Goal: Task Accomplishment & Management: Complete application form

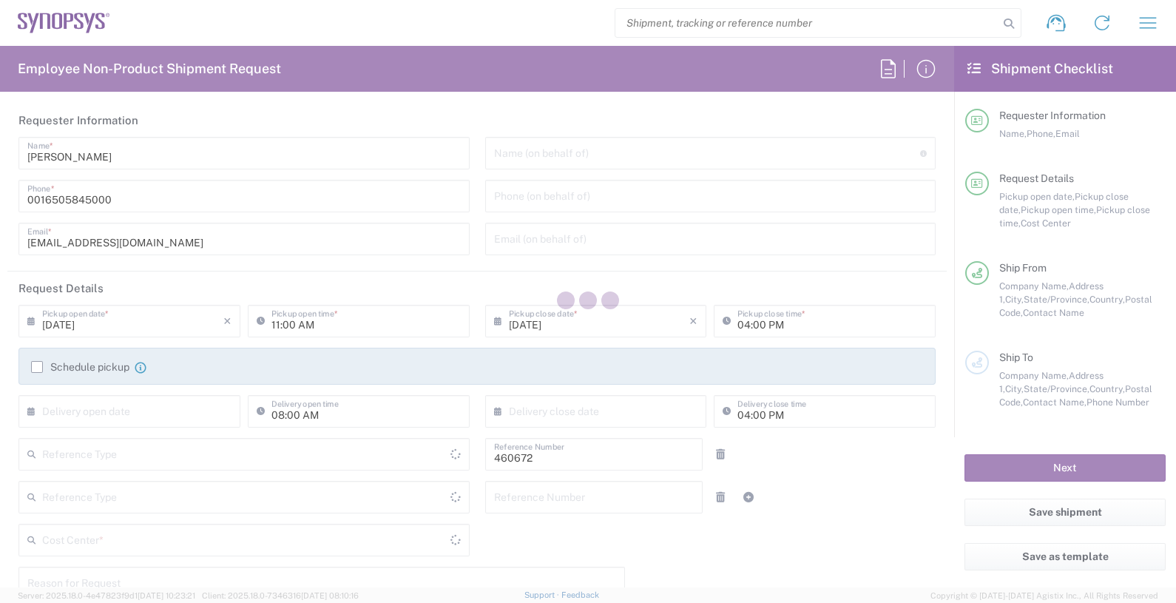
type input "Department"
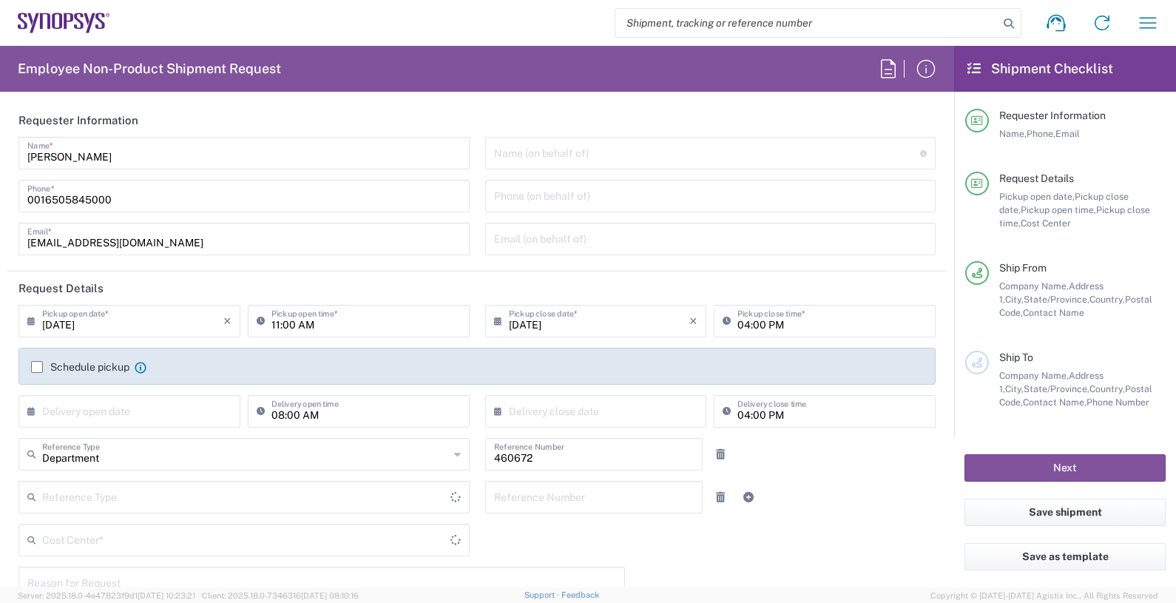
type input "Delivered at Place"
type input "US01, FIN, Distri 460672"
type input "[US_STATE]"
type input "[GEOGRAPHIC_DATA]"
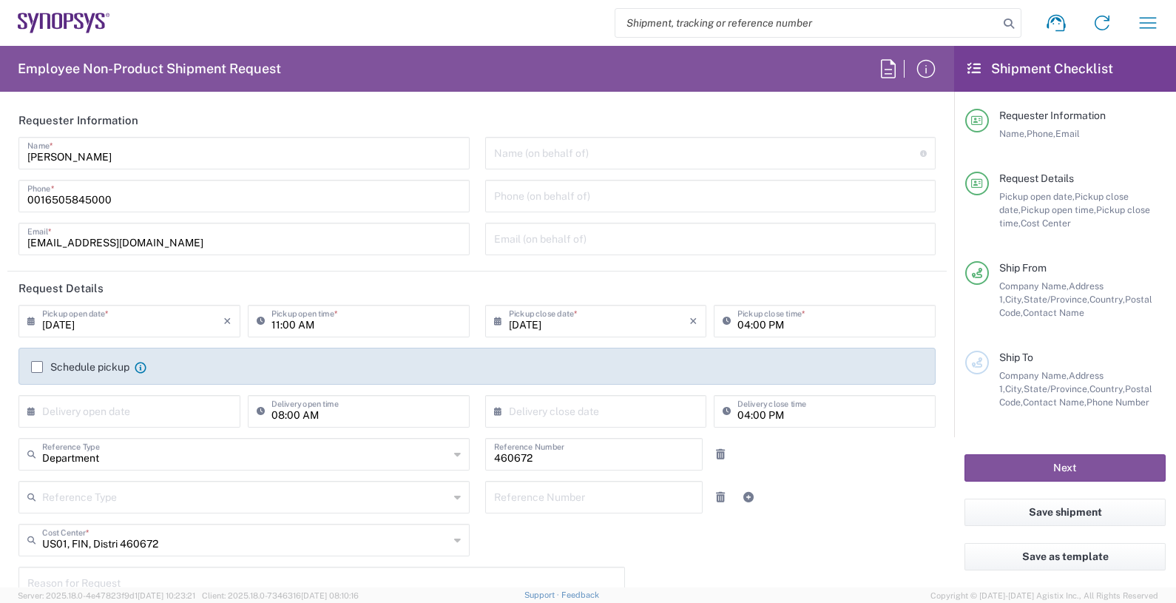
type input "Headquarters USSV"
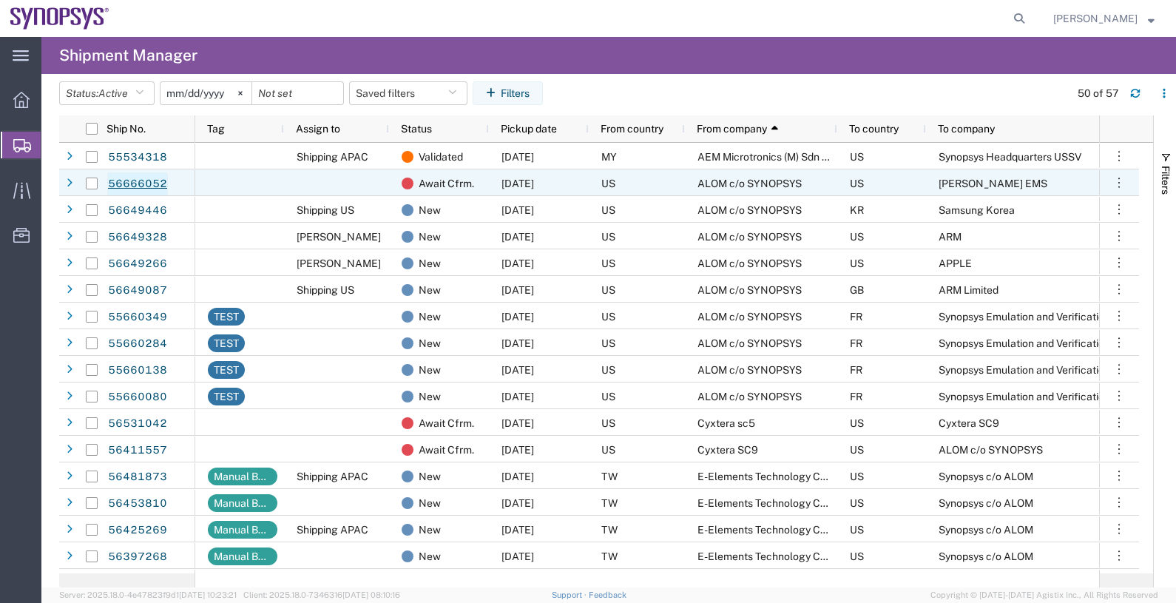
click at [155, 186] on link "56666052" at bounding box center [137, 184] width 61 height 24
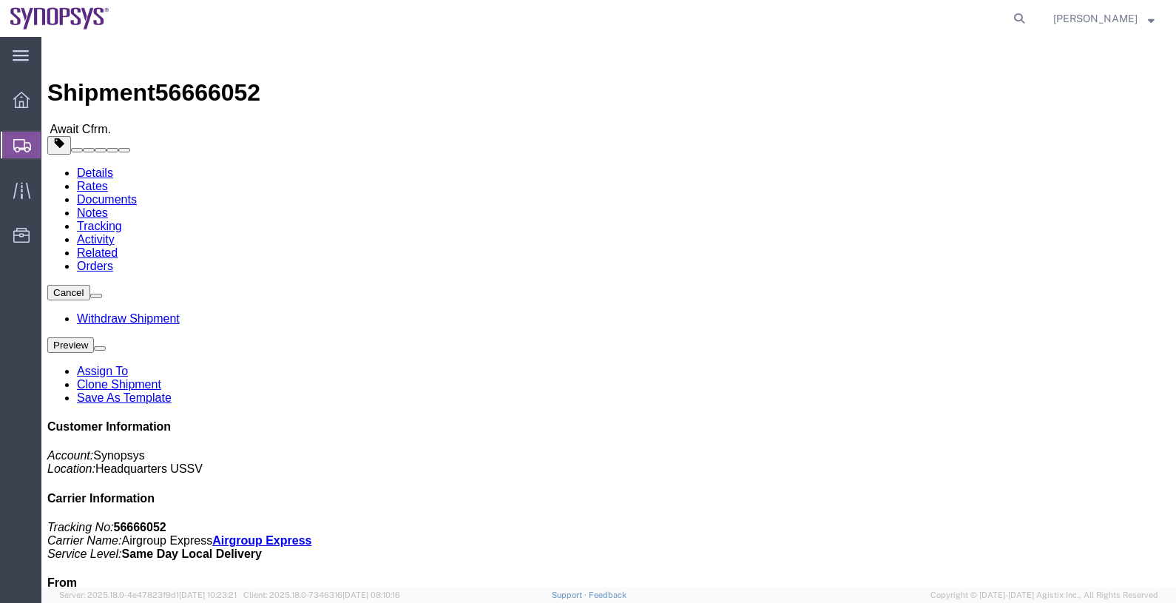
click address "[PERSON_NAME] EMS ([PERSON_NAME]) [STREET_ADDRESS] 4087701733 [PERSON_NAME][EMA…"
click img
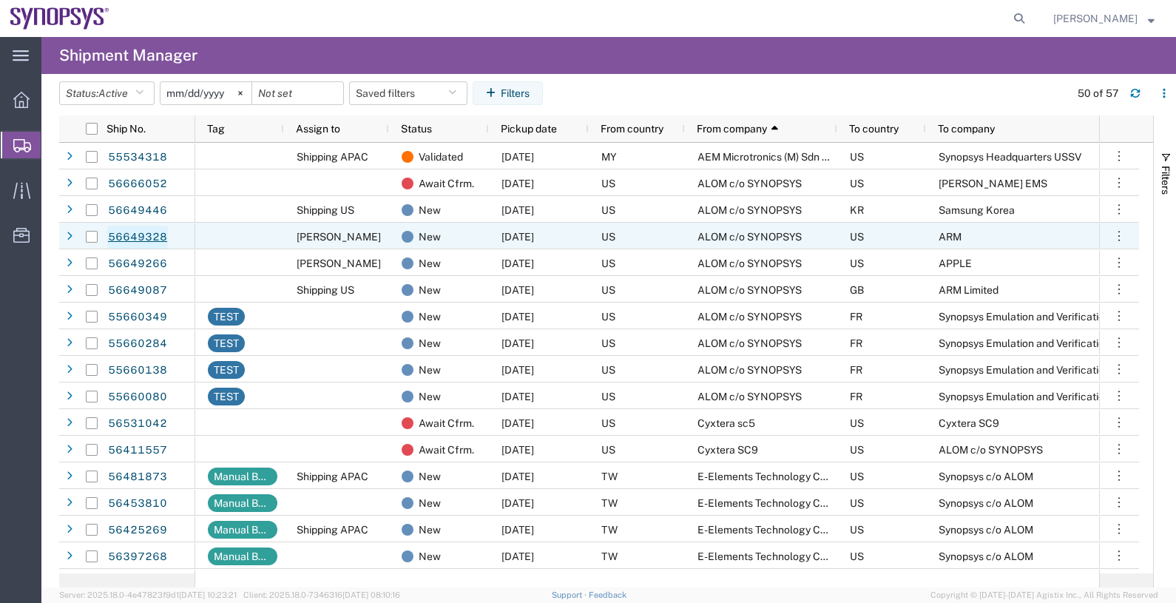
click at [141, 232] on link "56649328" at bounding box center [137, 238] width 61 height 24
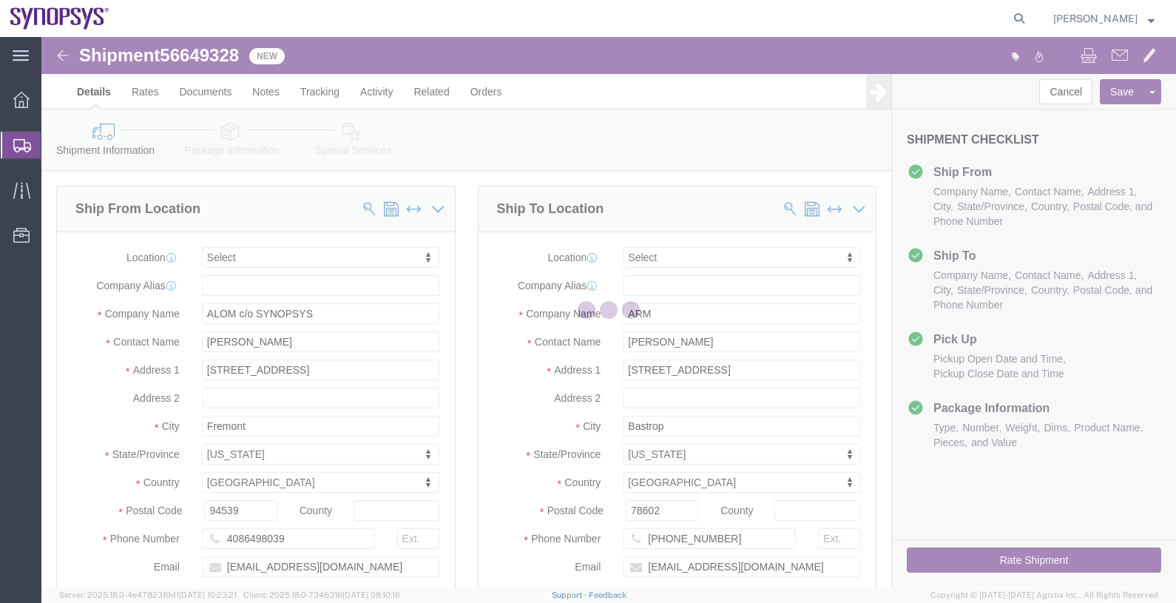
select select
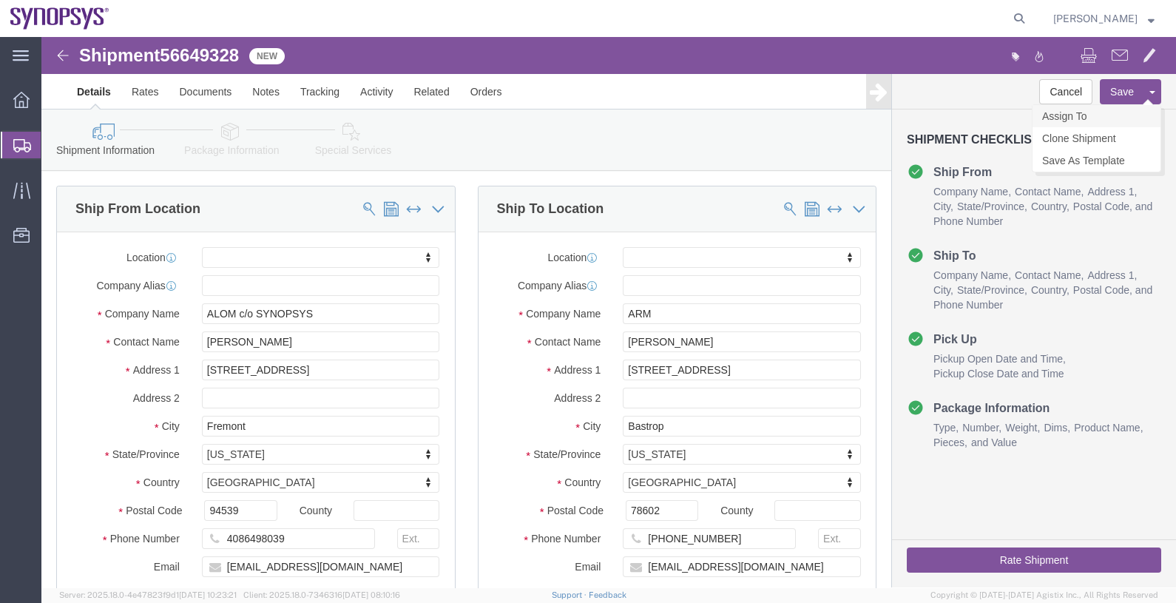
click link "Assign To"
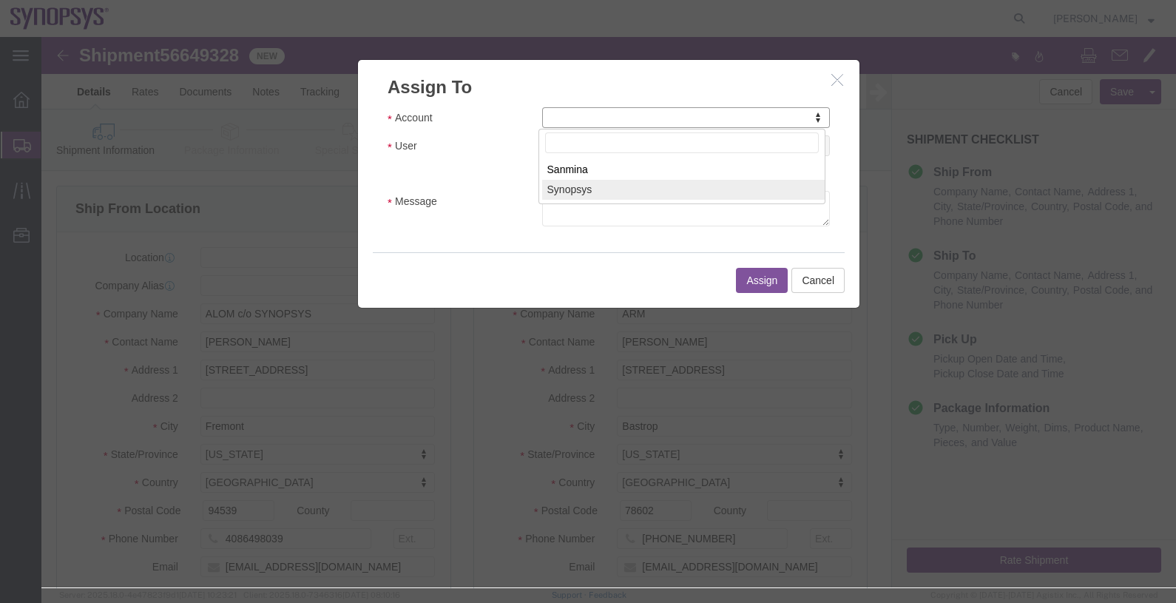
select select "117156"
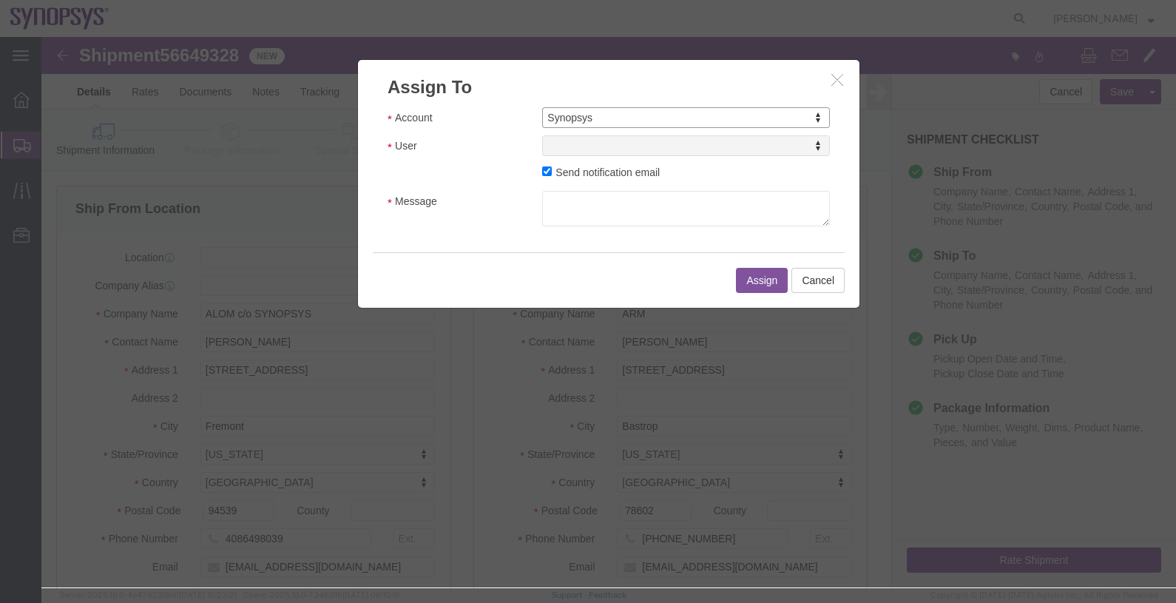
select select
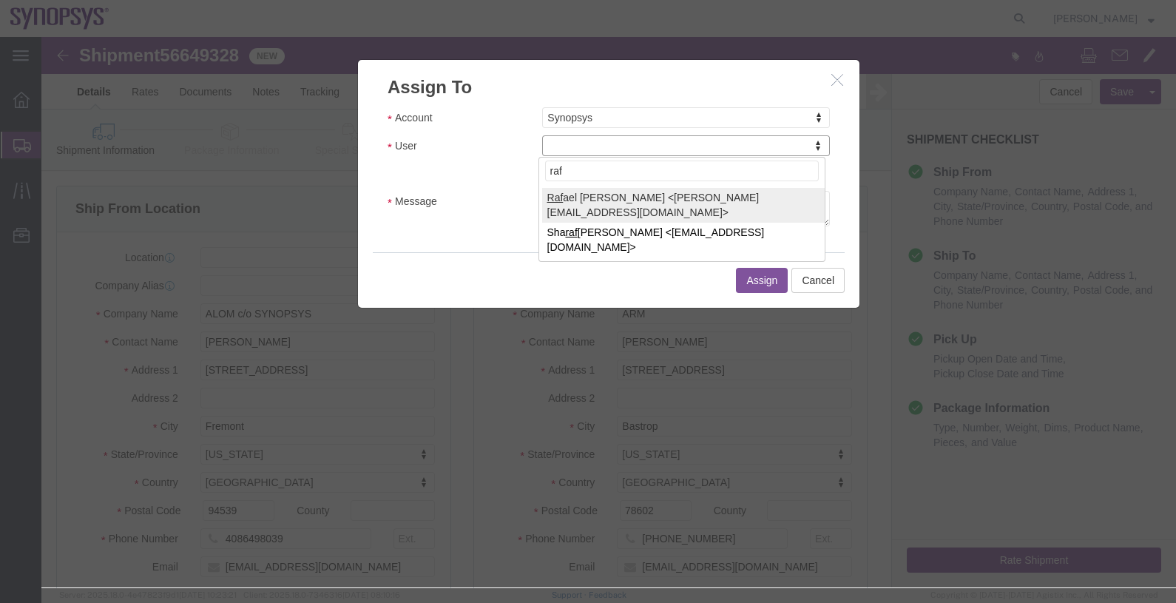
type input "raf"
select select "95522"
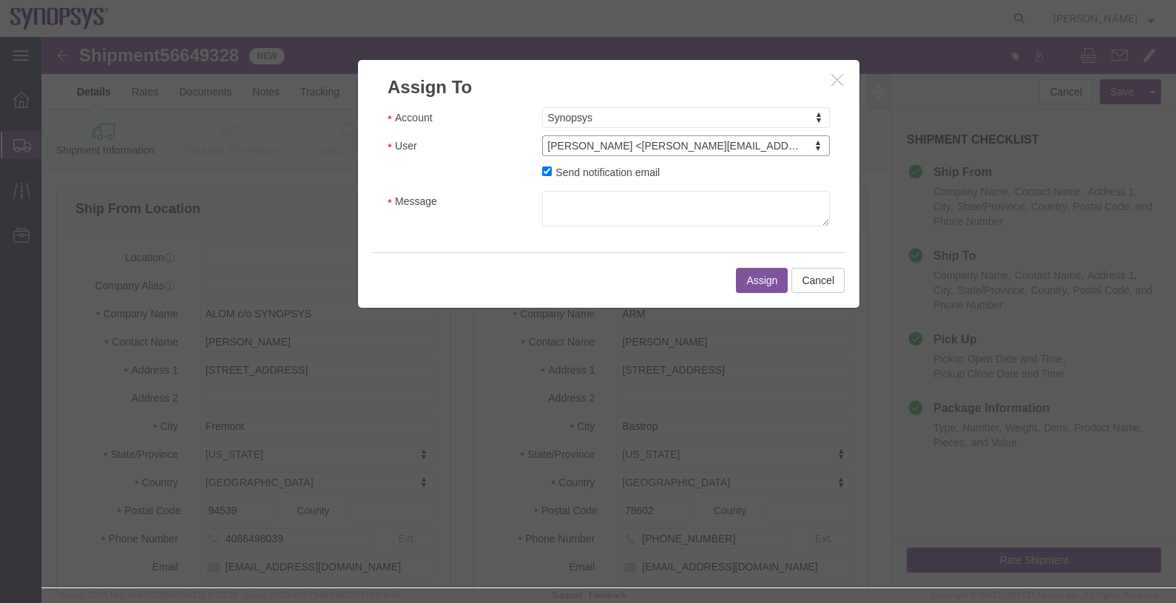
click label "Send notification email"
click input "Send notification email"
checkbox input "false"
click button "Assign"
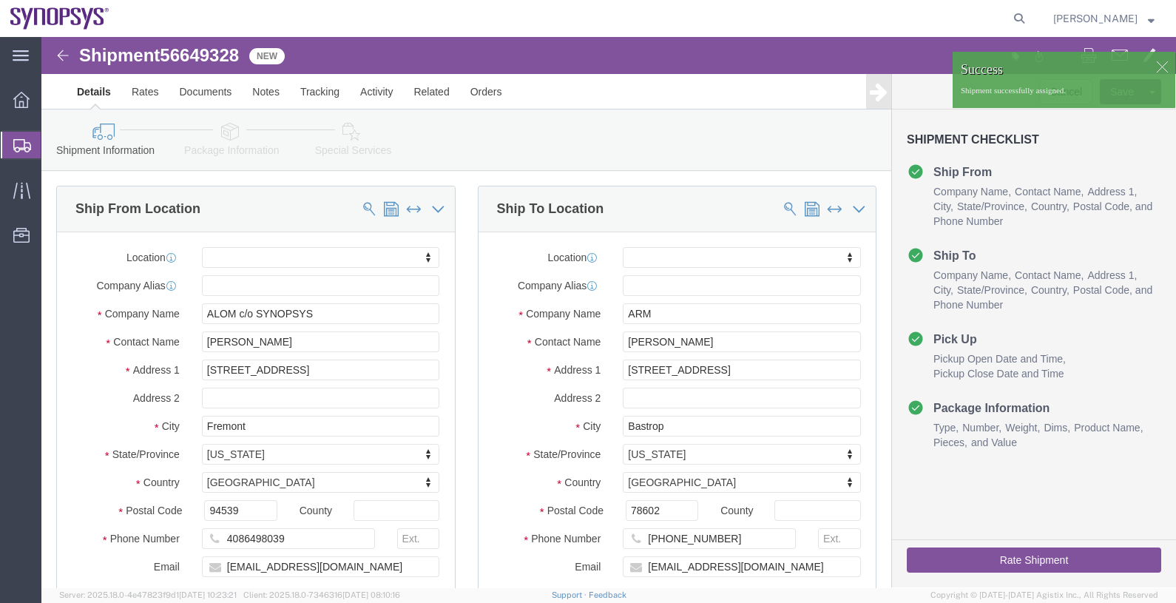
click at [53, 142] on span "Shipments" at bounding box center [47, 145] width 12 height 30
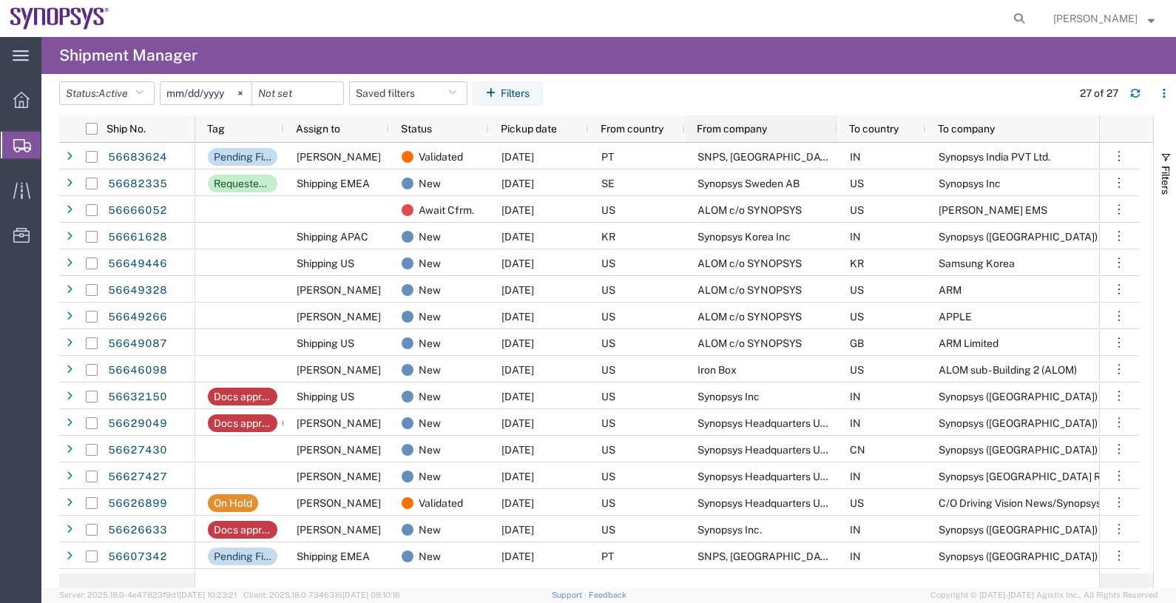
click at [721, 126] on span "From company" at bounding box center [732, 129] width 70 height 12
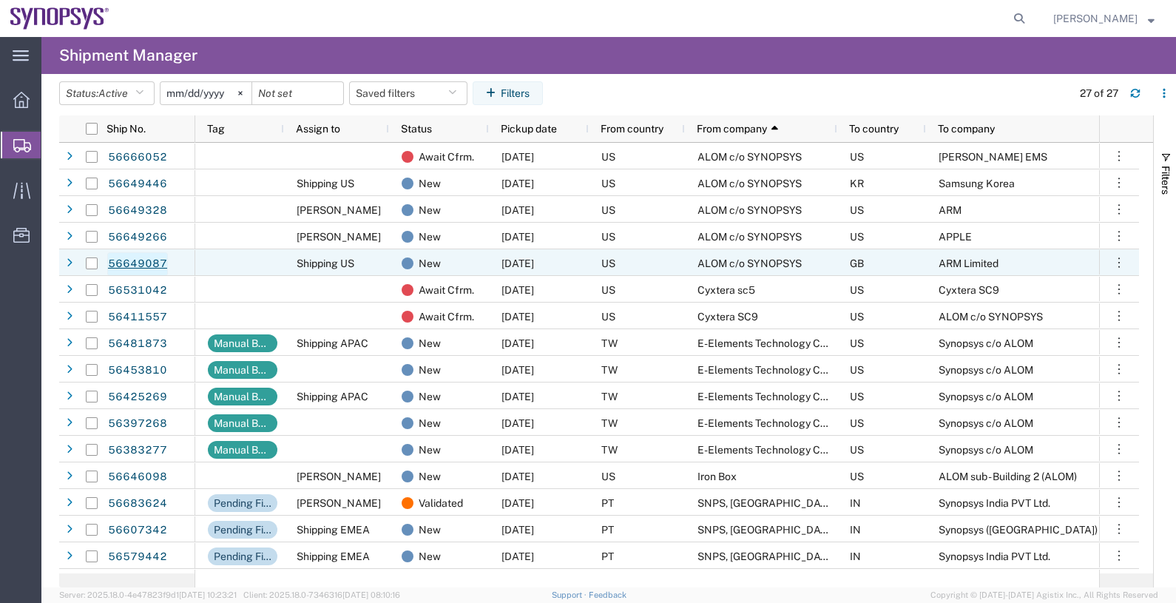
click at [152, 260] on link "56649087" at bounding box center [137, 264] width 61 height 24
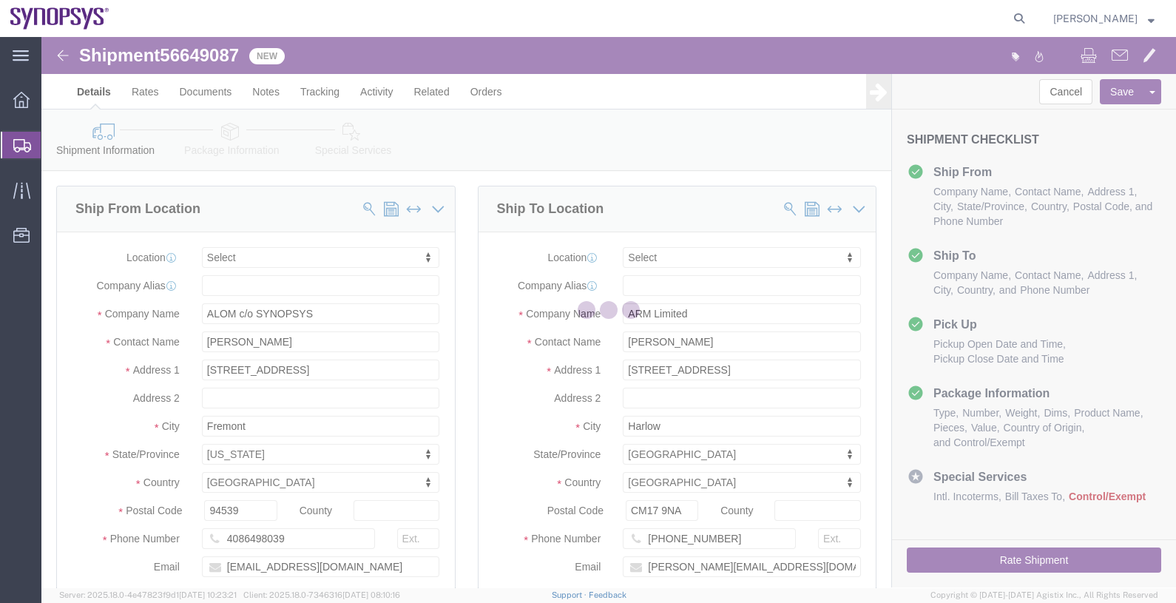
select select
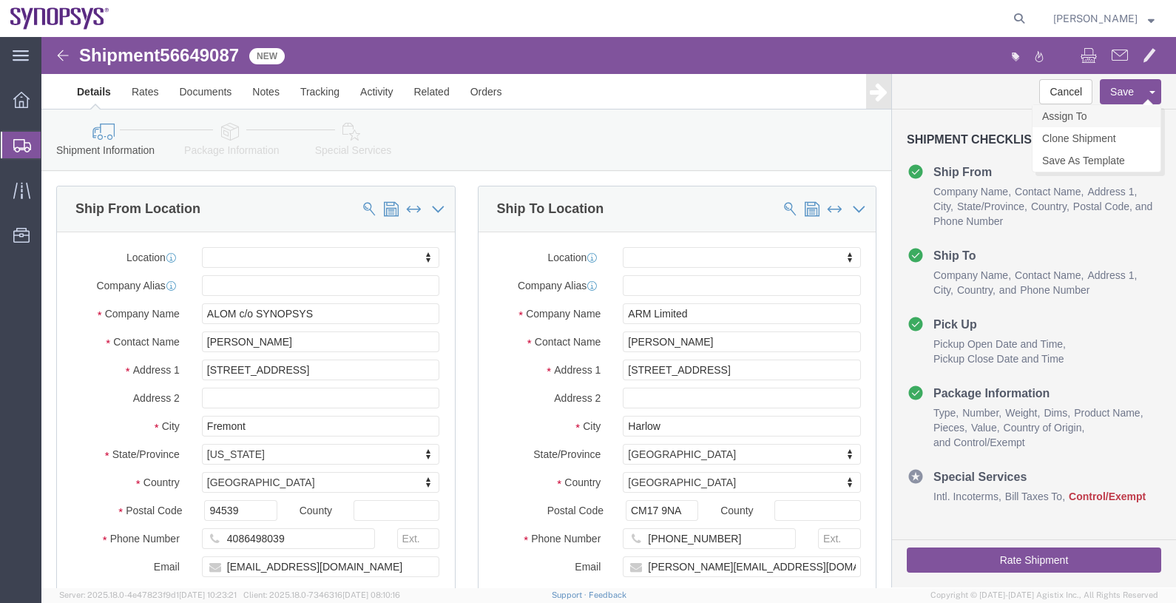
click link "Assign To"
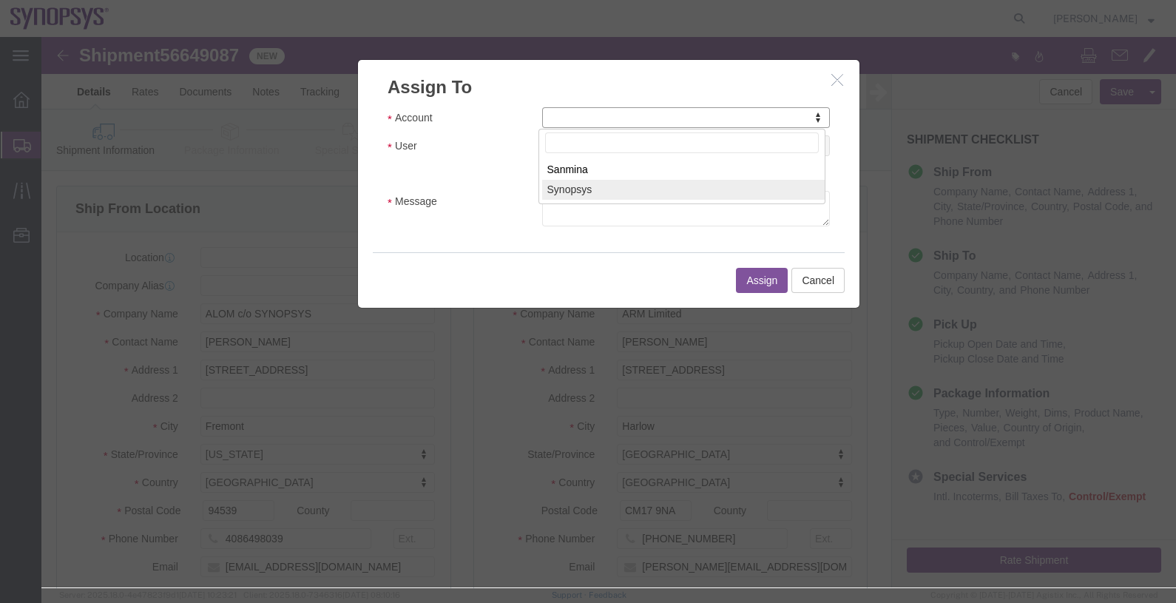
select select "117156"
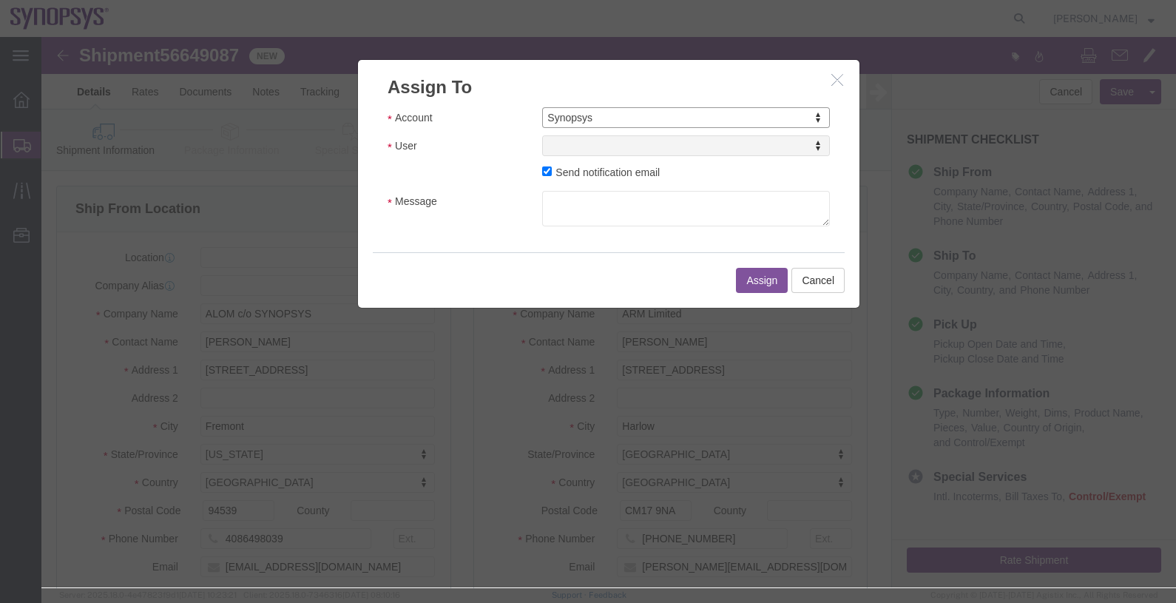
select select
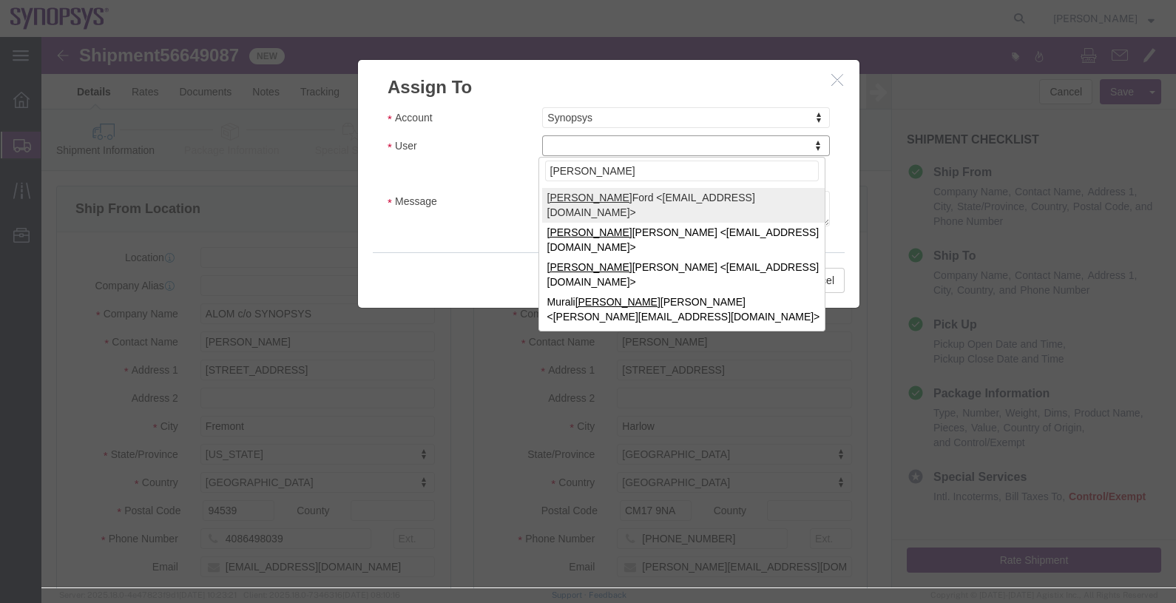
type input "[PERSON_NAME]"
select select "98360"
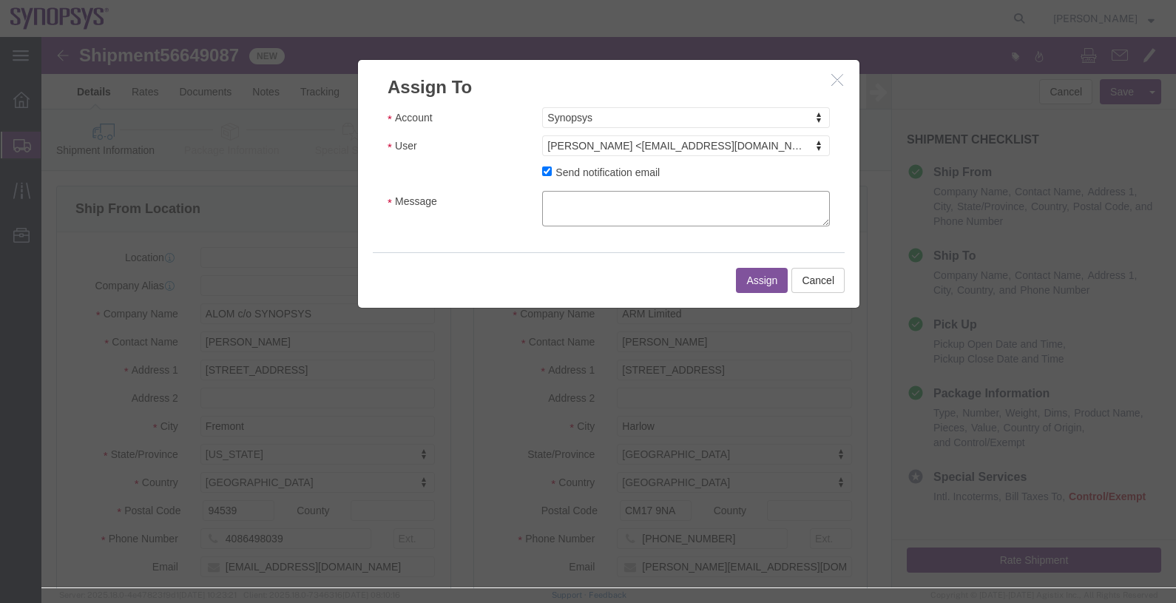
click textarea "Message"
type textarea "."
click button "Assign"
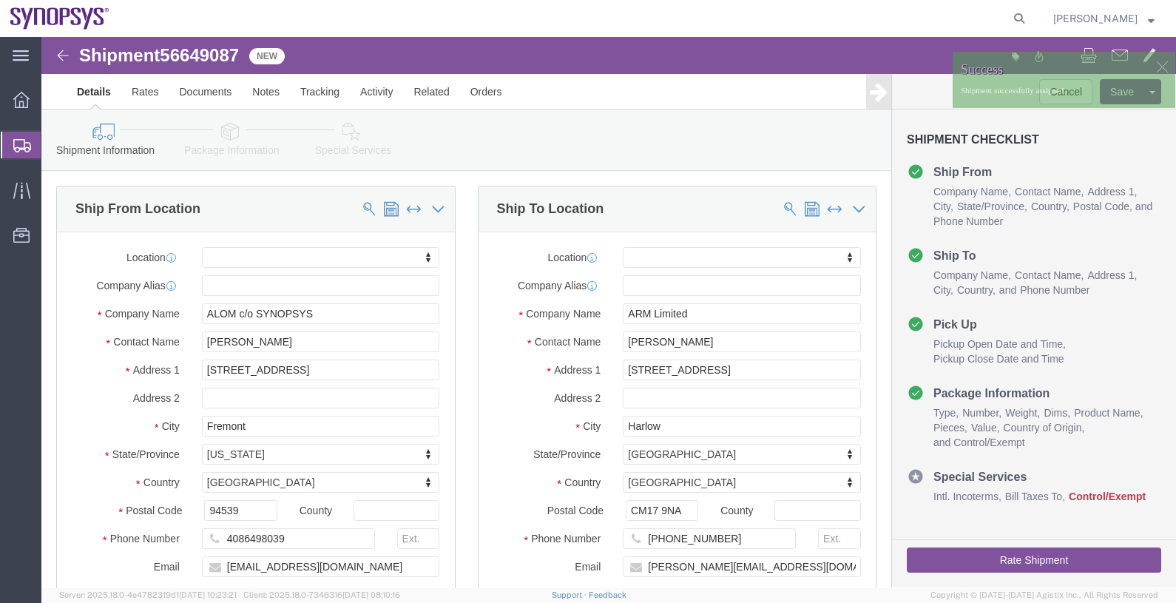
click at [53, 145] on span "Shipments" at bounding box center [47, 145] width 12 height 30
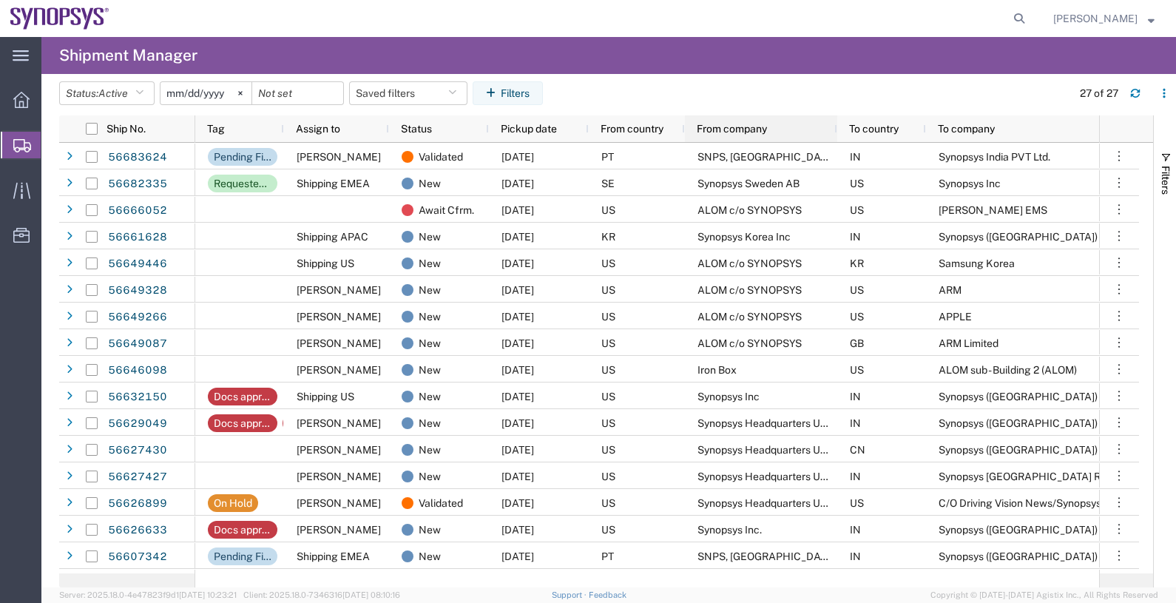
click at [731, 129] on span "From company" at bounding box center [732, 129] width 70 height 12
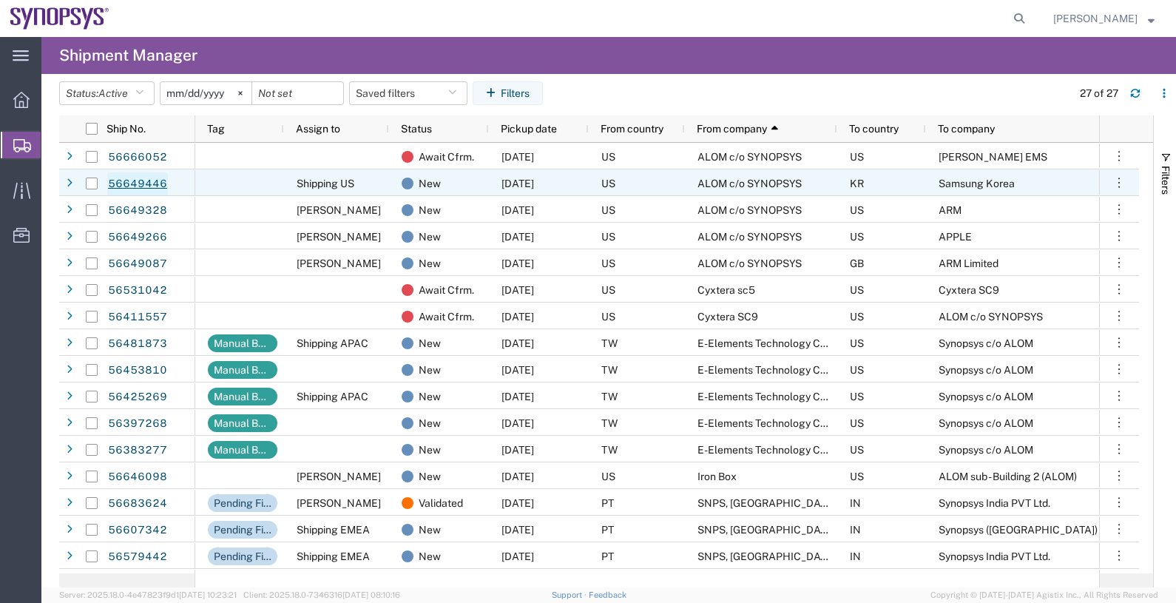
click at [146, 183] on link "56649446" at bounding box center [137, 184] width 61 height 24
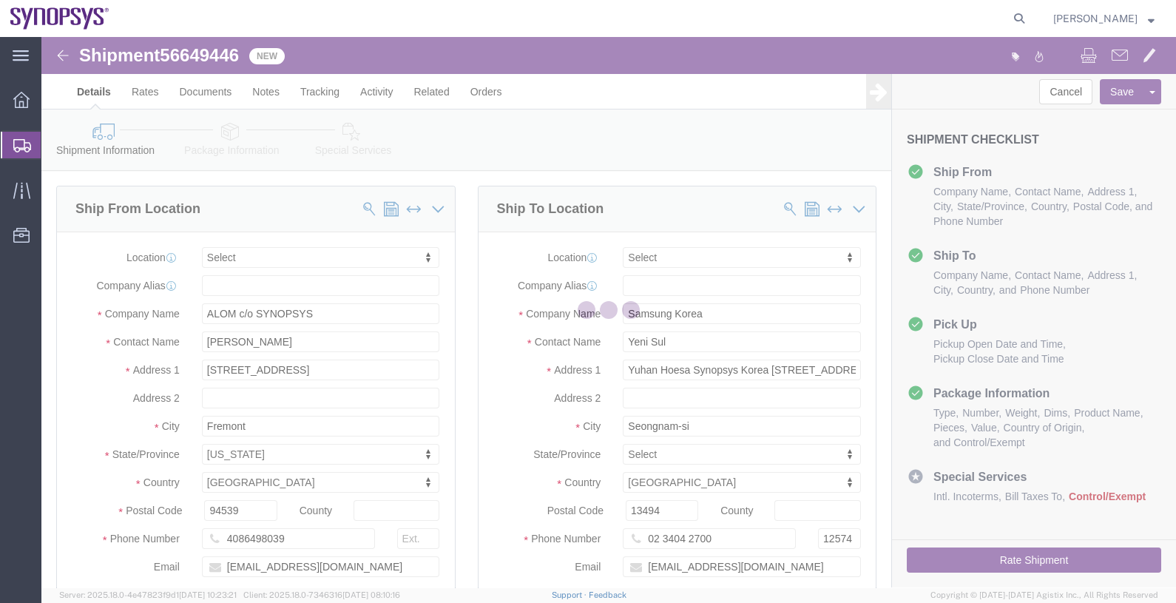
select select
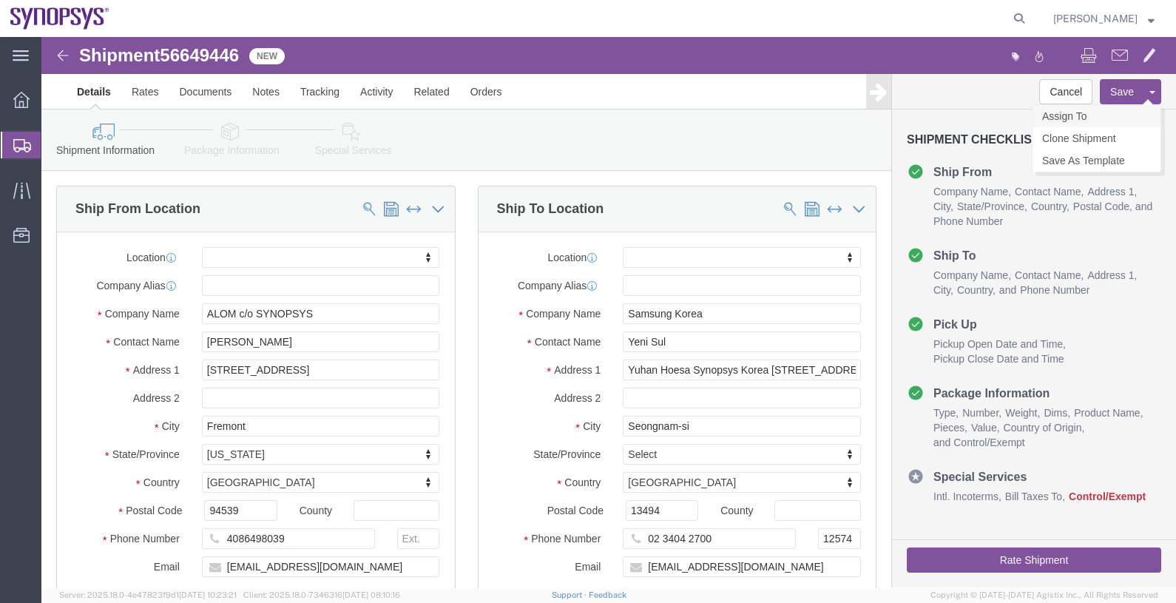
click link "Assign To"
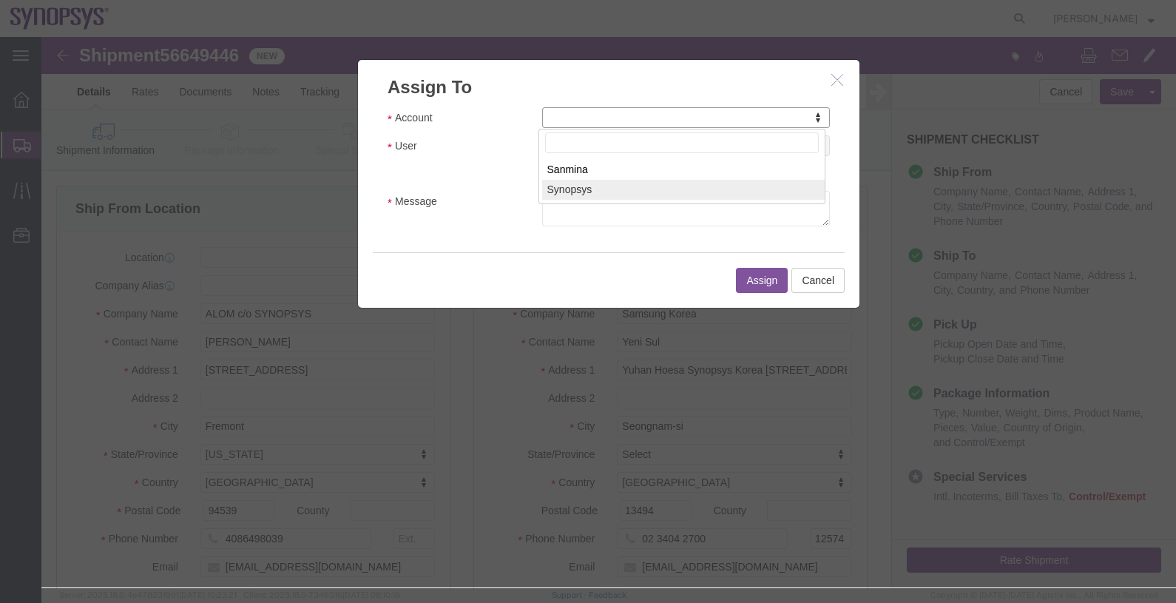
select select "117156"
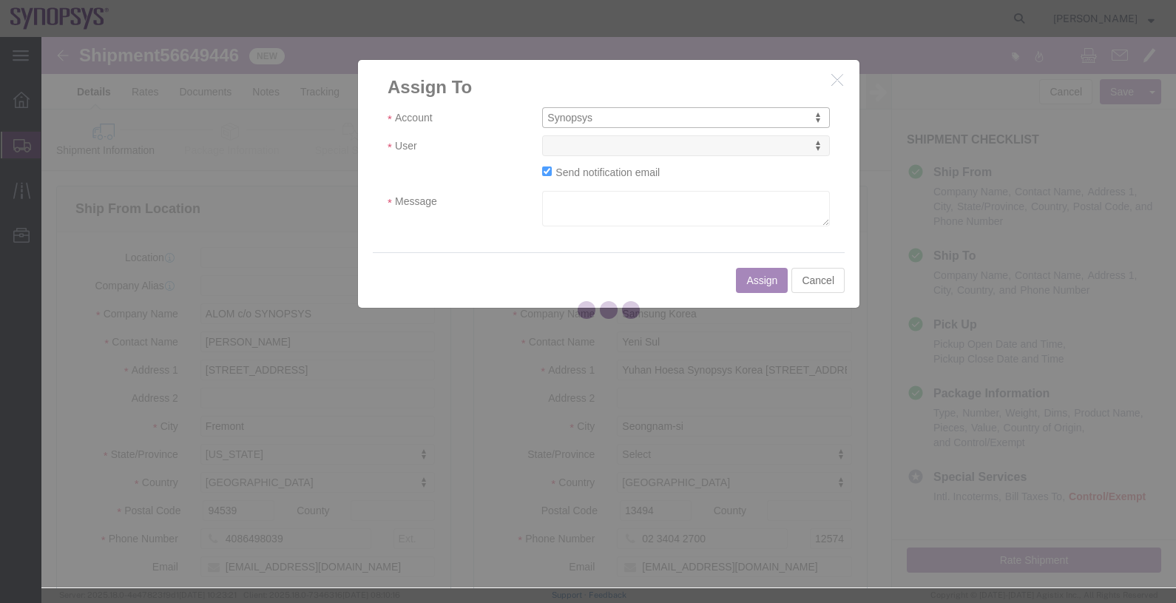
select select
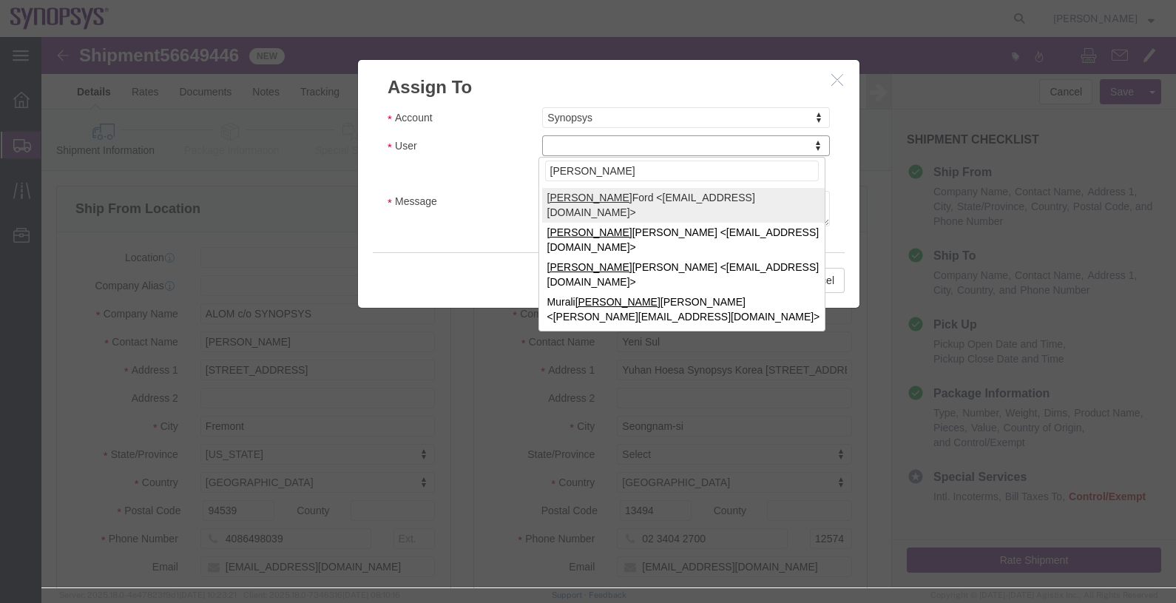
type input "[PERSON_NAME]"
select select "98360"
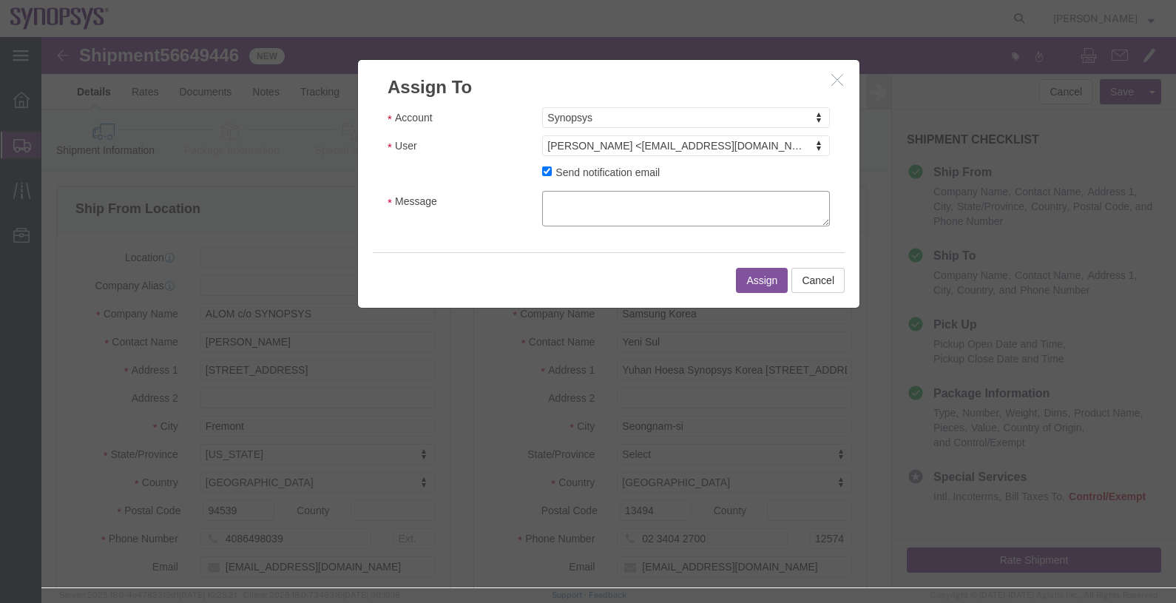
click textarea "Message"
type textarea "."
click button "Assign"
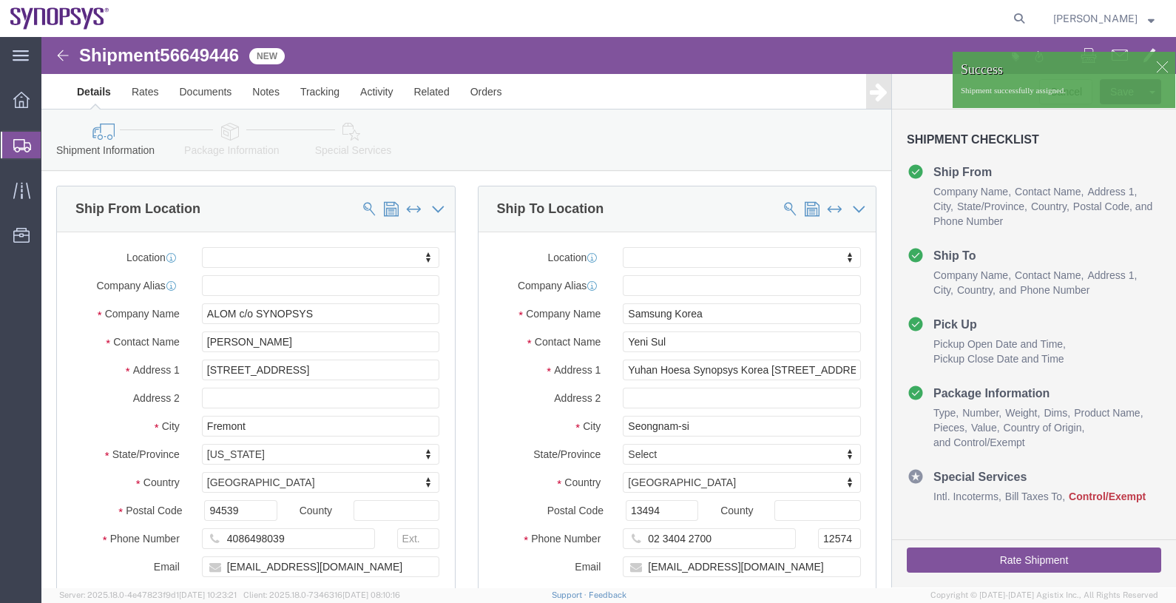
click at [31, 142] on div at bounding box center [21, 145] width 41 height 27
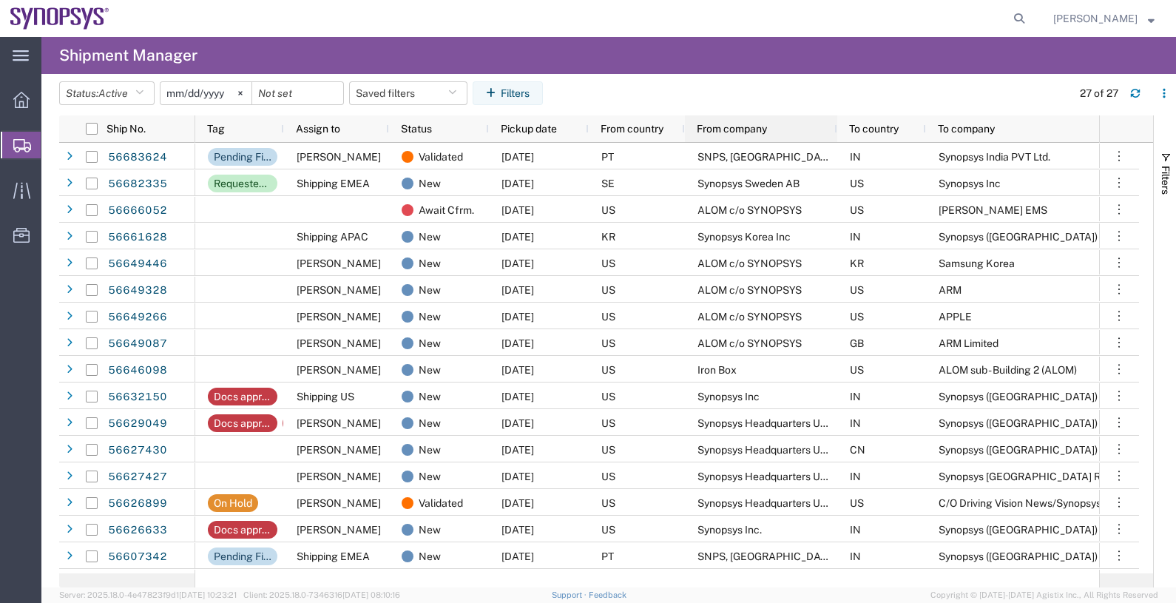
click at [745, 128] on span "From company" at bounding box center [732, 129] width 70 height 12
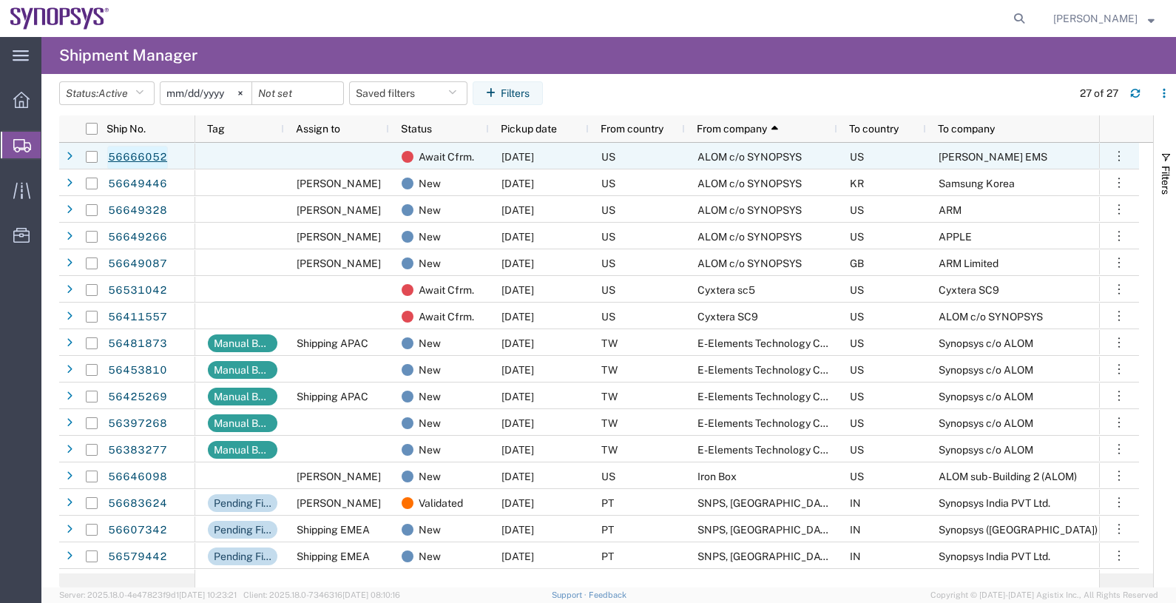
click at [137, 155] on link "56666052" at bounding box center [137, 158] width 61 height 24
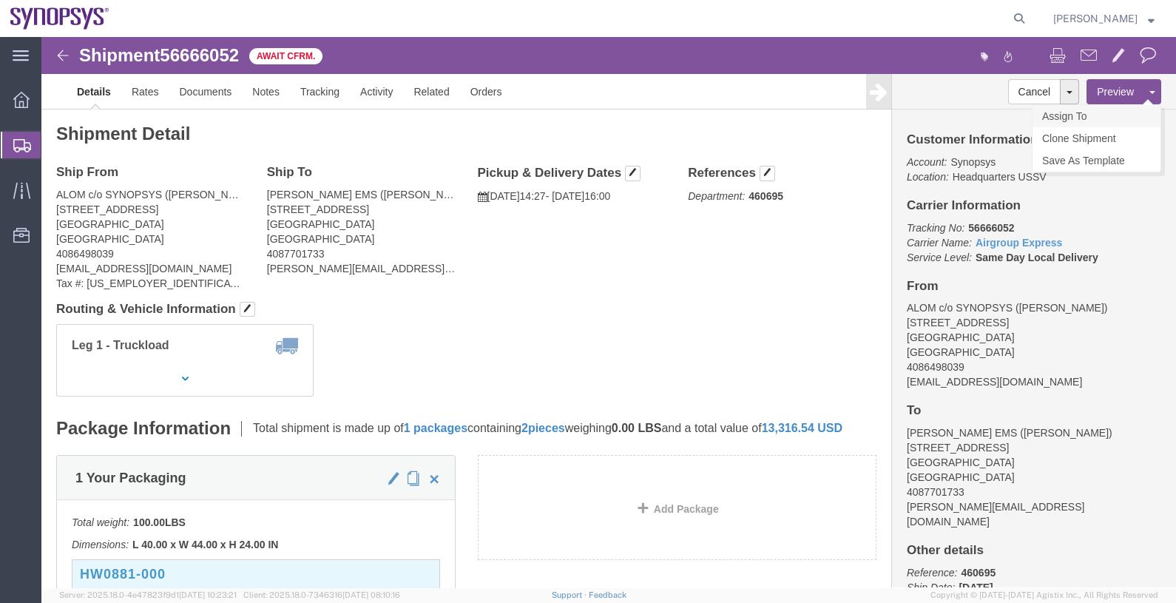
click link "Assign To"
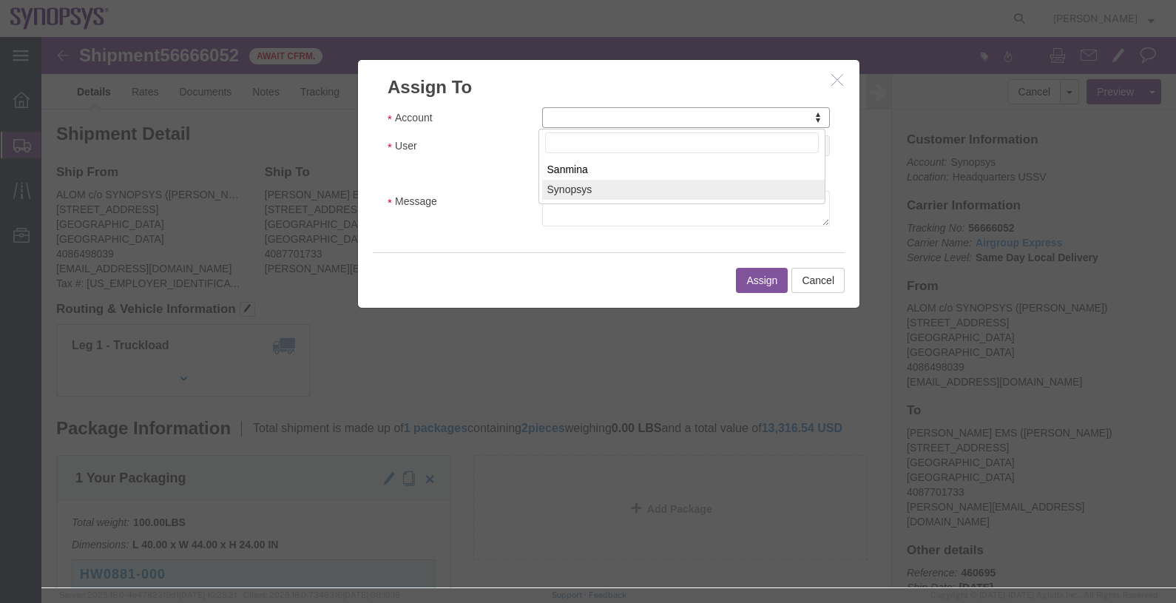
select select "117156"
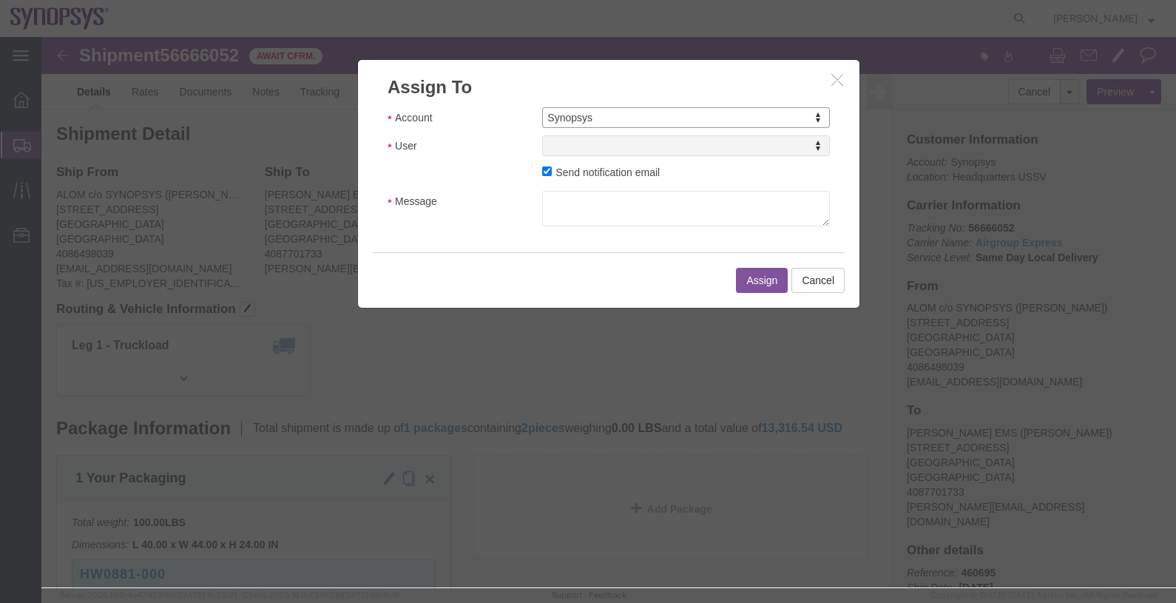
select select
drag, startPoint x: 607, startPoint y: 148, endPoint x: 565, endPoint y: 111, distance: 55.5
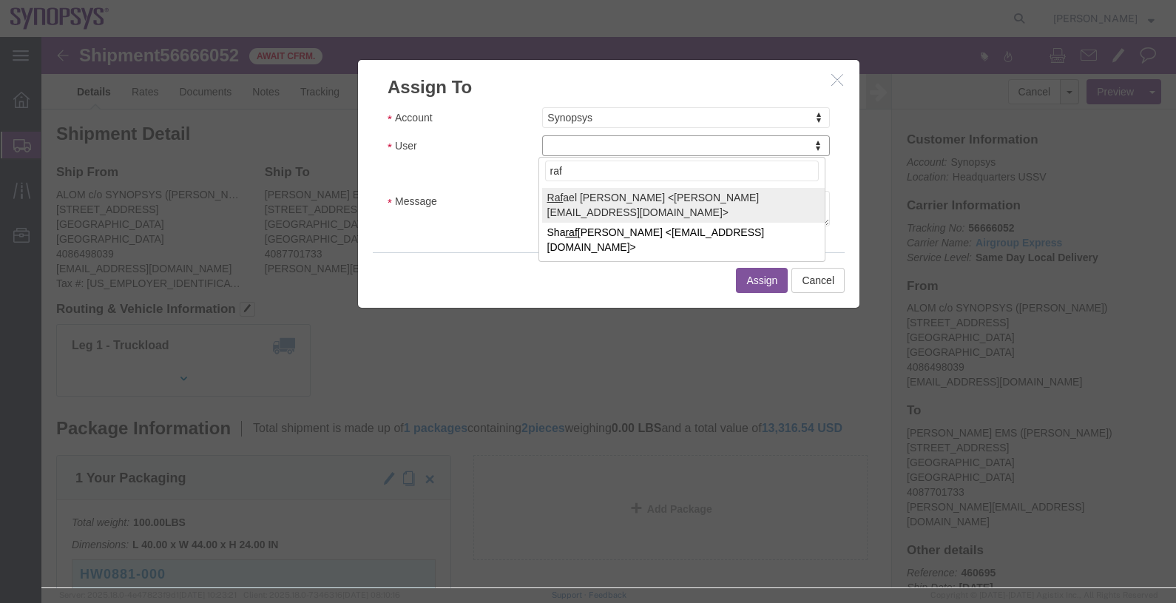
type input "raf"
select select "95522"
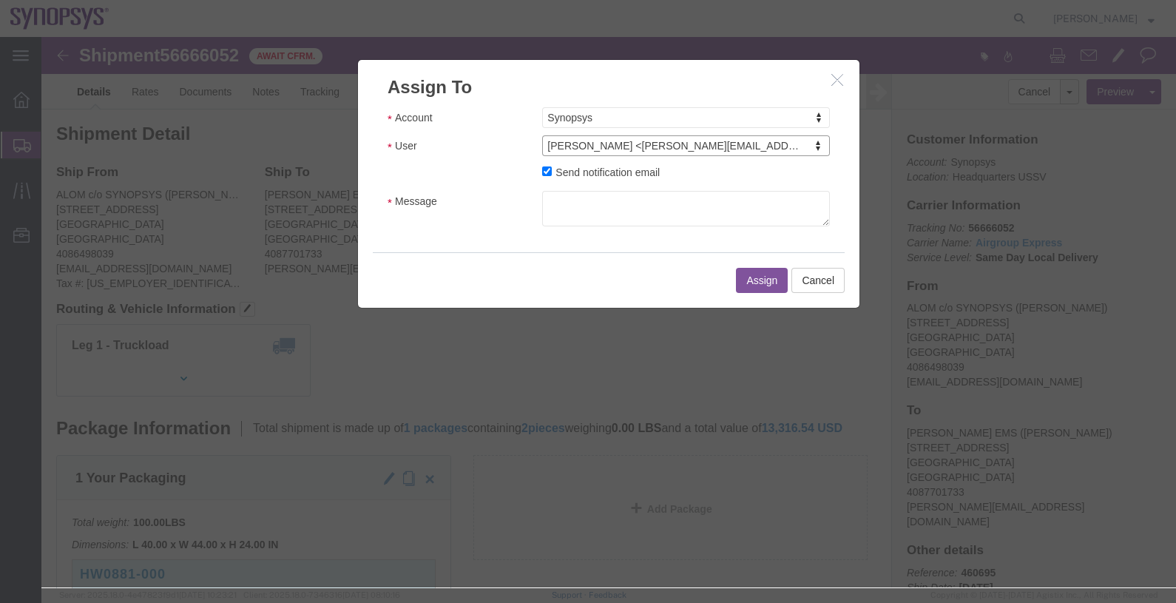
click label "Send notification email"
click input "Send notification email"
checkbox input "false"
click button "Assign"
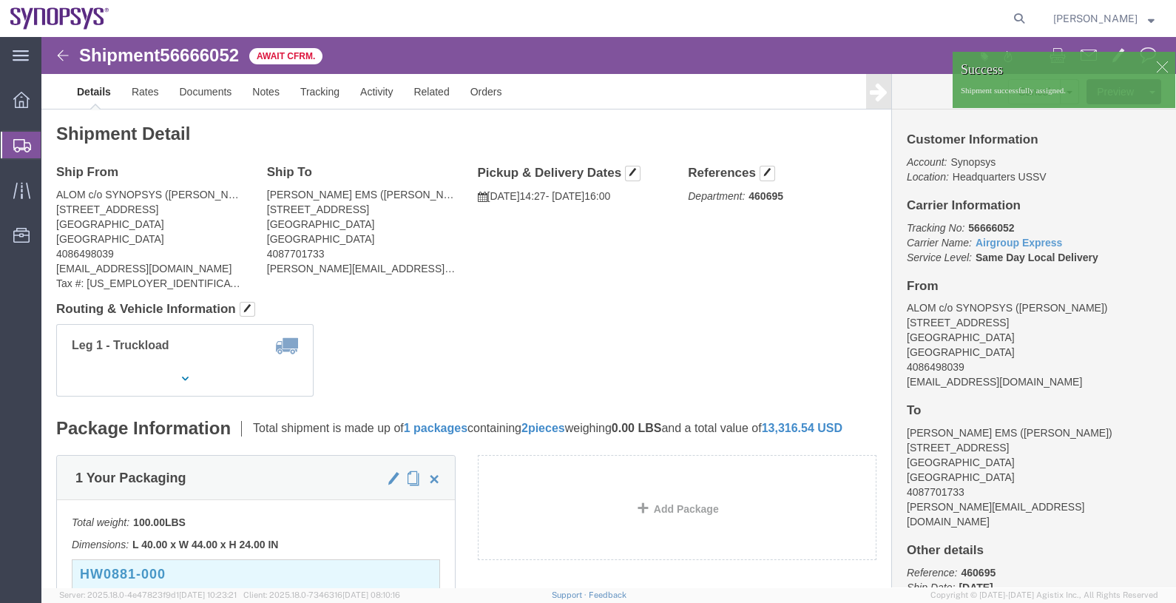
click at [53, 145] on span "Shipments" at bounding box center [47, 145] width 12 height 30
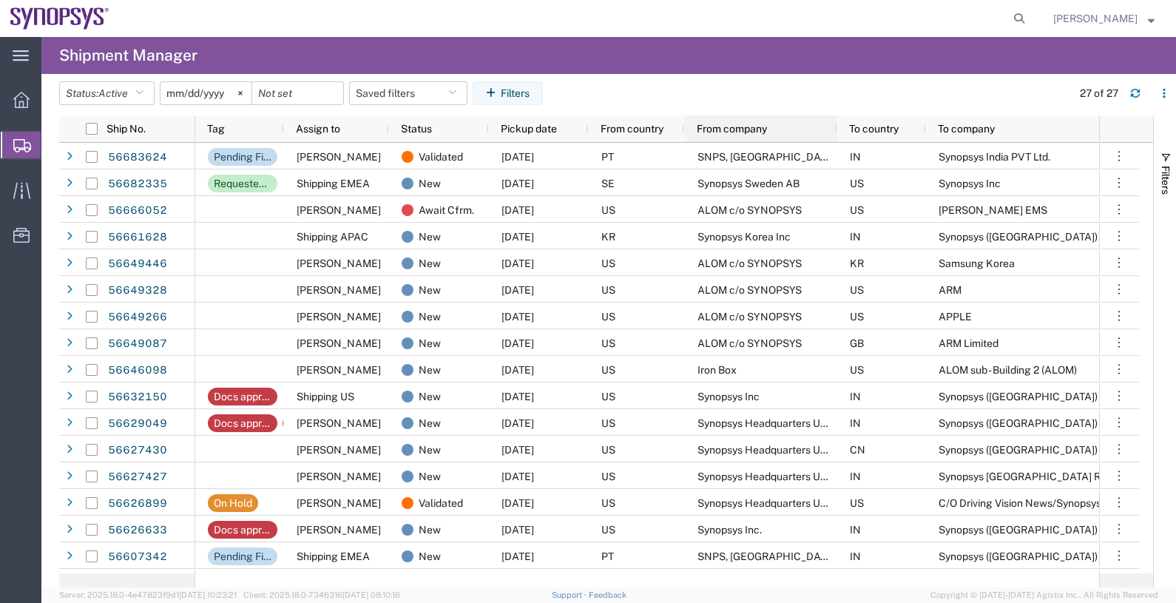
click at [749, 129] on span "From company" at bounding box center [732, 129] width 70 height 12
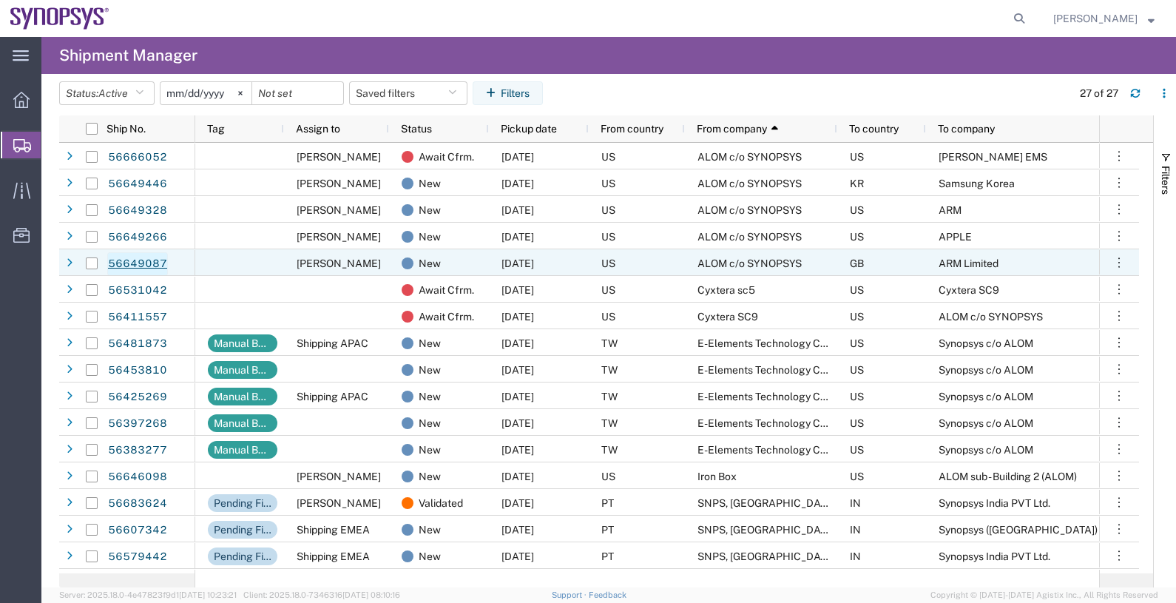
click at [150, 266] on link "56649087" at bounding box center [137, 264] width 61 height 24
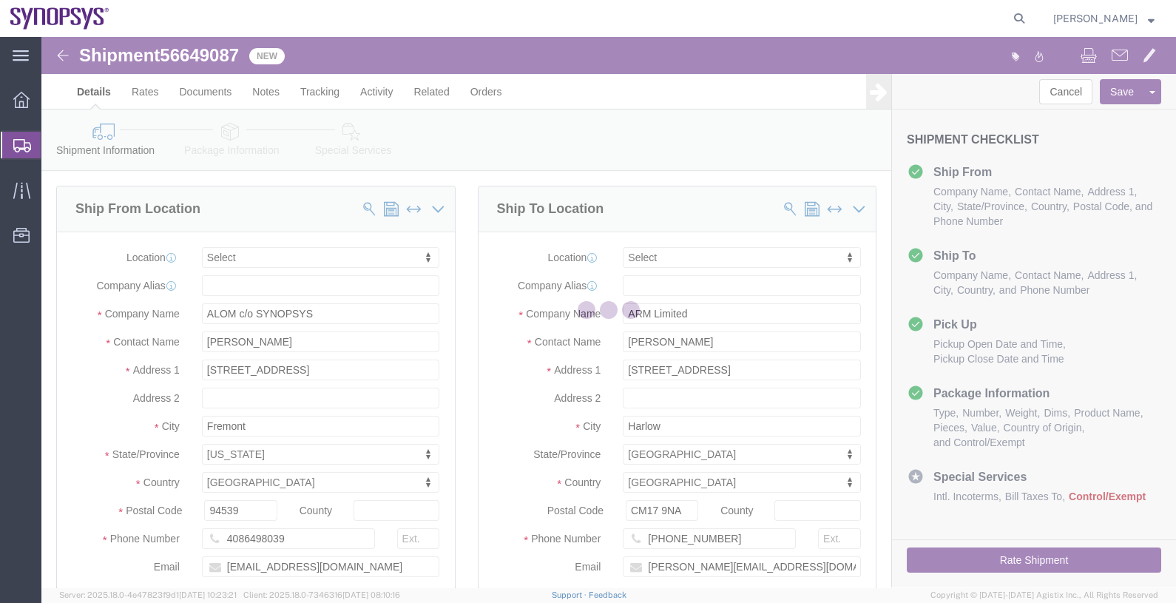
select select
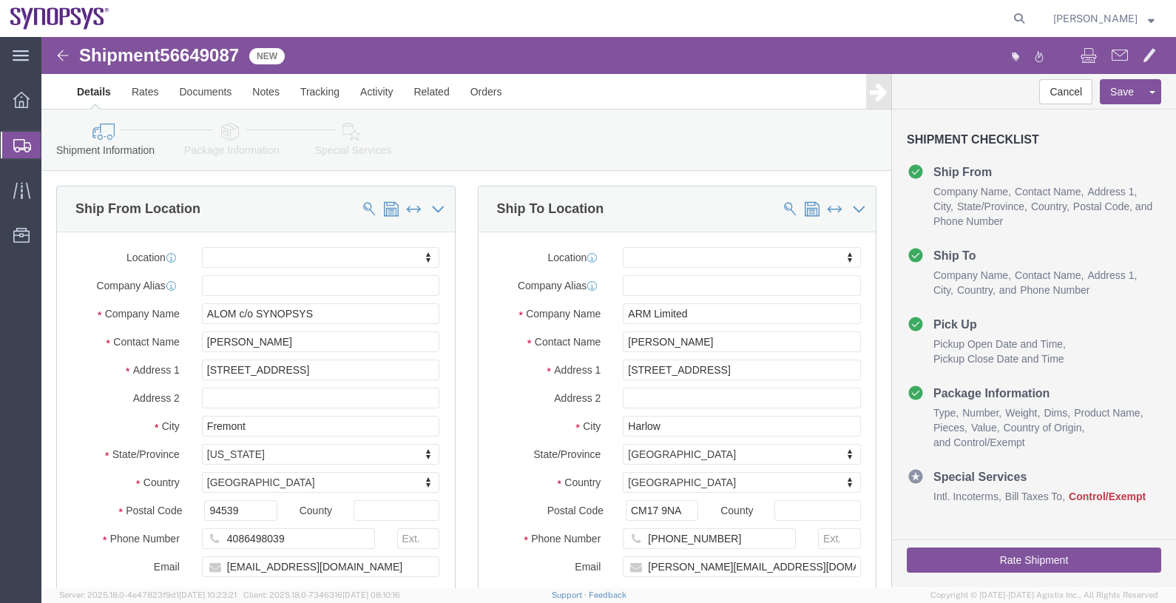
click icon
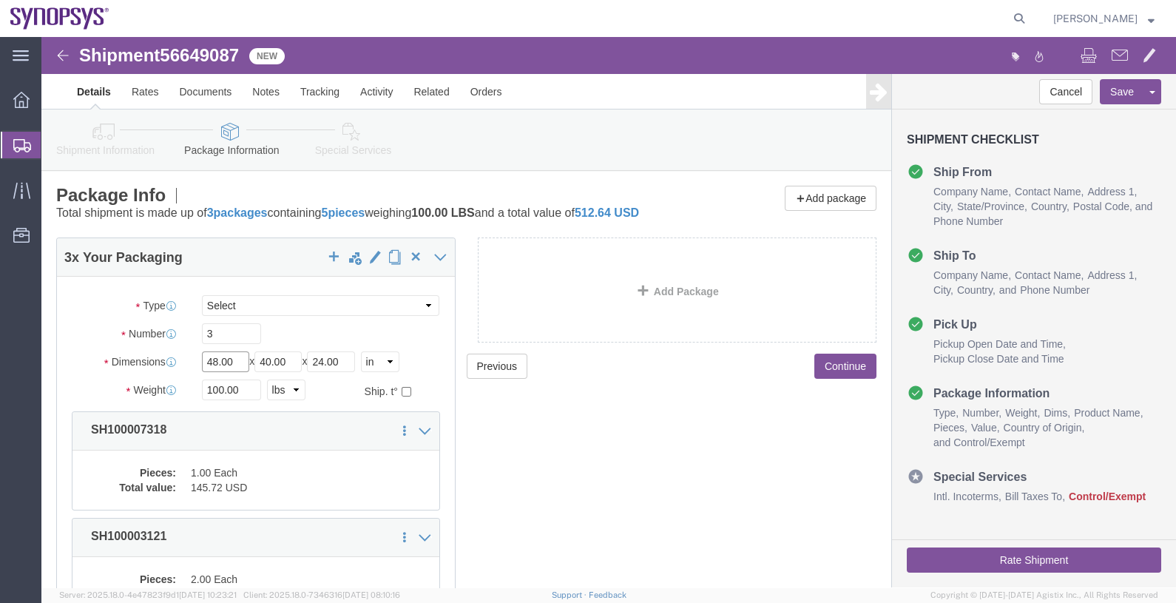
click div "Dimensions Length 48.00 x Width 40.00 x Height 24.00 Select cm ft in"
type input "13"
type input "11"
type input "4"
type input "2"
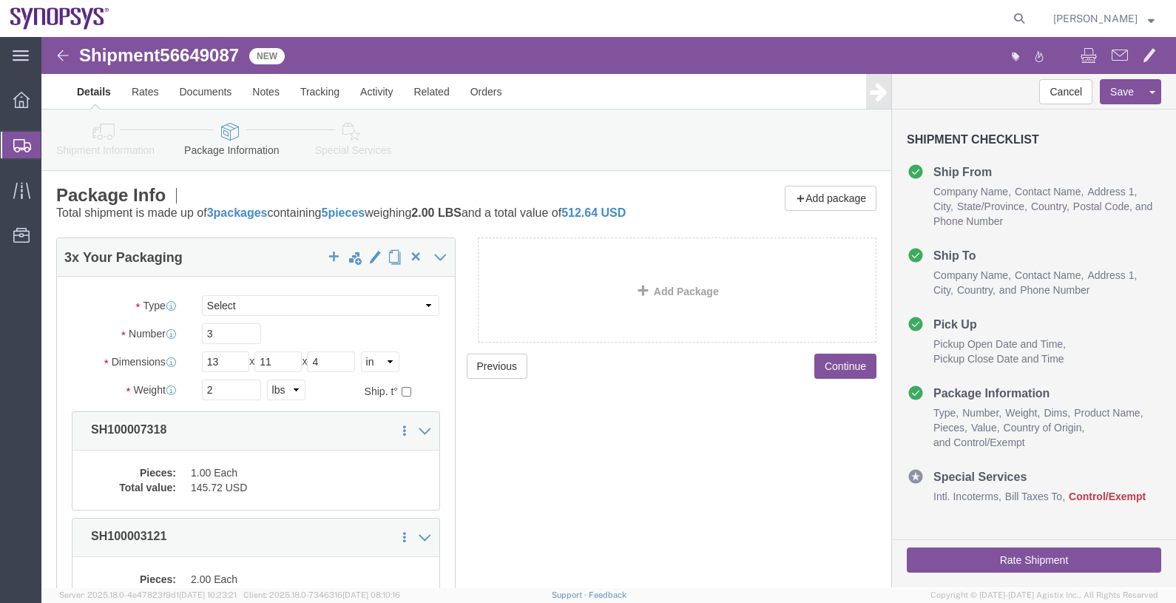
click button "Continue"
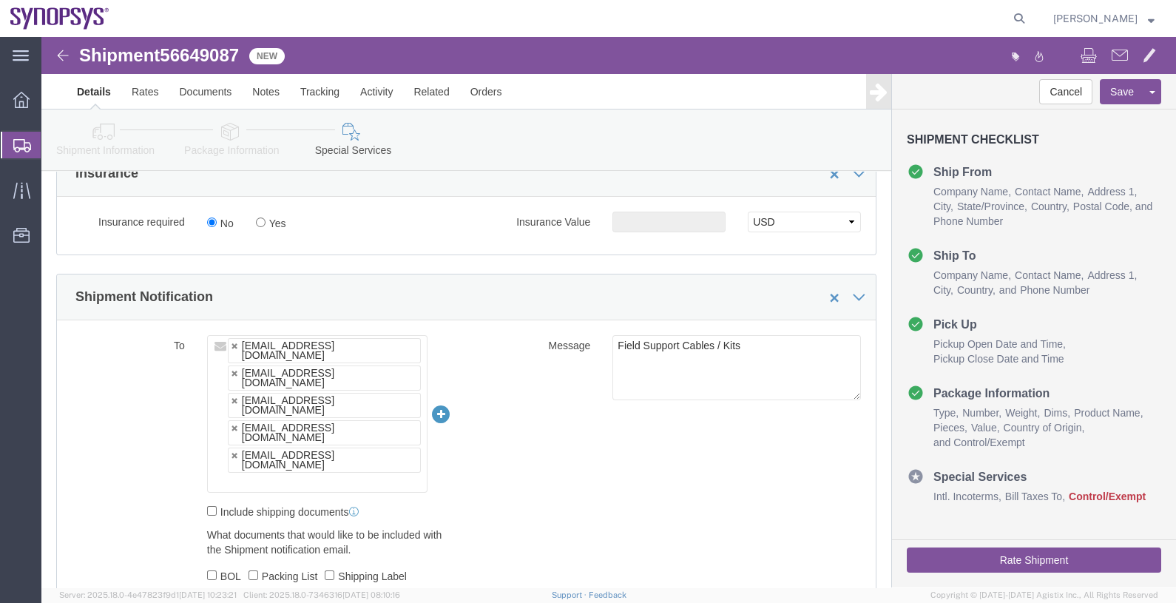
scroll to position [1017, 0]
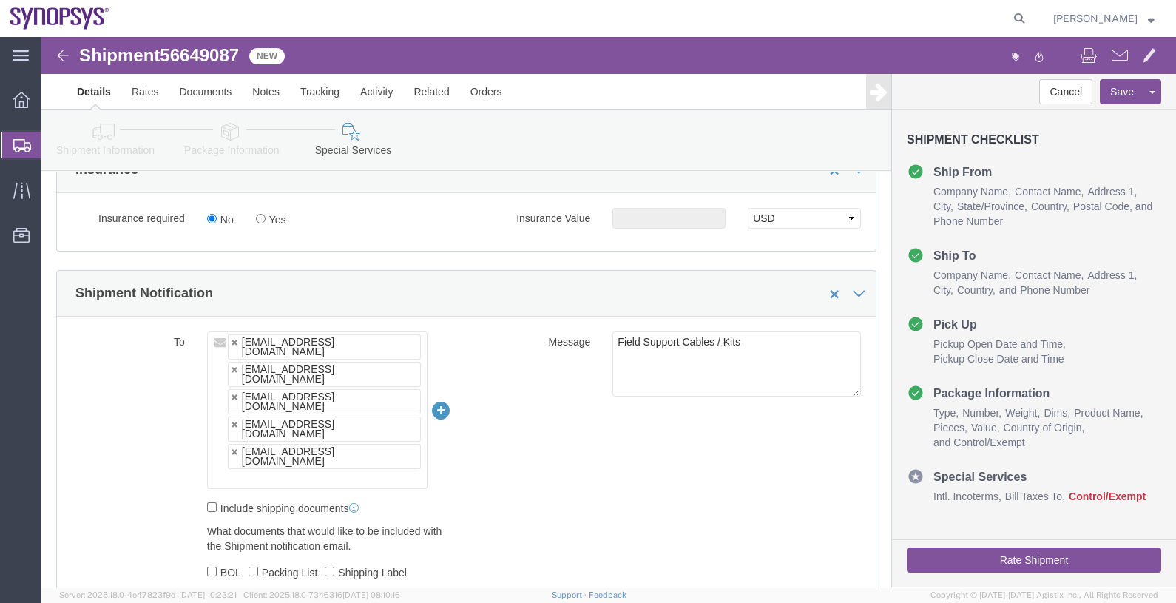
click input "text"
type input "[EMAIL_ADDRESS][DOMAIN_NAME]"
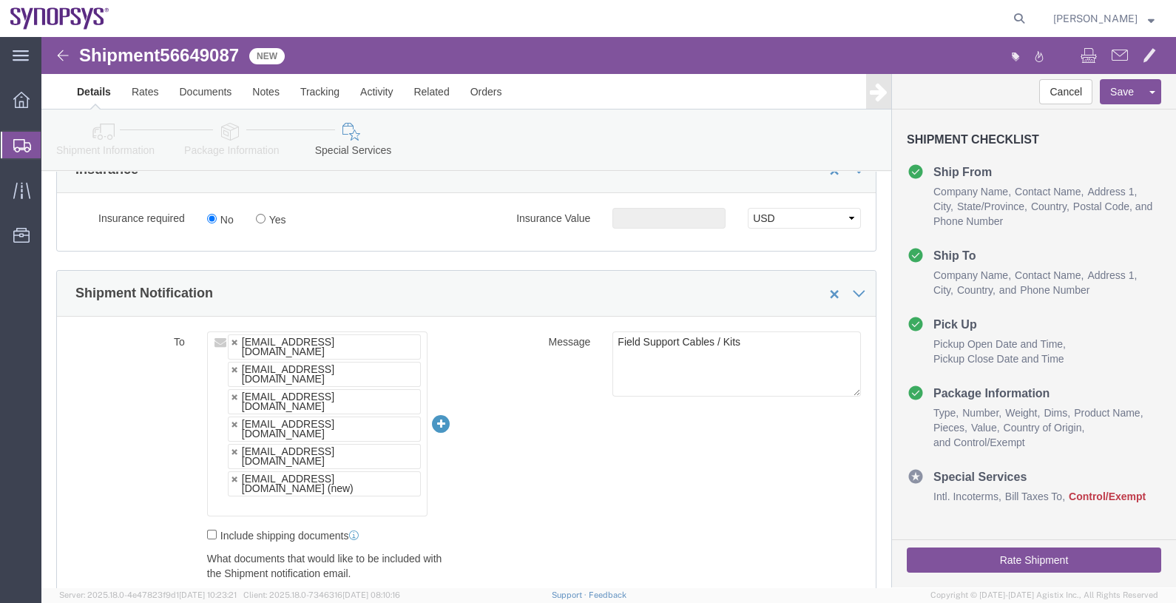
click div
click input "text"
paste input "[EMAIL_ADDRESS][DOMAIN_NAME]"
type input "[EMAIL_ADDRESS][DOMAIN_NAME]"
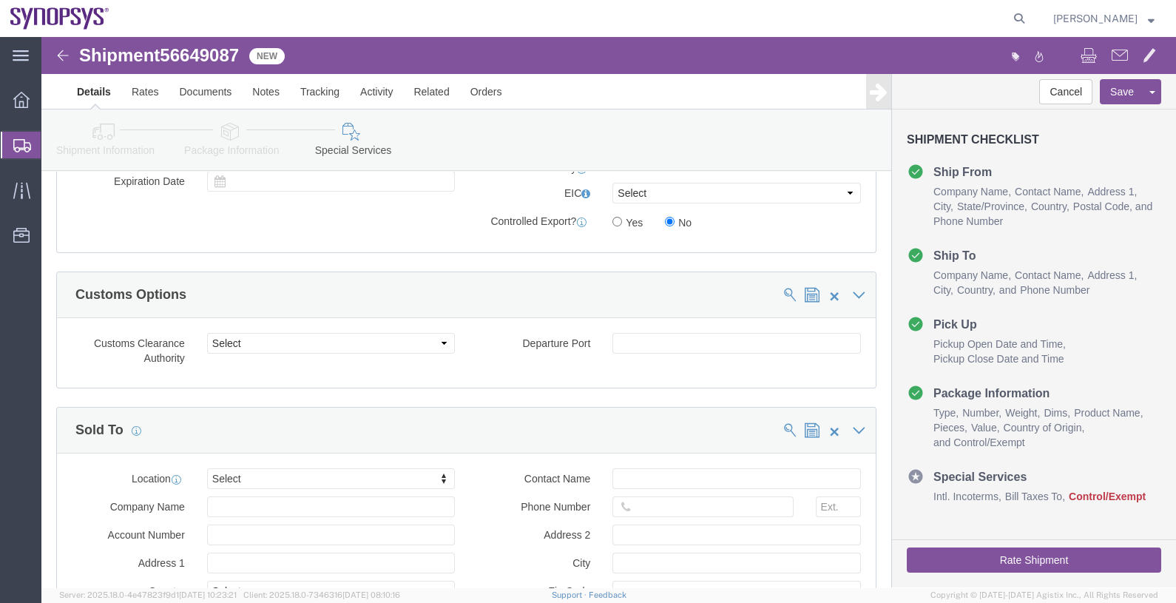
scroll to position [1849, 0]
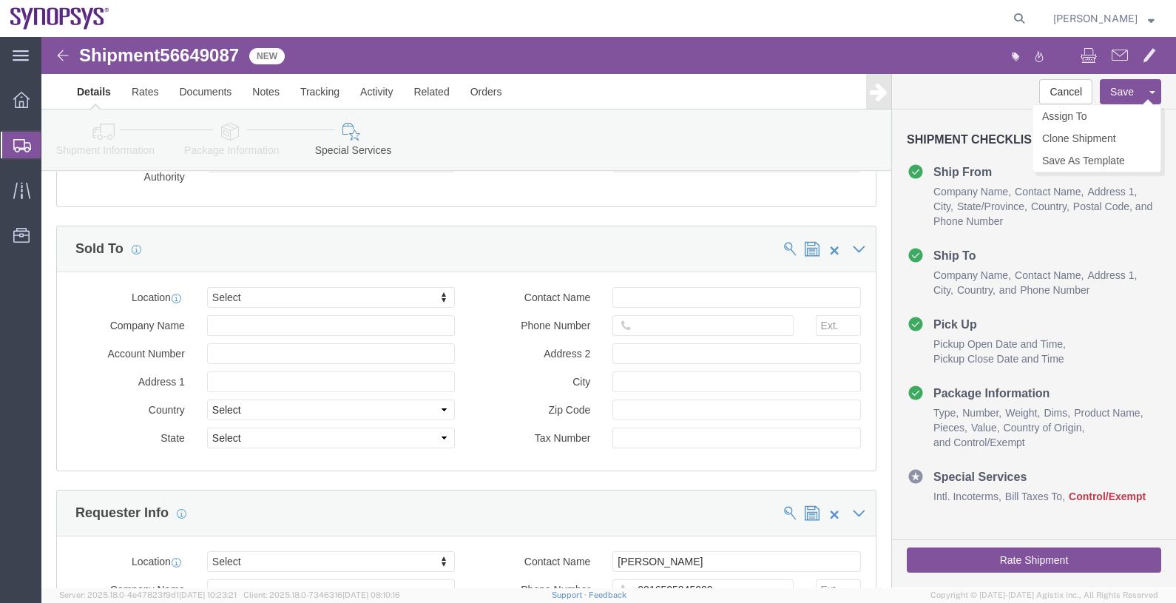
click button "Save"
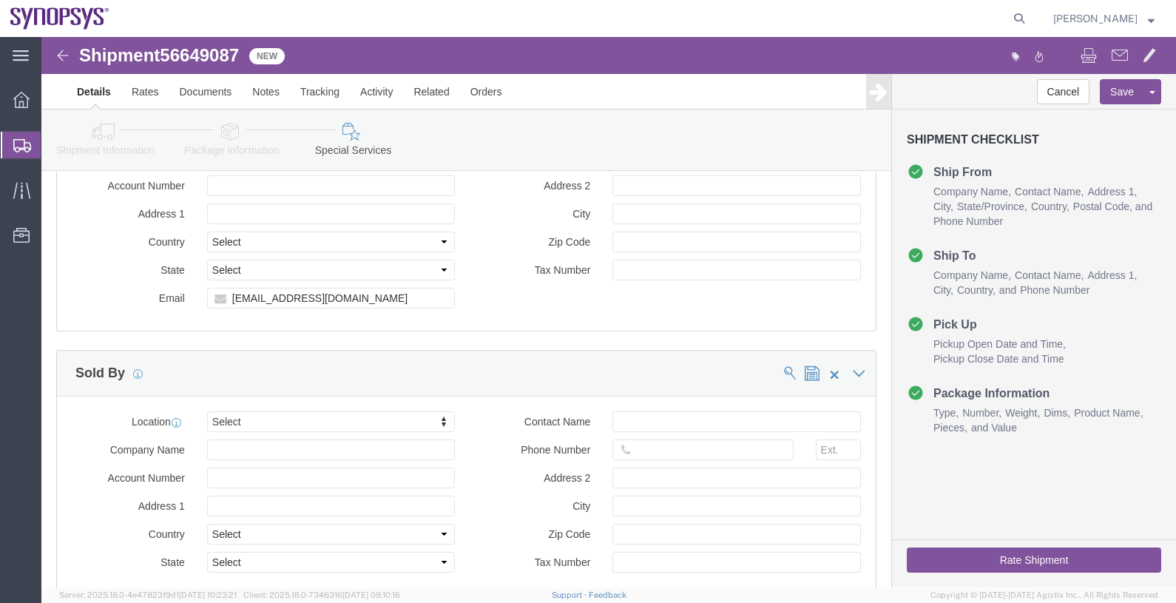
scroll to position [2311, 0]
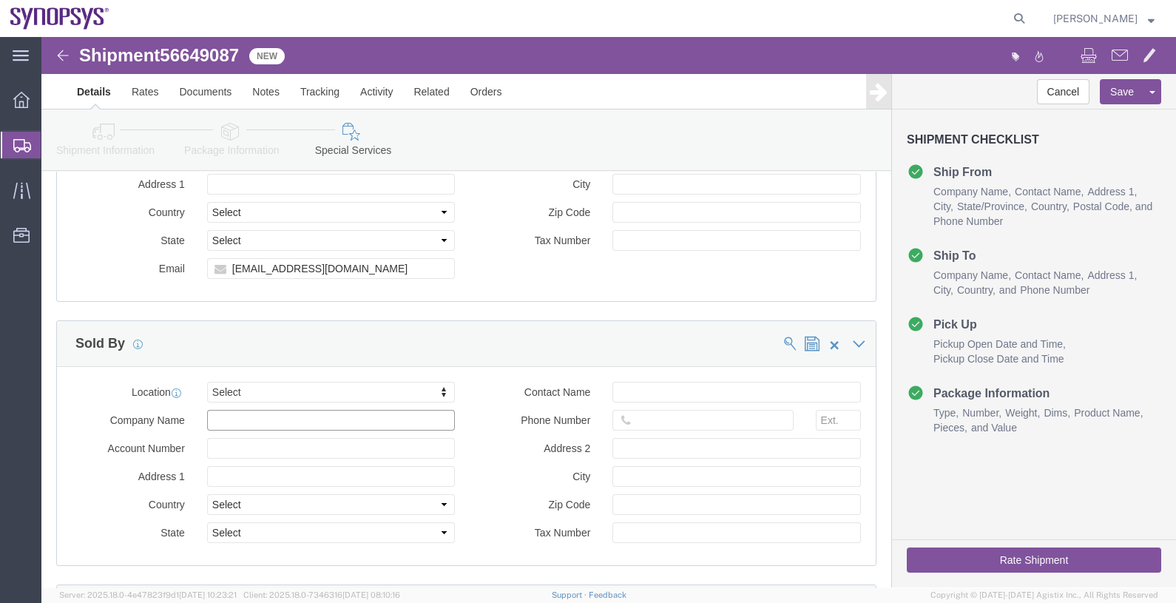
click input "Company Name"
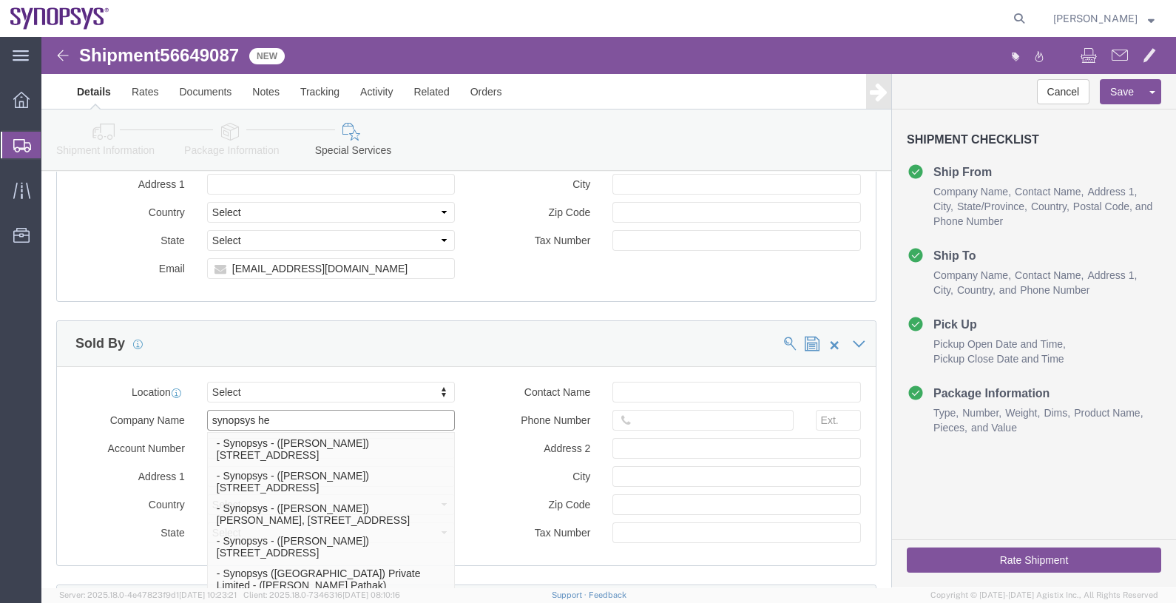
type input "synopsys hea"
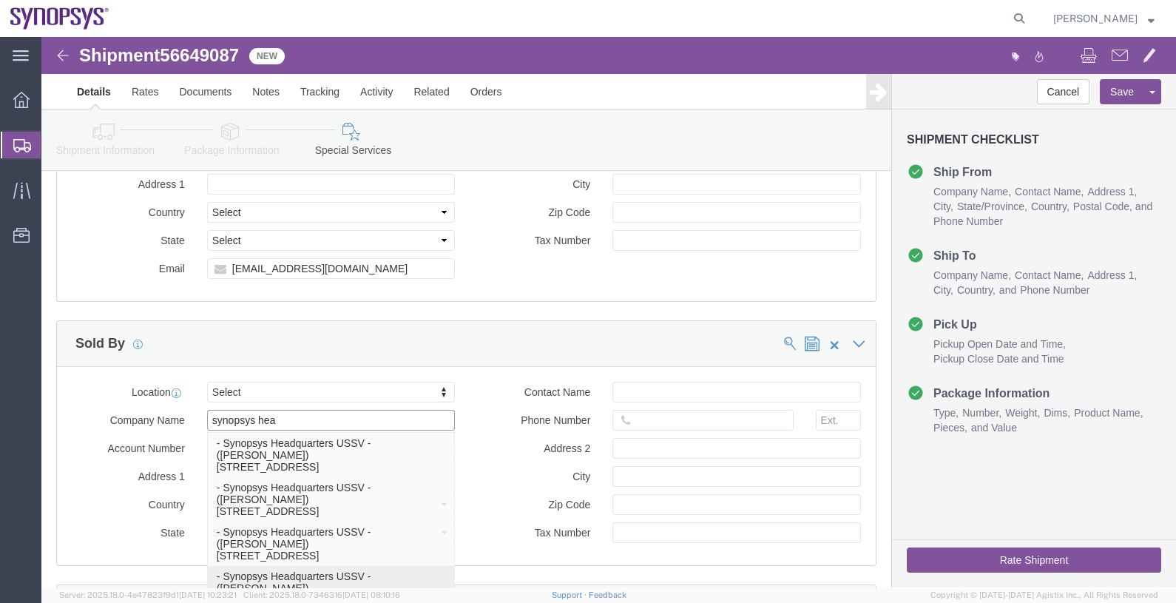
click p "- Synopsys Headquarters USSV - ([PERSON_NAME]) [STREET_ADDRESS]"
select select "CA"
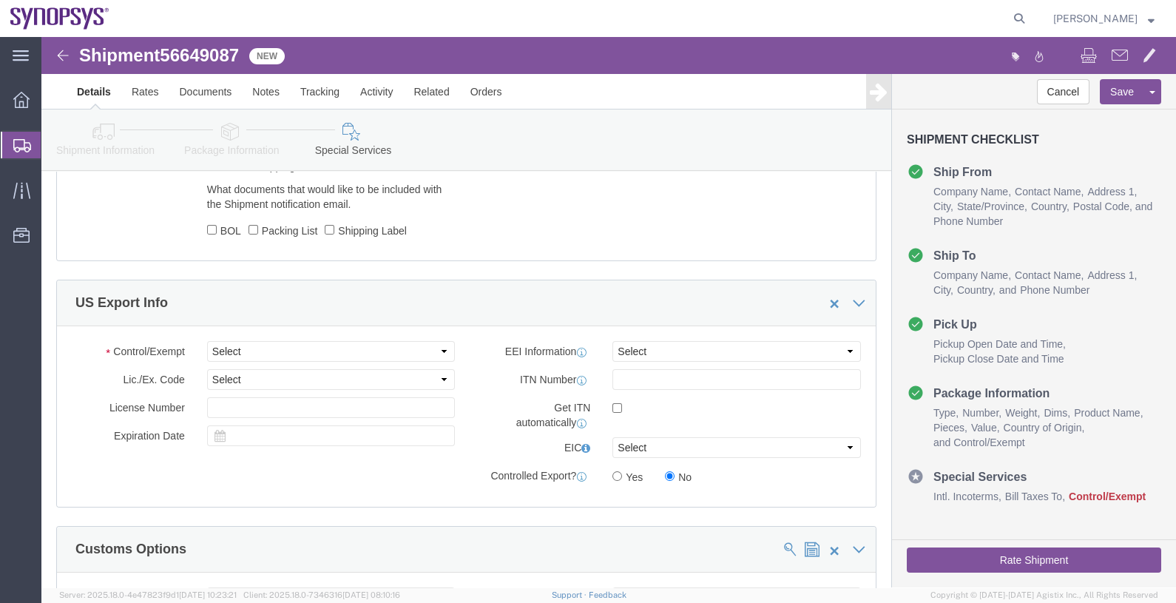
scroll to position [1321, 0]
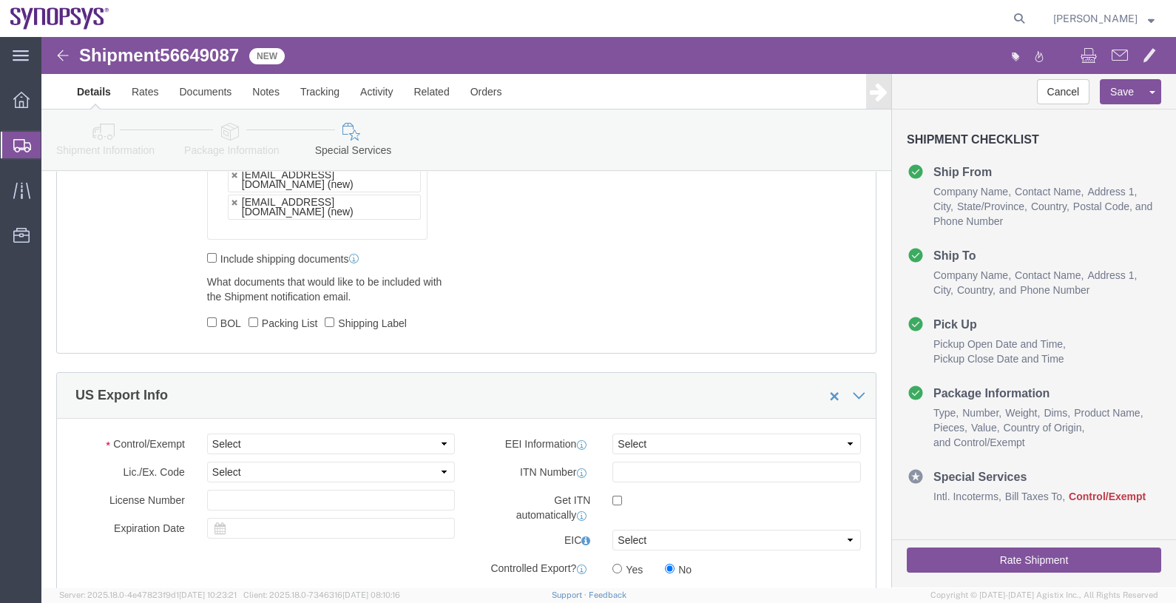
type input "Synopsys Headquarters USSV"
click select "Select ATF BIS DEA EPA FDA FTR ITAR OFAC Other (OPA)"
select select "BIS"
click select "Select ATF BIS DEA EPA FDA FTR ITAR OFAC Other (OPA)"
click select "Select AGR-Agricultural APP-Computers APR-Additional Permissive Exports AVS-Air…"
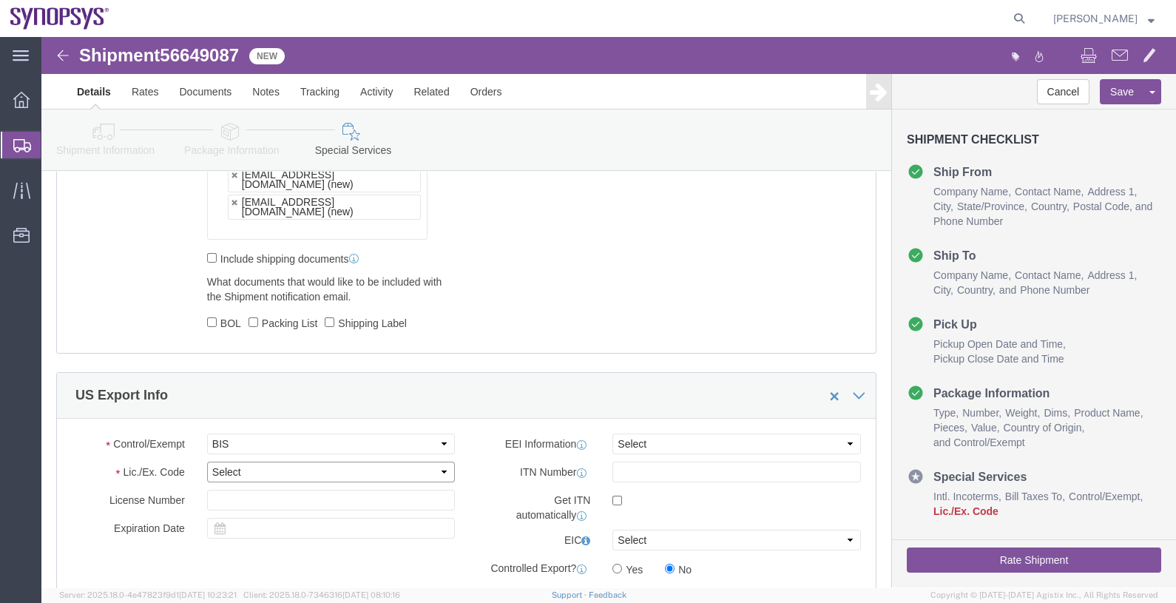
select select "NLR"
click select "Select AGR-Agricultural APP-Computers APR-Additional Permissive Exports AVS-Air…"
click select "Select AES-Direct EEI Carrier File EEI EEI Exempt"
select select "AESD"
click select "Select AES-Direct EEI Carrier File EEI EEI Exempt"
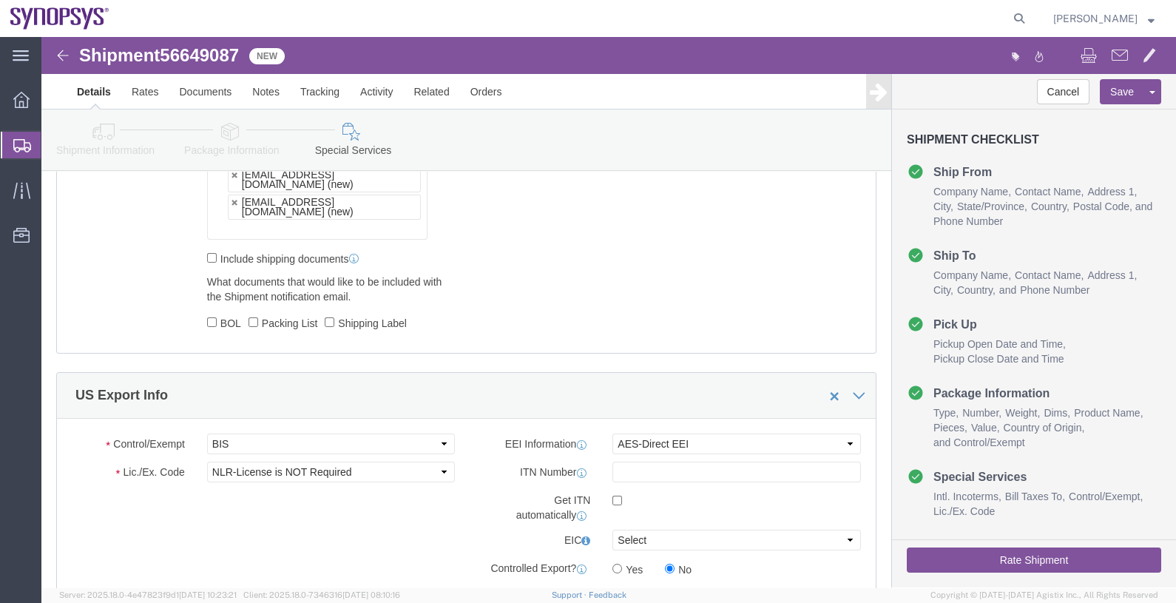
click div "Control/Exempt Select ATF BIS DEA EPA FDA FTR ITAR OFAC Other (OPA) Lic./Ex. Co…"
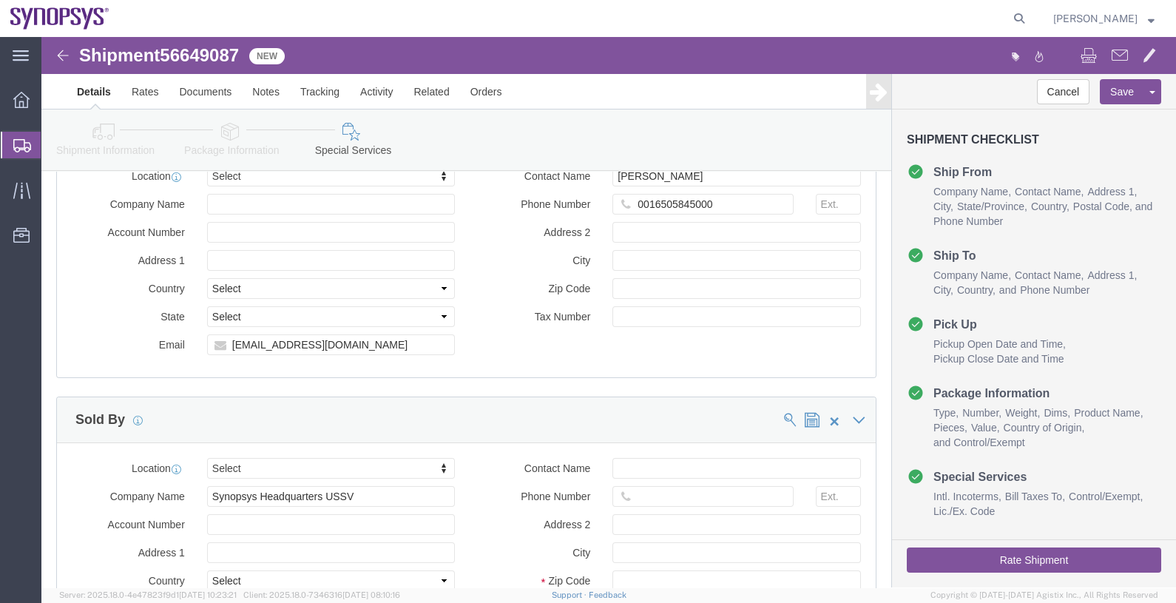
scroll to position [2431, 0]
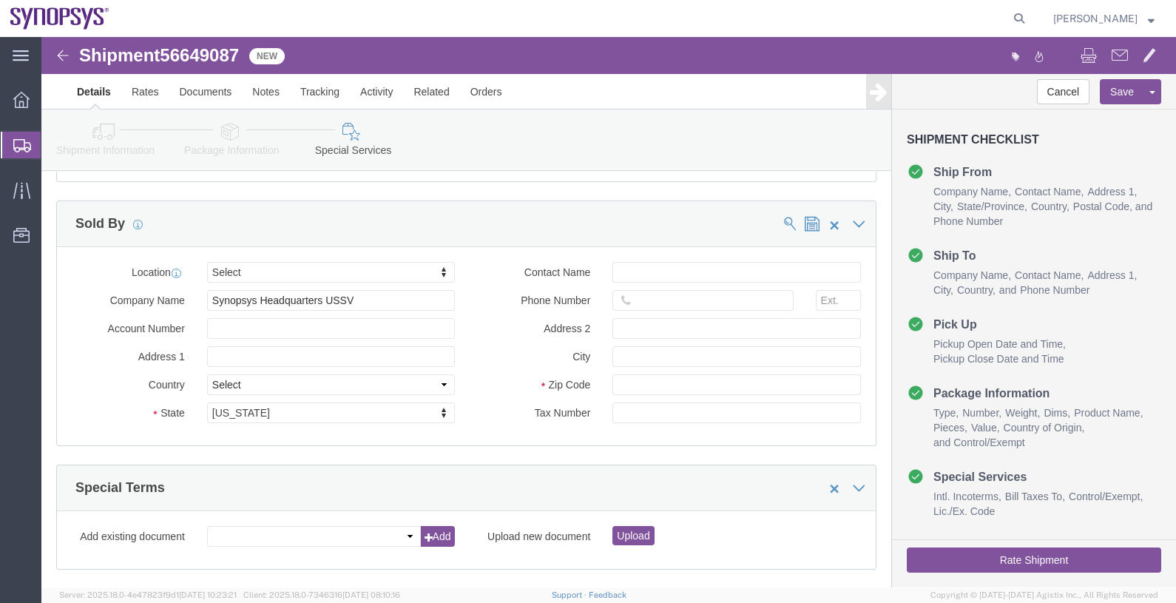
click button "Rate Shipment"
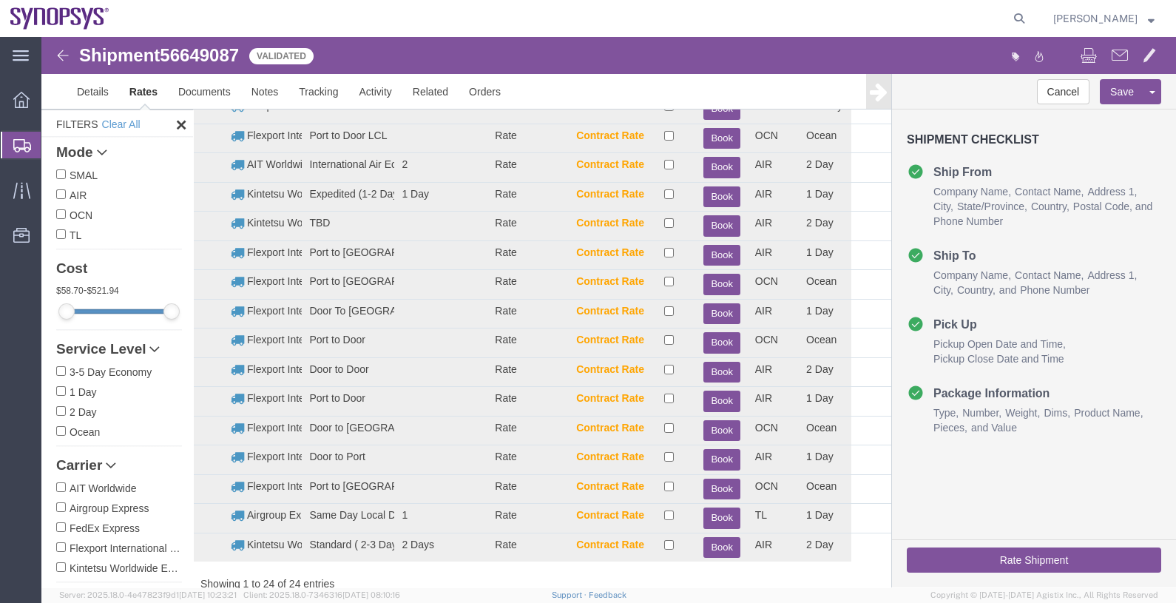
scroll to position [0, 0]
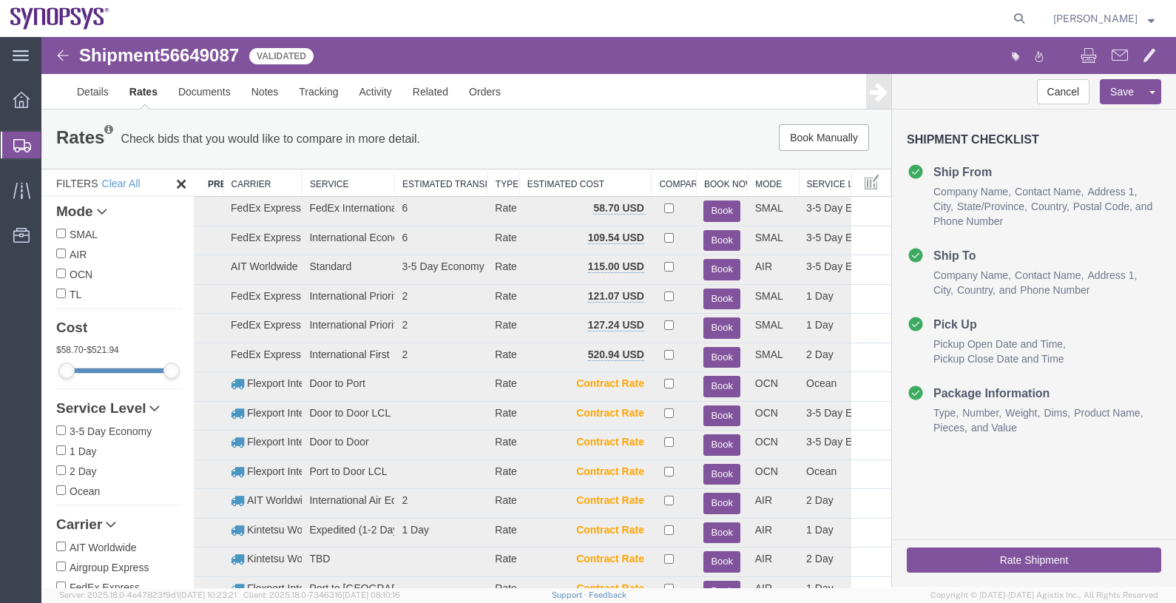
click at [243, 183] on th "Carrier" at bounding box center [262, 182] width 78 height 27
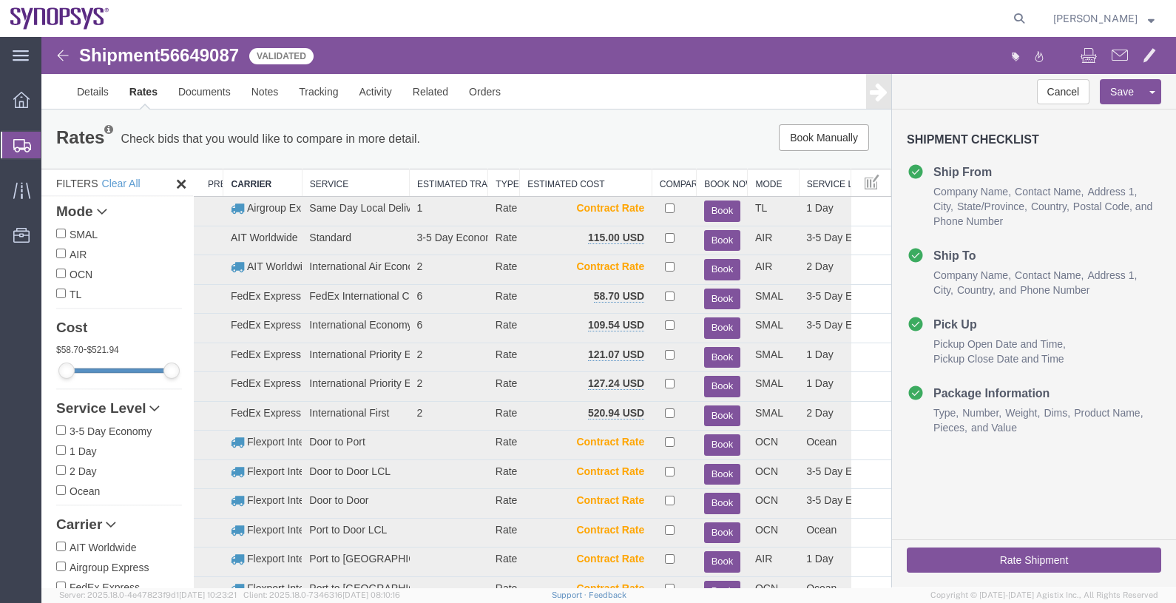
drag, startPoint x: 391, startPoint y: 185, endPoint x: 405, endPoint y: 191, distance: 15.9
click at [405, 191] on div "Search: Preferred Carrier Carrier Service Estimated Transit Type Estimated Cost…" at bounding box center [542, 548] width 698 height 758
click at [717, 291] on button "Book" at bounding box center [722, 298] width 36 height 21
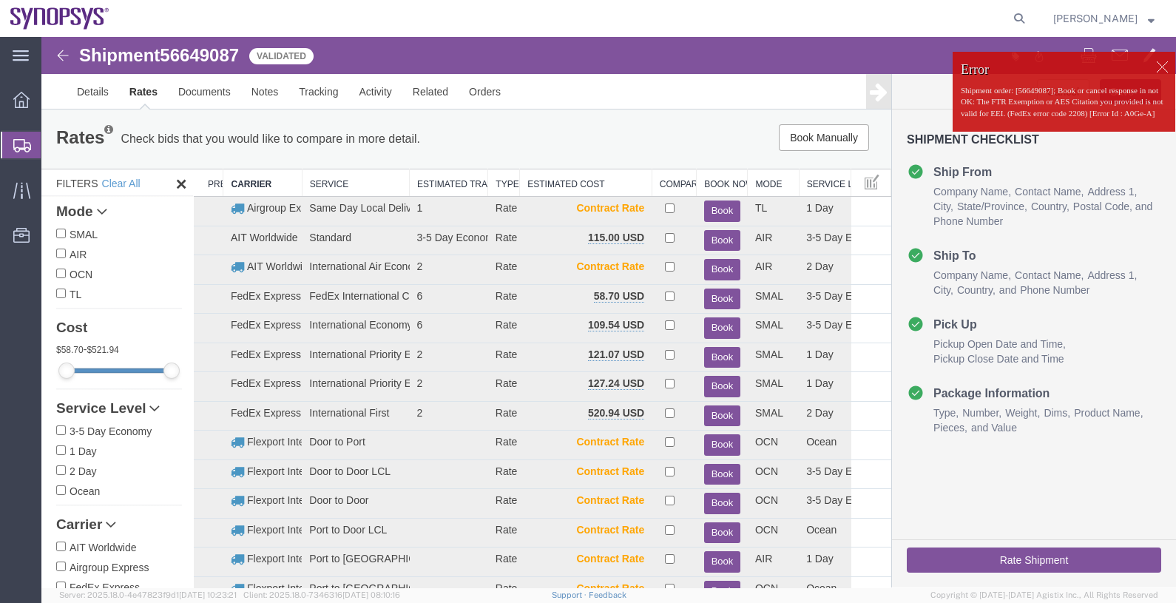
click at [1022, 126] on div "Error Shipment order: [56649087]; Book or cancel response in not OK: The FTR Ex…" at bounding box center [1064, 92] width 223 height 67
click at [1154, 65] on div at bounding box center [1162, 66] width 22 height 22
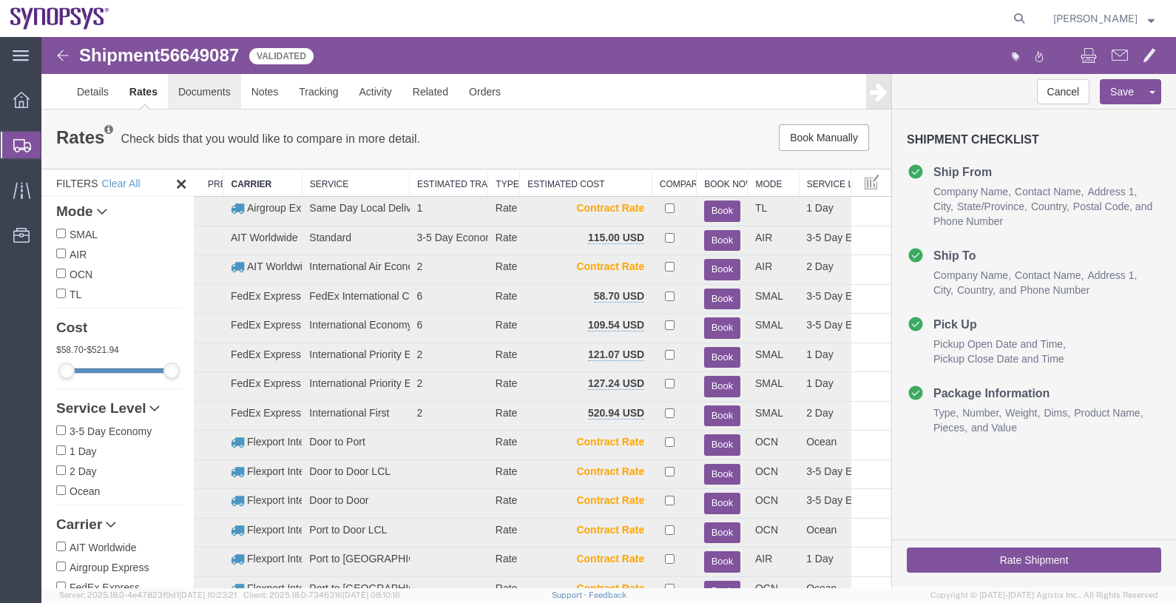
click at [211, 94] on link "Documents" at bounding box center [204, 92] width 73 height 36
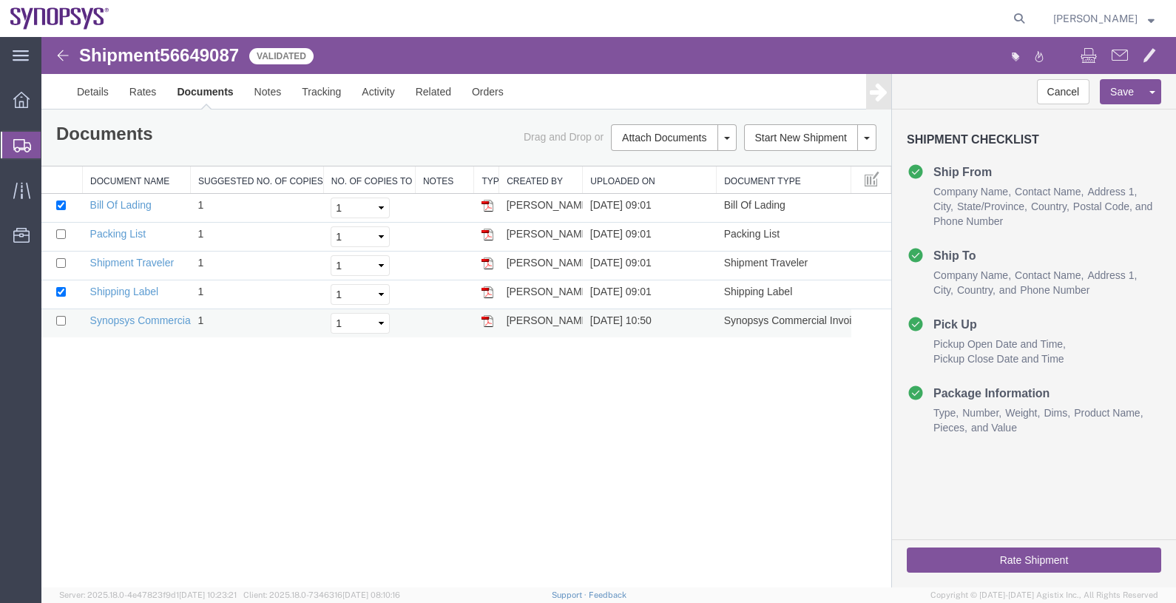
click at [484, 320] on img at bounding box center [488, 321] width 12 height 12
click at [1035, 556] on button "Rate Shipment" at bounding box center [1034, 559] width 254 height 25
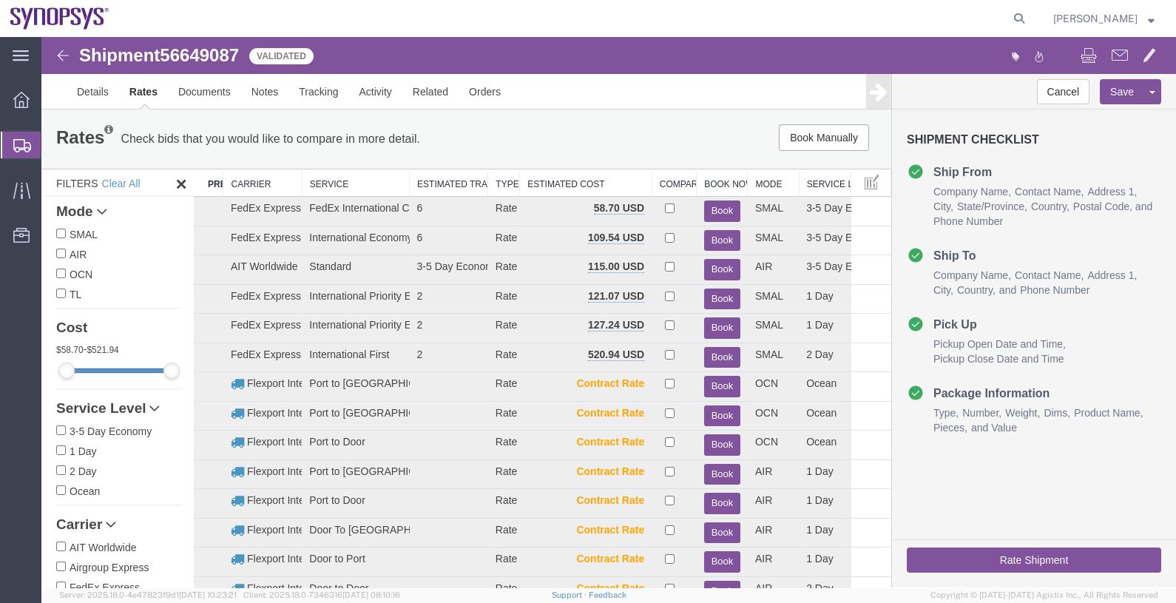
click at [230, 180] on th "Carrier" at bounding box center [262, 182] width 78 height 27
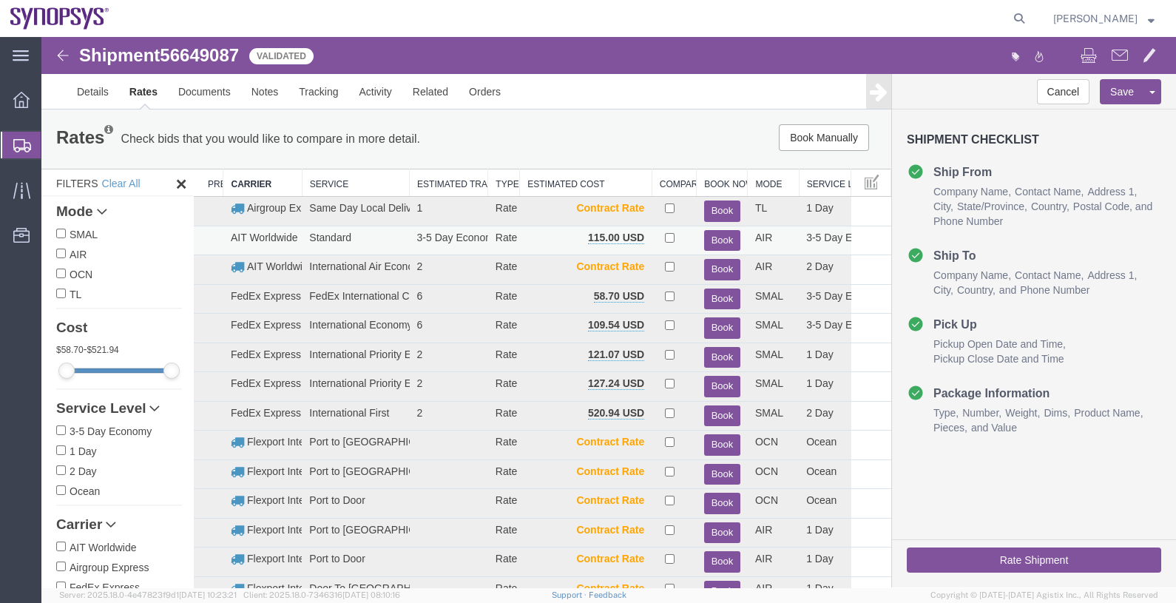
click at [718, 241] on button "Book" at bounding box center [722, 240] width 36 height 21
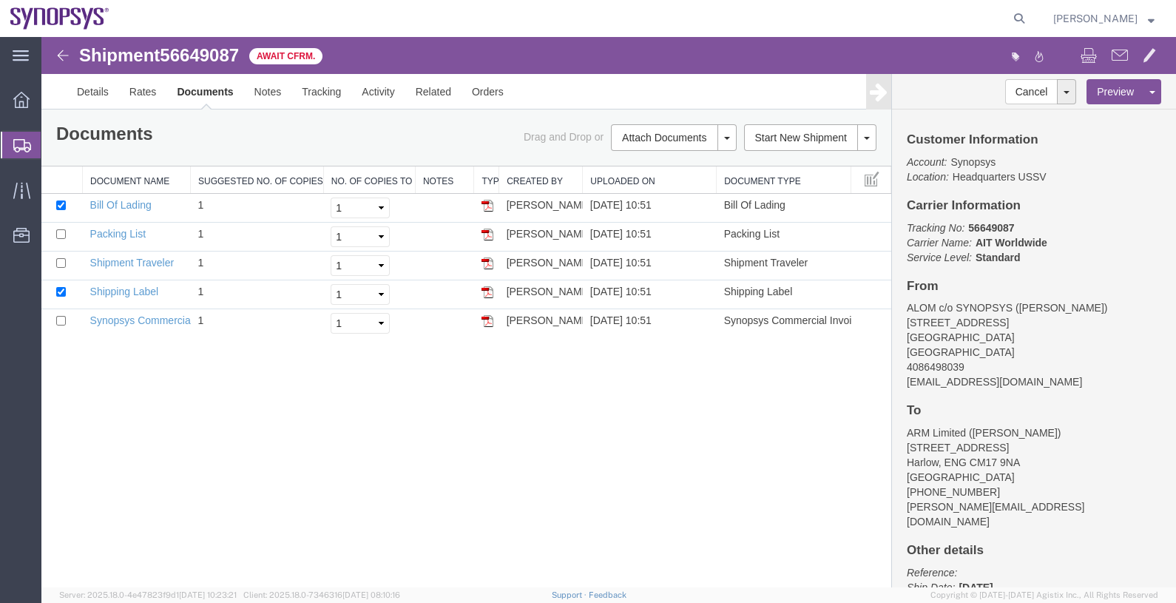
click at [53, 144] on span "Shipments" at bounding box center [47, 145] width 12 height 30
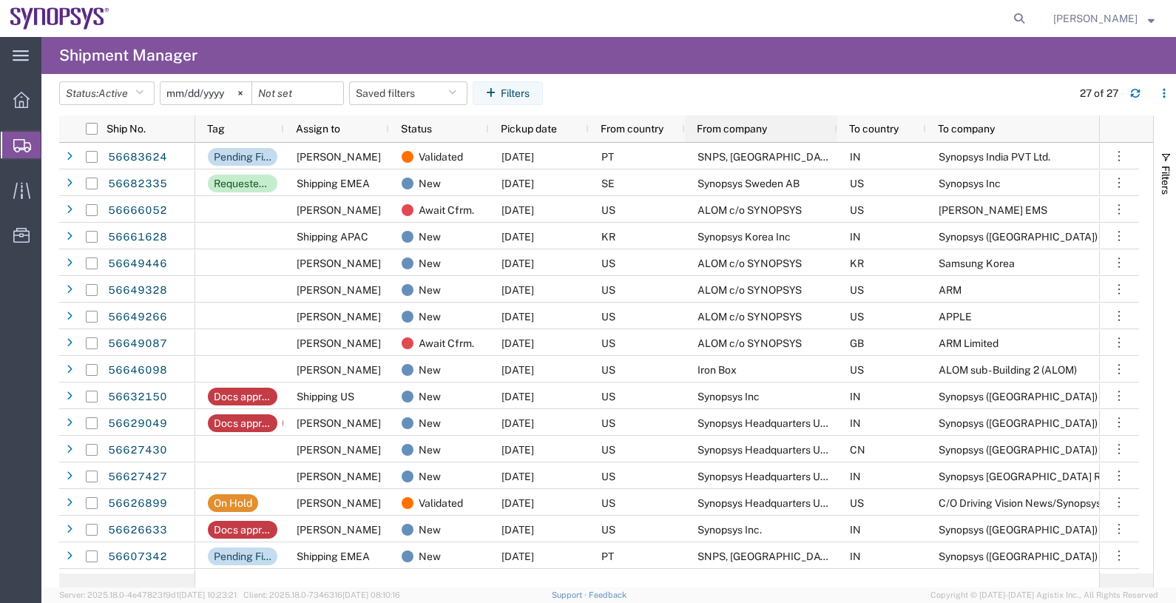
click at [734, 123] on span "From company" at bounding box center [732, 129] width 70 height 12
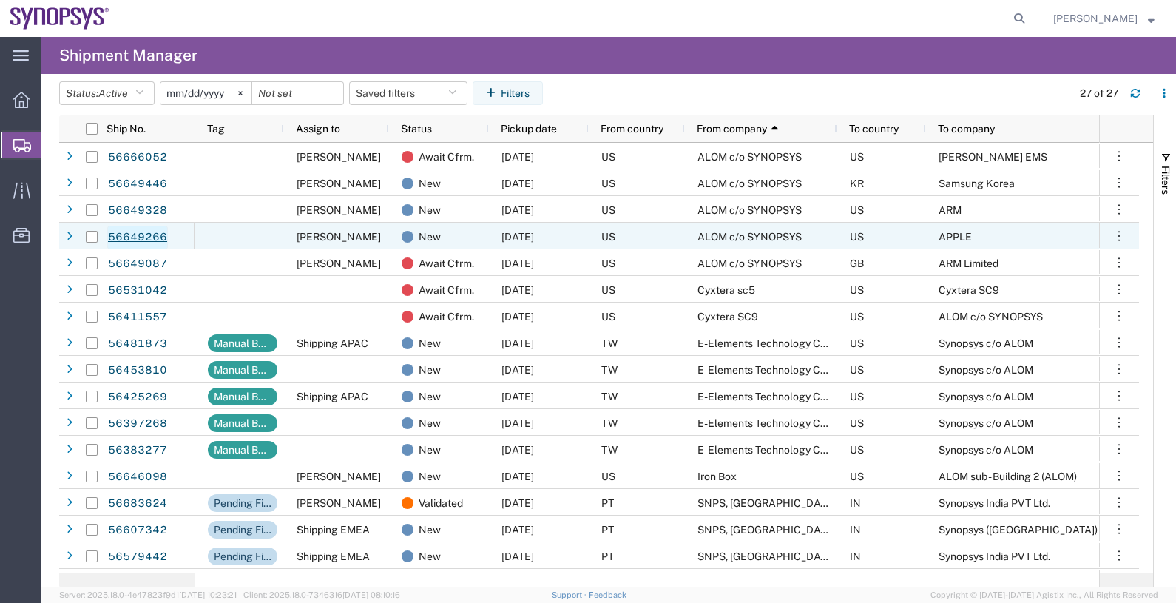
click at [137, 226] on link "56649266" at bounding box center [137, 238] width 61 height 24
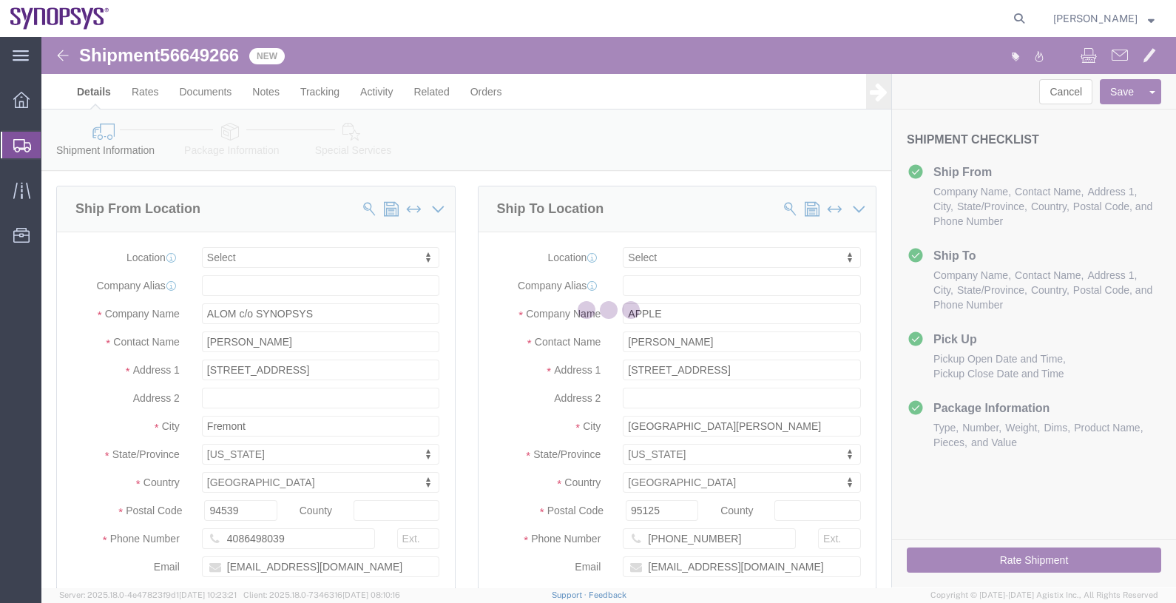
select select
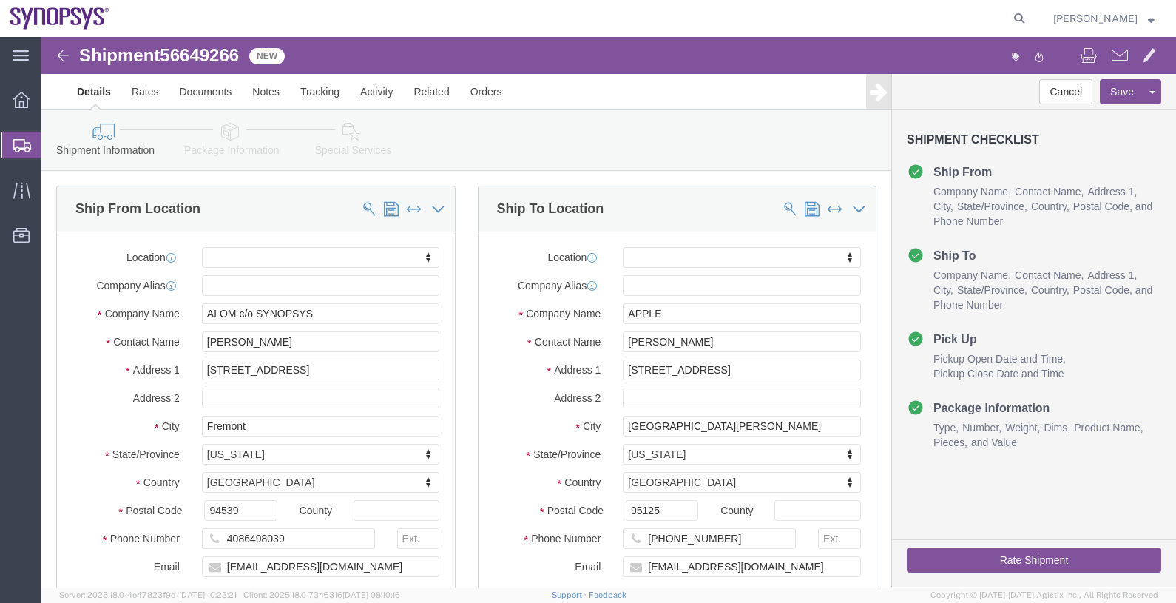
click link "Package Information"
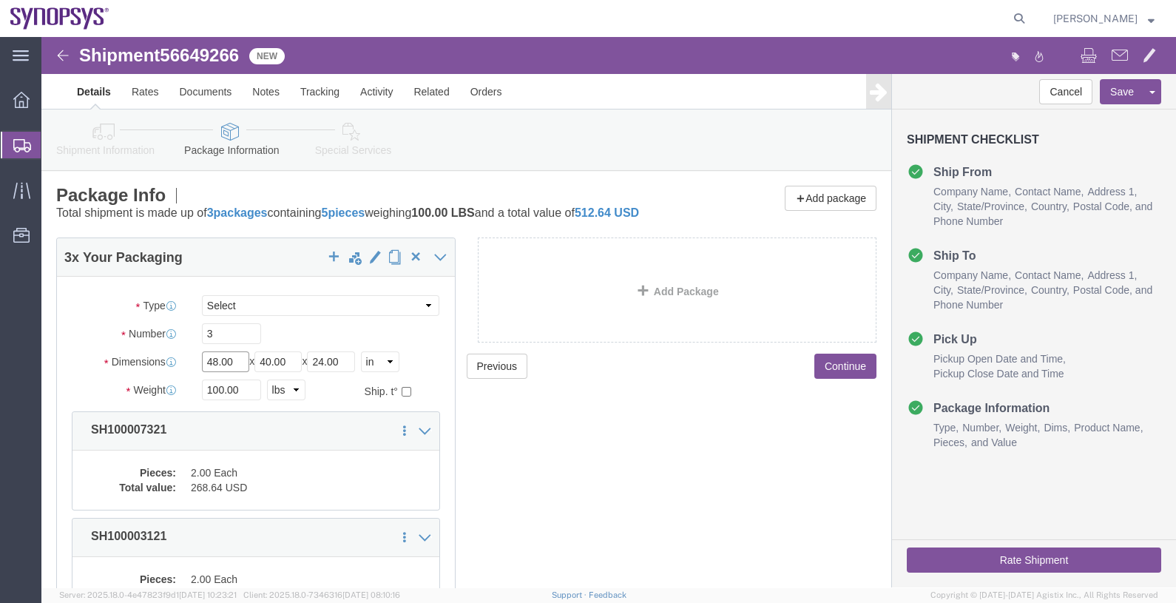
drag, startPoint x: 198, startPoint y: 335, endPoint x: 154, endPoint y: 338, distance: 44.5
click div "Length 48.00 x Width 40.00 x Height 24.00 Select cm ft in"
type input "13"
type input "11"
type input "4"
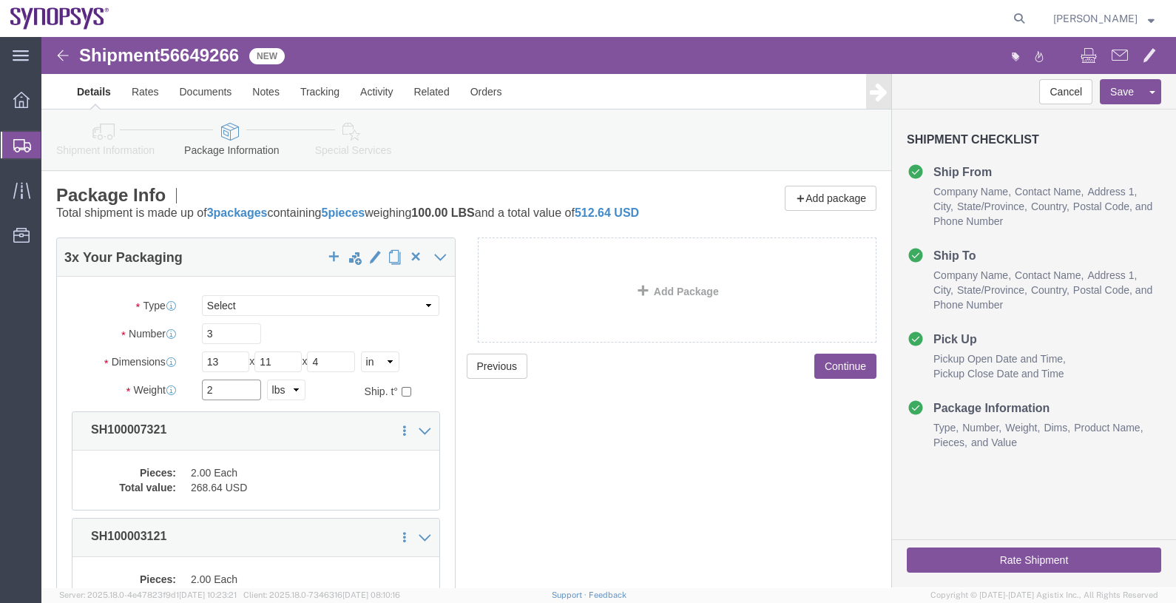
type input "2"
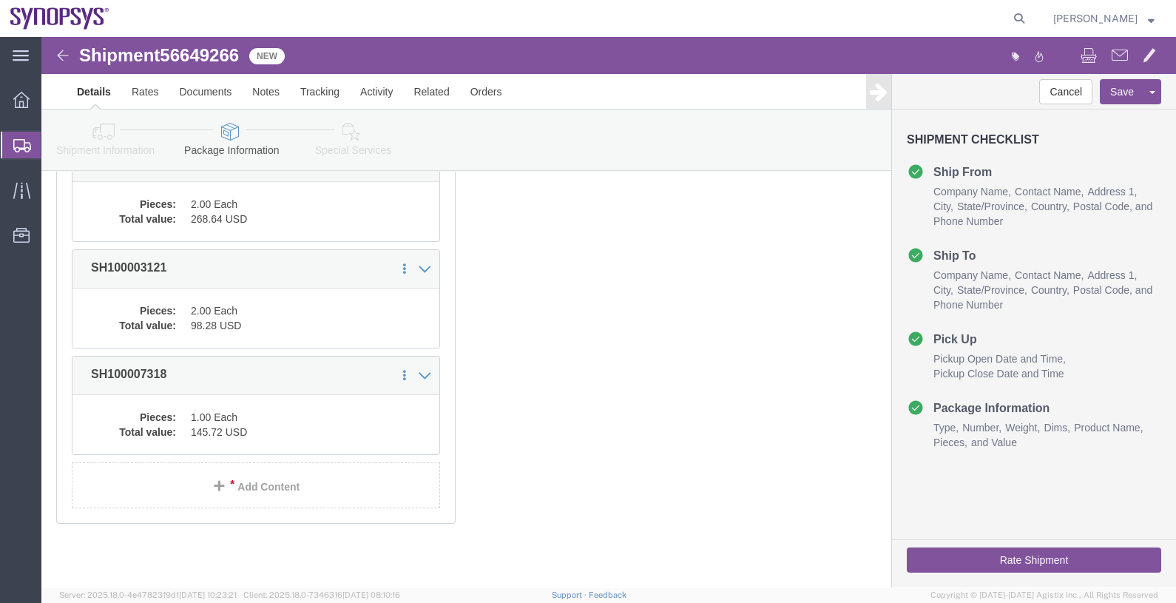
scroll to position [176, 0]
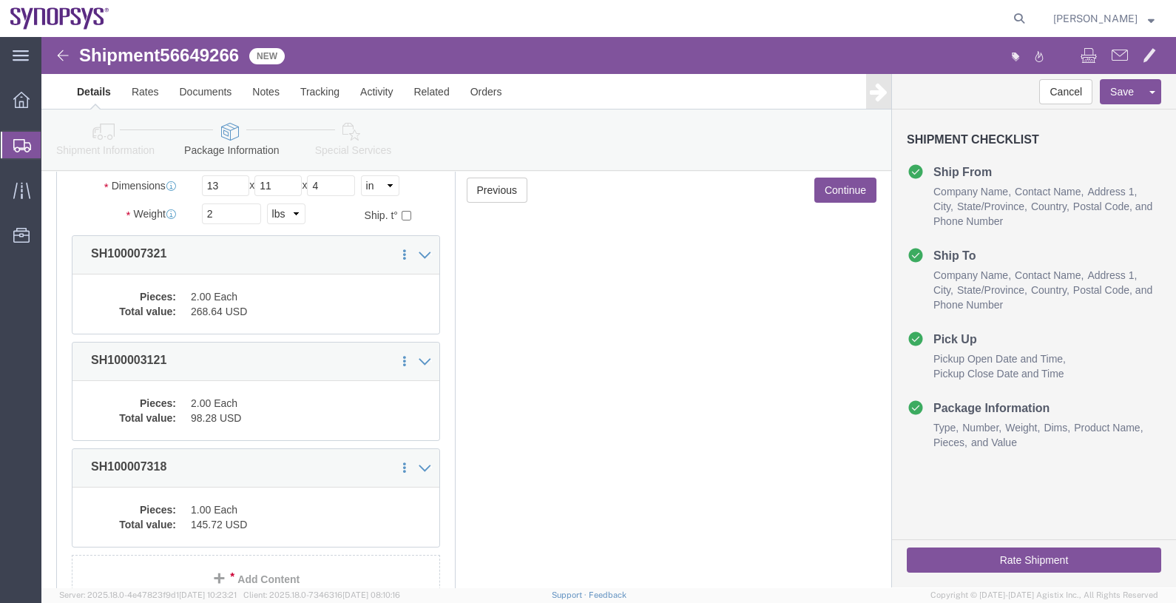
click button "Continue"
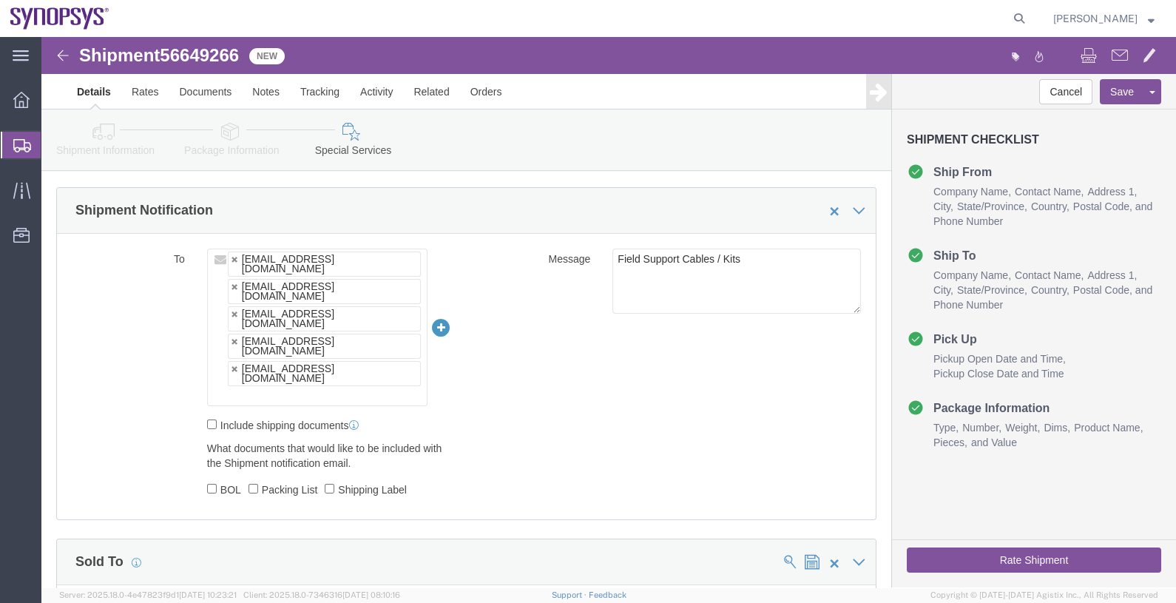
scroll to position [1005, 0]
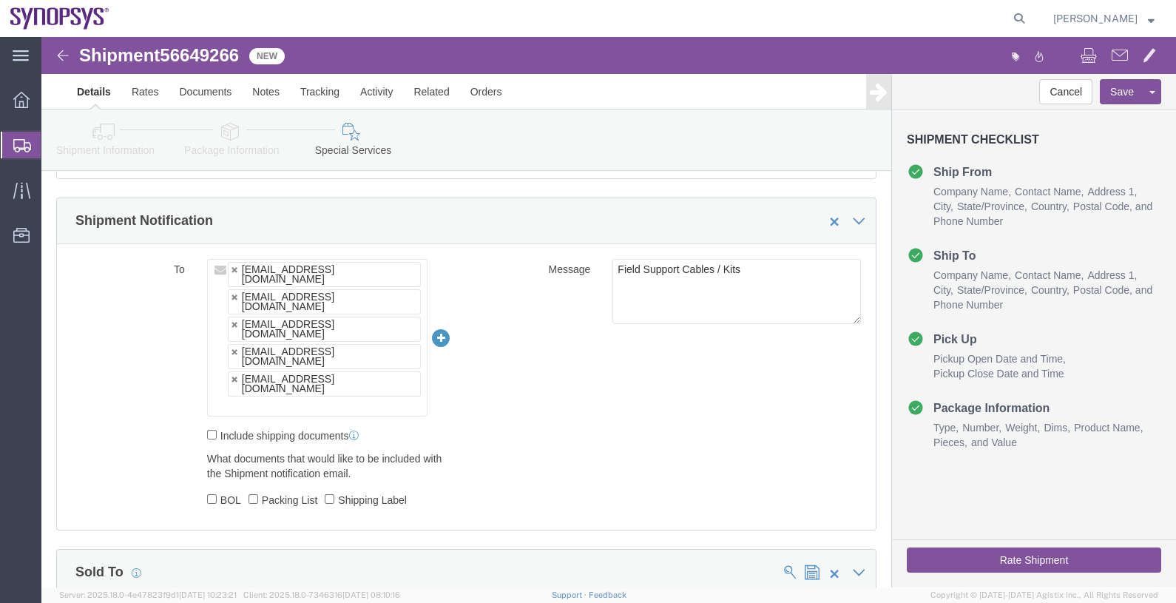
click ul "[EMAIL_ADDRESS][DOMAIN_NAME] [EMAIL_ADDRESS][DOMAIN_NAME] [PERSON_NAME][EMAIL_A…"
type input "[EMAIL_ADDRESS][DOMAIN_NAME]"
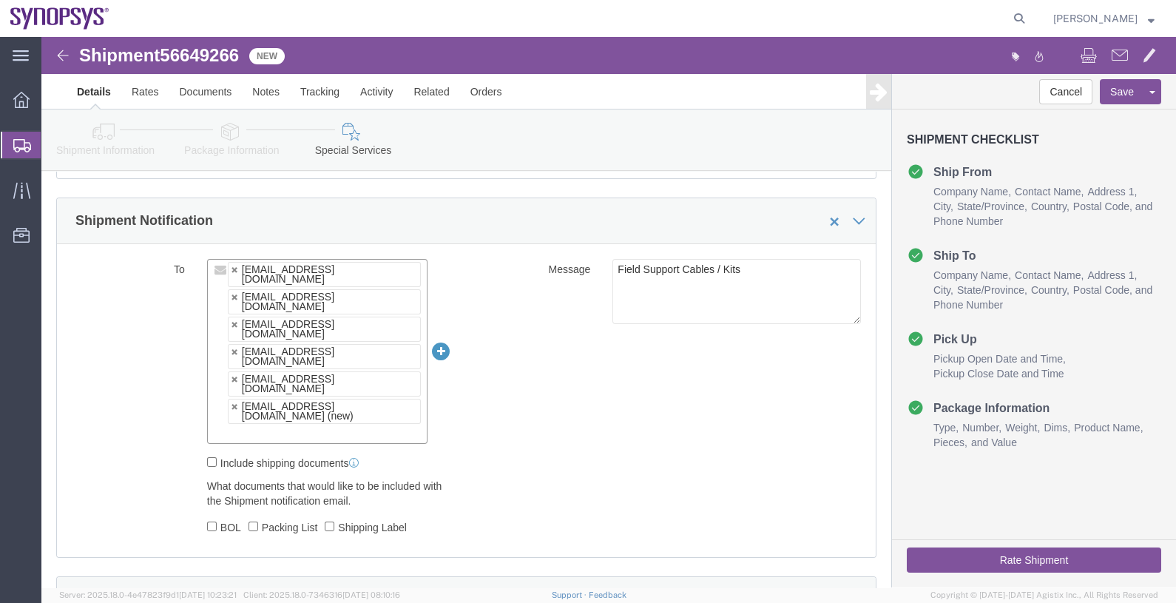
paste input "[EMAIL_ADDRESS][DOMAIN_NAME]"
type input "[EMAIL_ADDRESS][DOMAIN_NAME]"
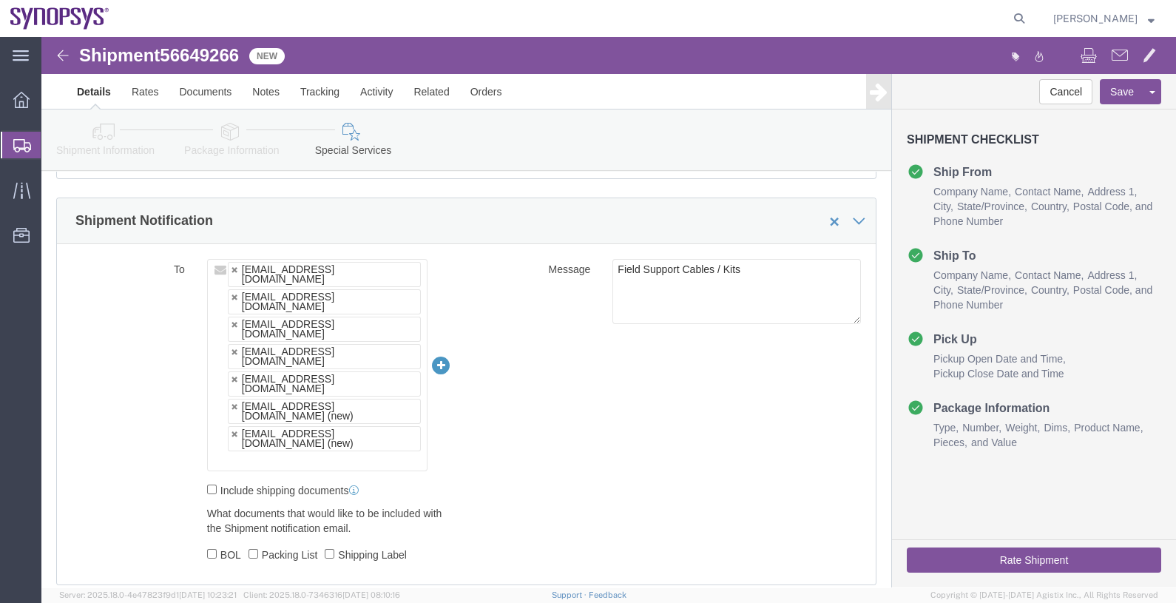
click div "Cancel Save Assign To Clone Shipment Save As Template"
click button "Save"
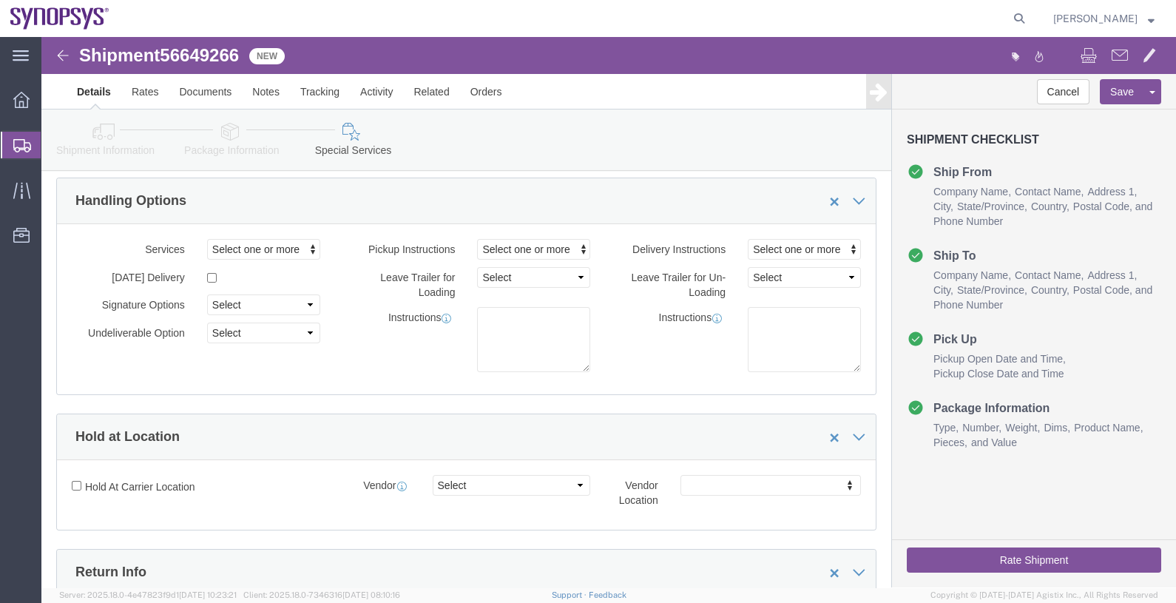
scroll to position [0, 0]
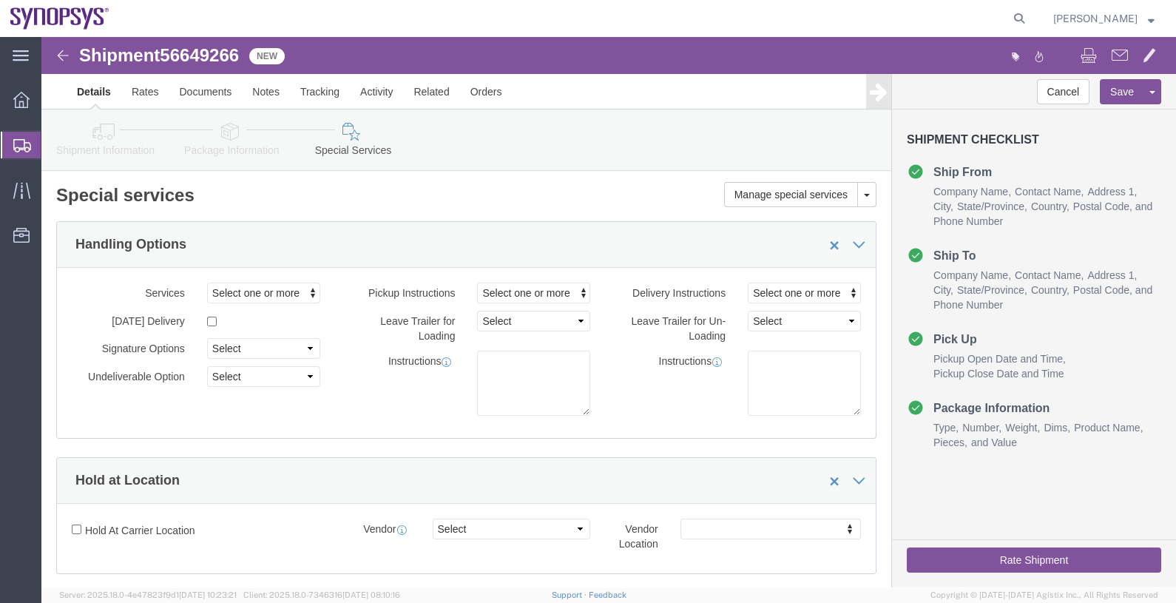
click button "Rate Shipment"
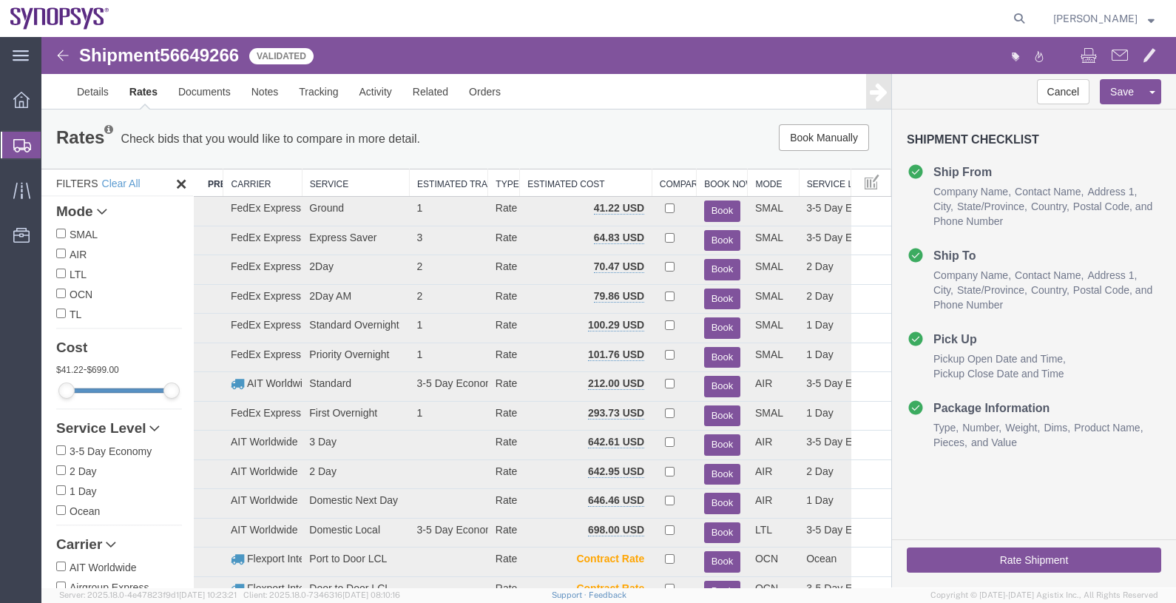
click at [258, 182] on th "Carrier" at bounding box center [262, 182] width 78 height 27
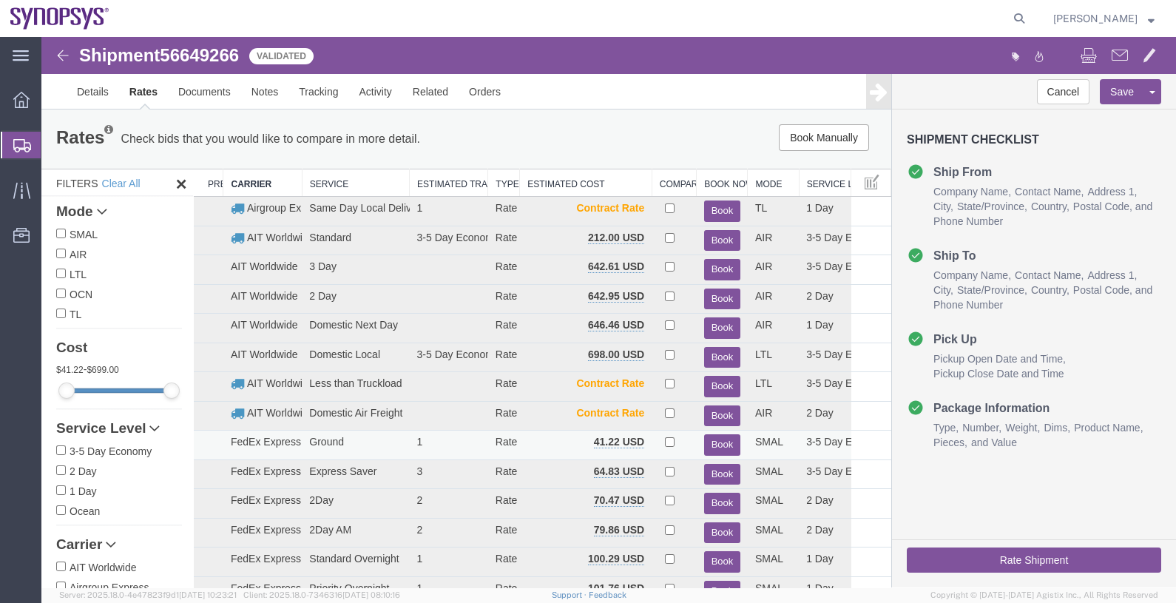
click at [718, 440] on button "Book" at bounding box center [722, 444] width 36 height 21
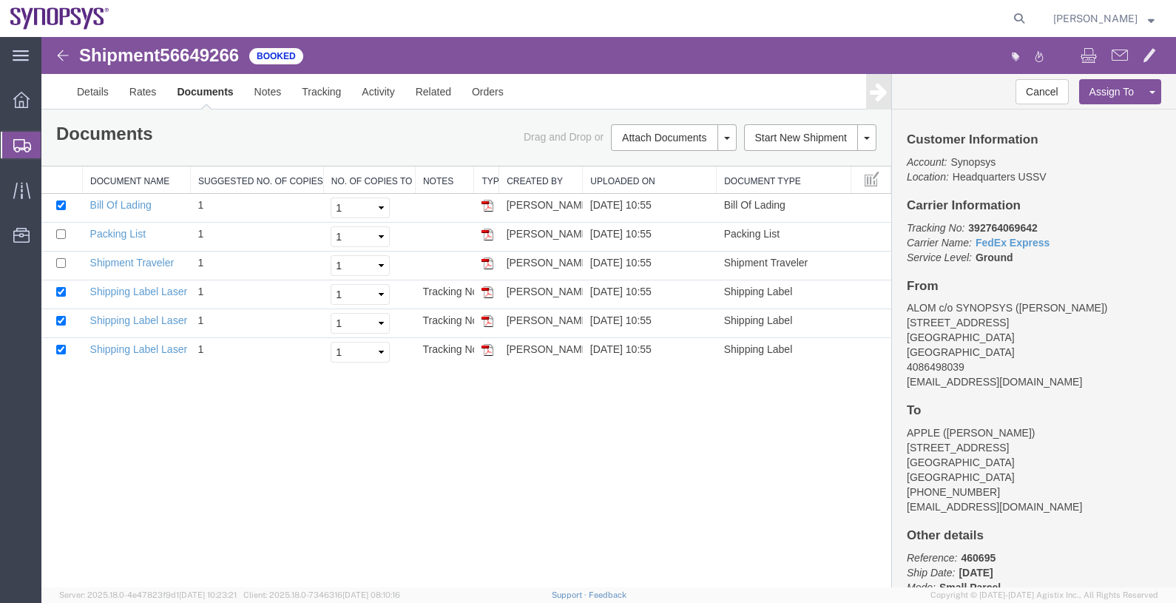
click at [371, 468] on div "Shipment 56649266 6 of 6 Booked Details Rates Documents Notes Tracking Activity…" at bounding box center [608, 312] width 1135 height 550
click at [94, 87] on link "Details" at bounding box center [93, 92] width 53 height 36
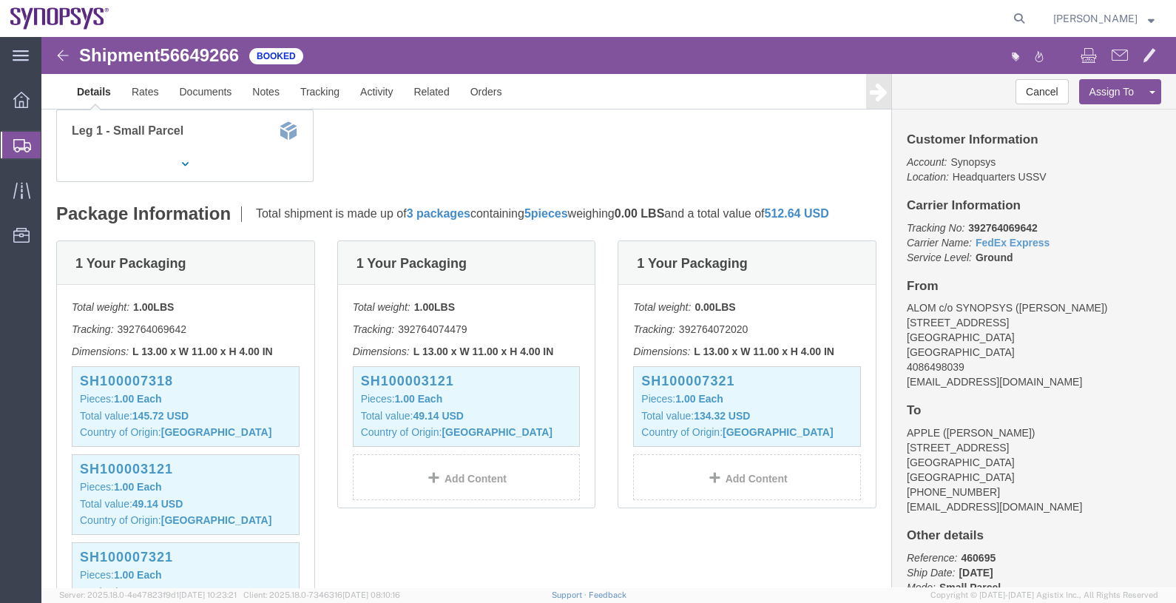
scroll to position [184, 0]
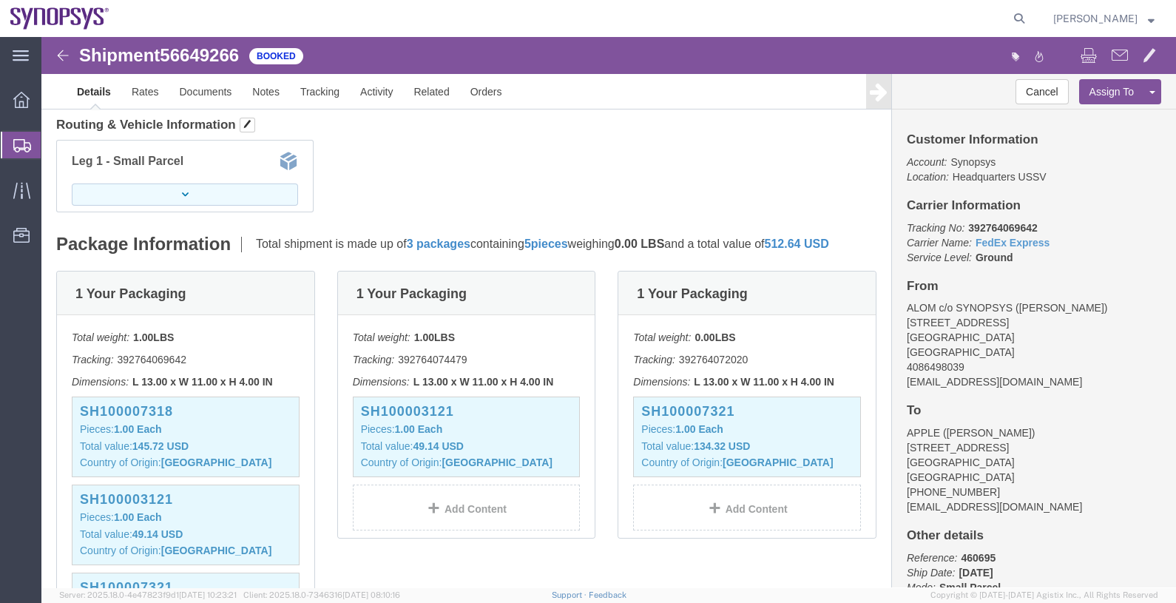
click button "button"
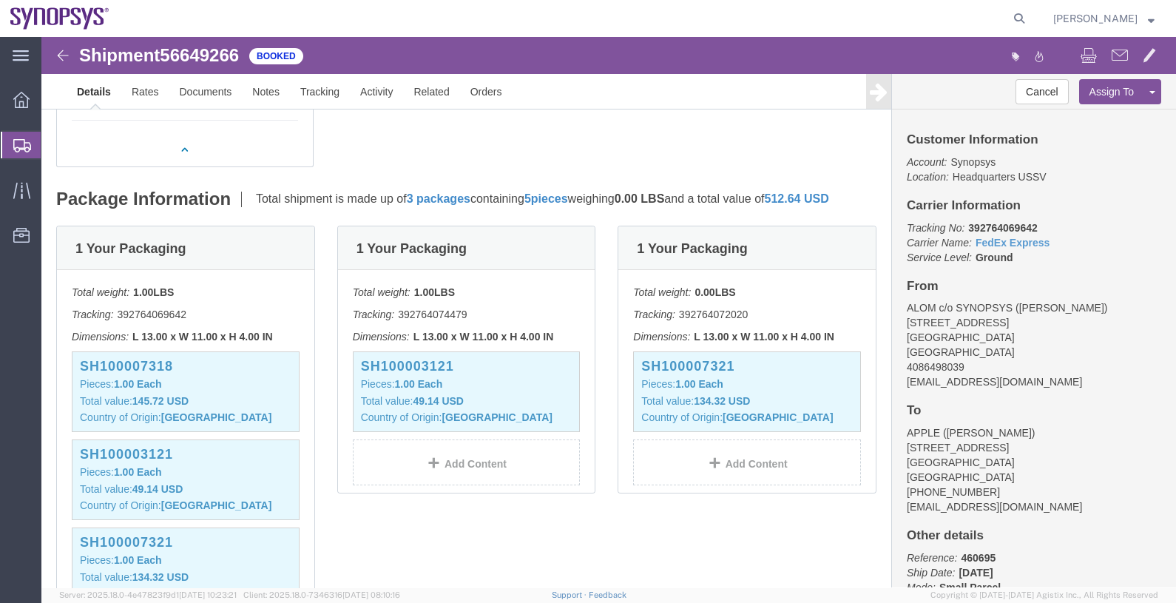
scroll to position [277, 0]
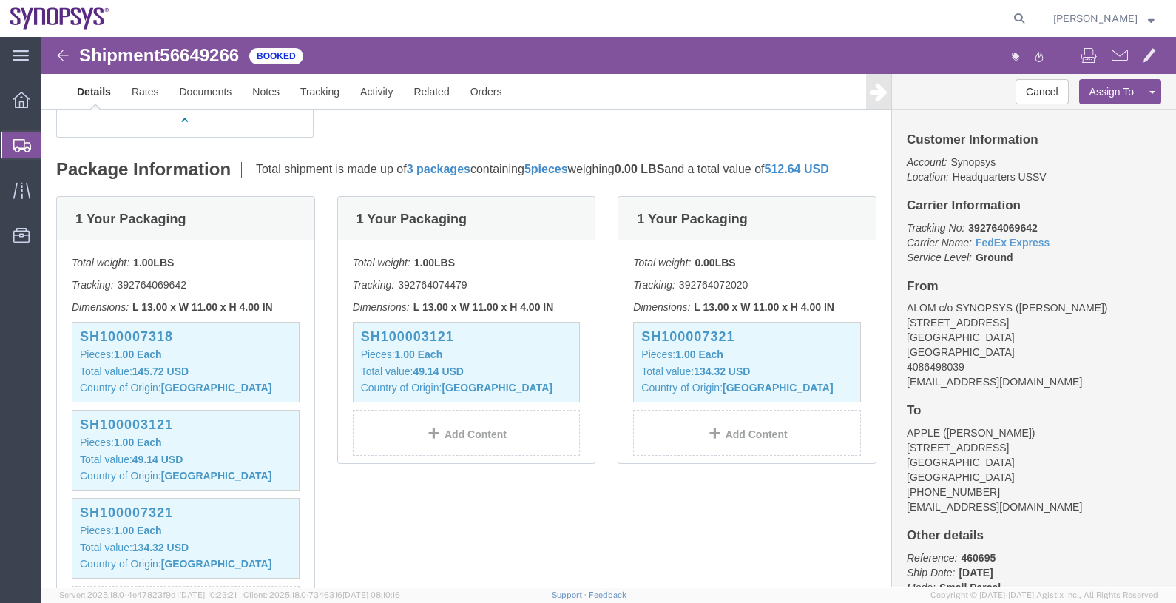
click span "packages"
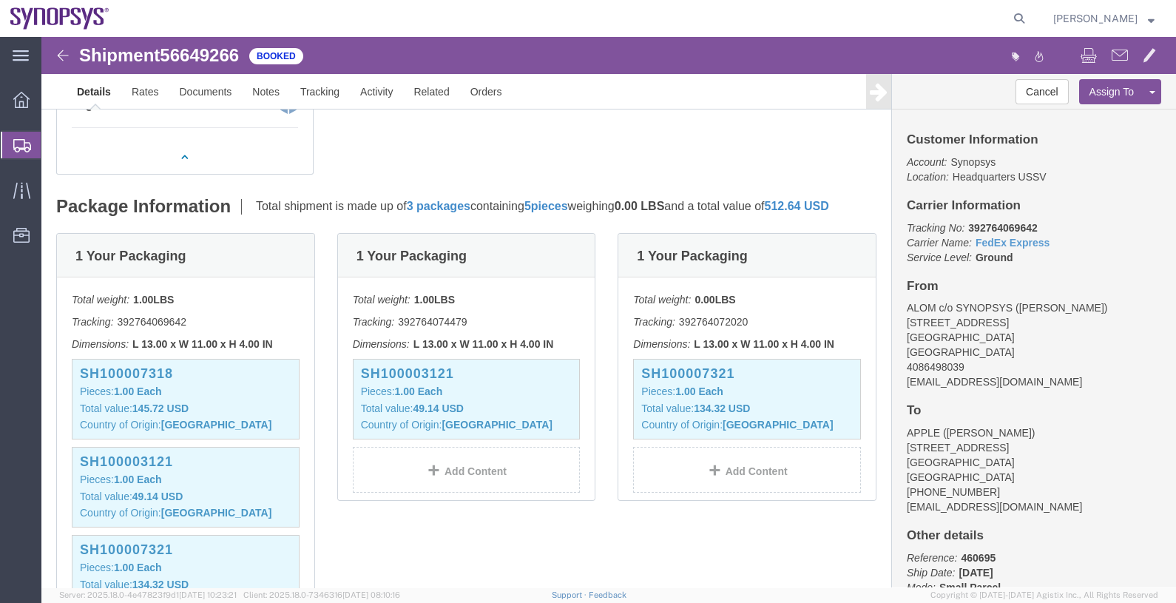
scroll to position [183, 0]
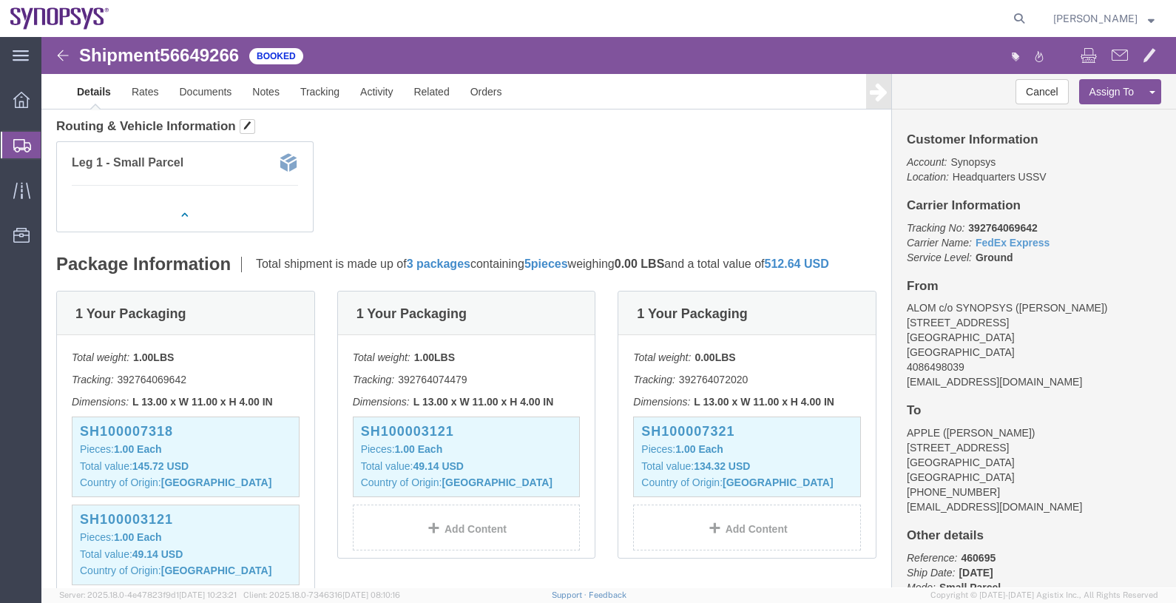
click span "Your Packaging"
click p "Total shipment is made up of 3 packages containing 5 pieces weighing 0.00 LBS a…"
click b "3 packages"
drag, startPoint x: 413, startPoint y: 233, endPoint x: 512, endPoint y: 226, distance: 98.6
click b "5 pieces"
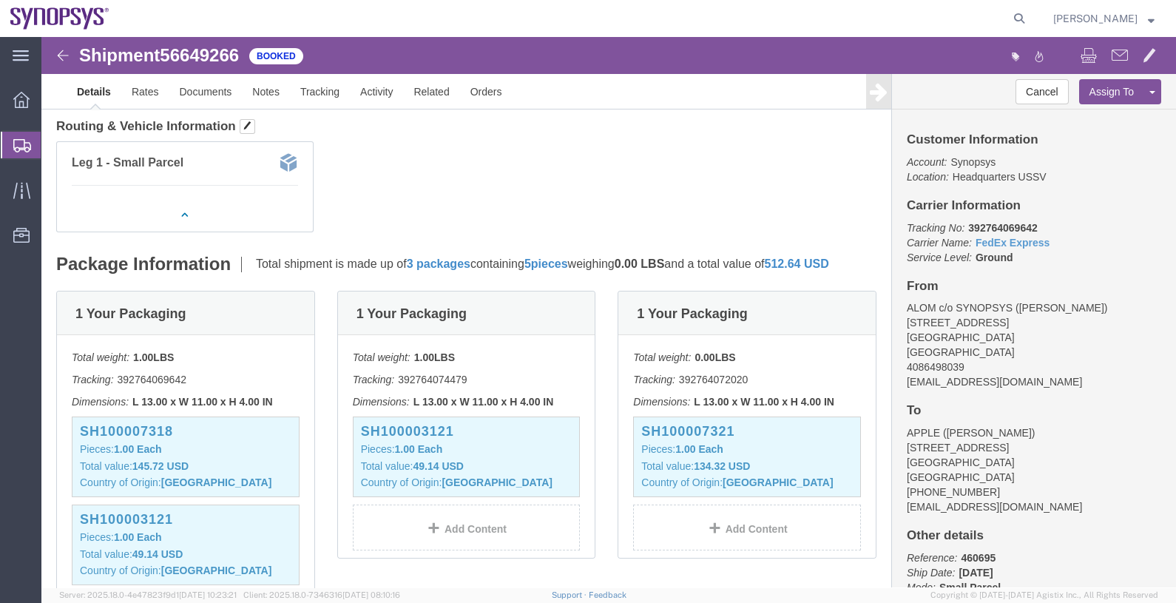
click at [53, 143] on span "Shipments" at bounding box center [47, 145] width 12 height 30
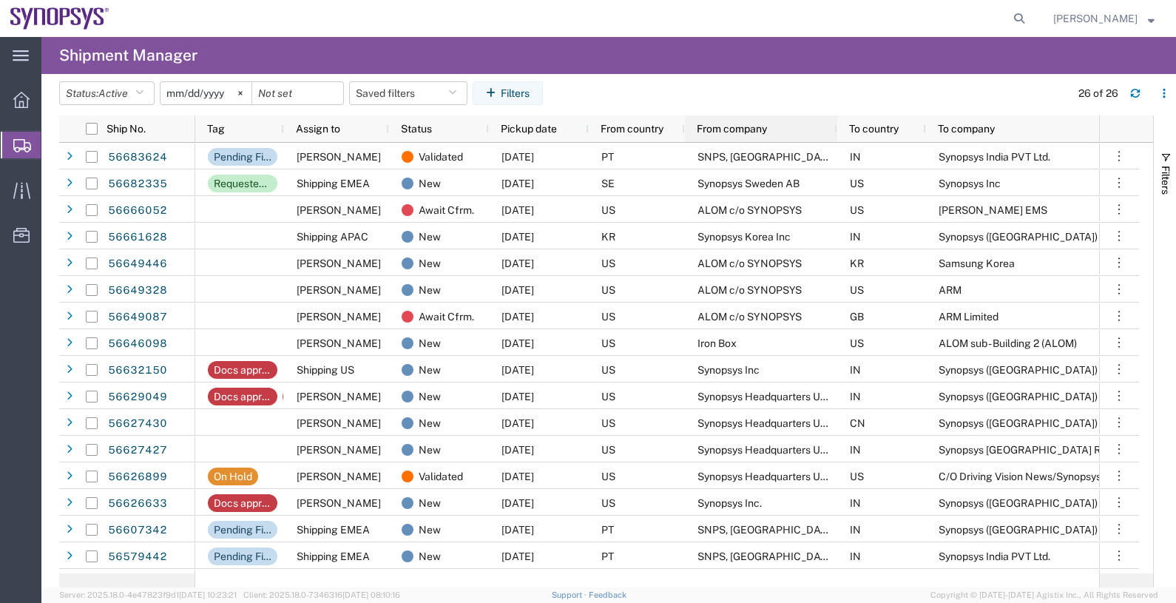
click at [733, 124] on span "From company" at bounding box center [732, 129] width 70 height 12
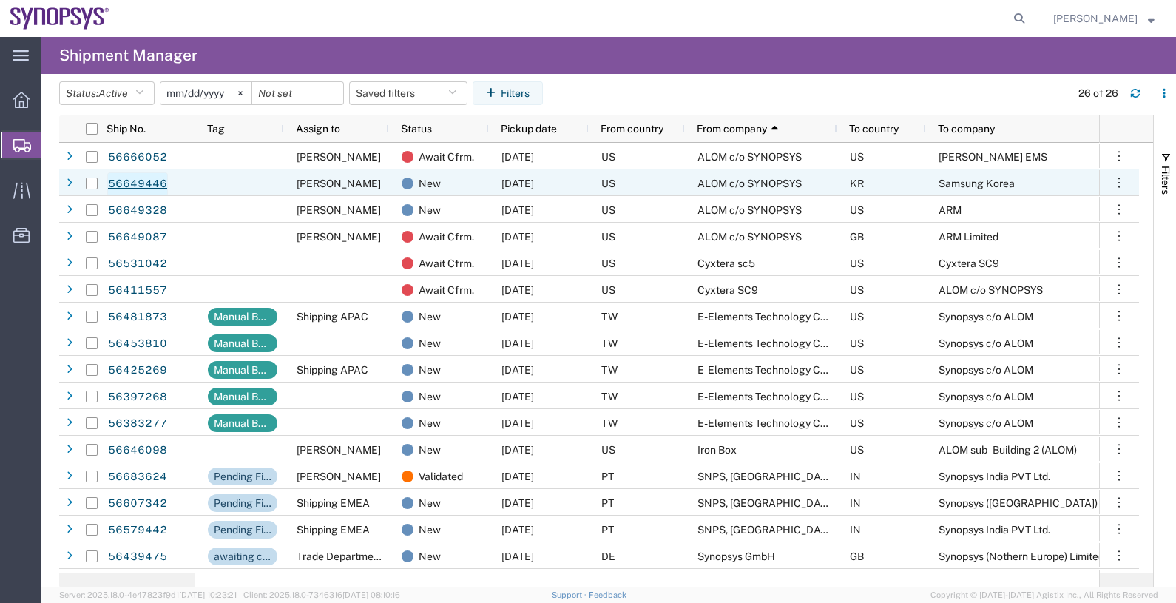
click at [155, 180] on link "56649446" at bounding box center [137, 184] width 61 height 24
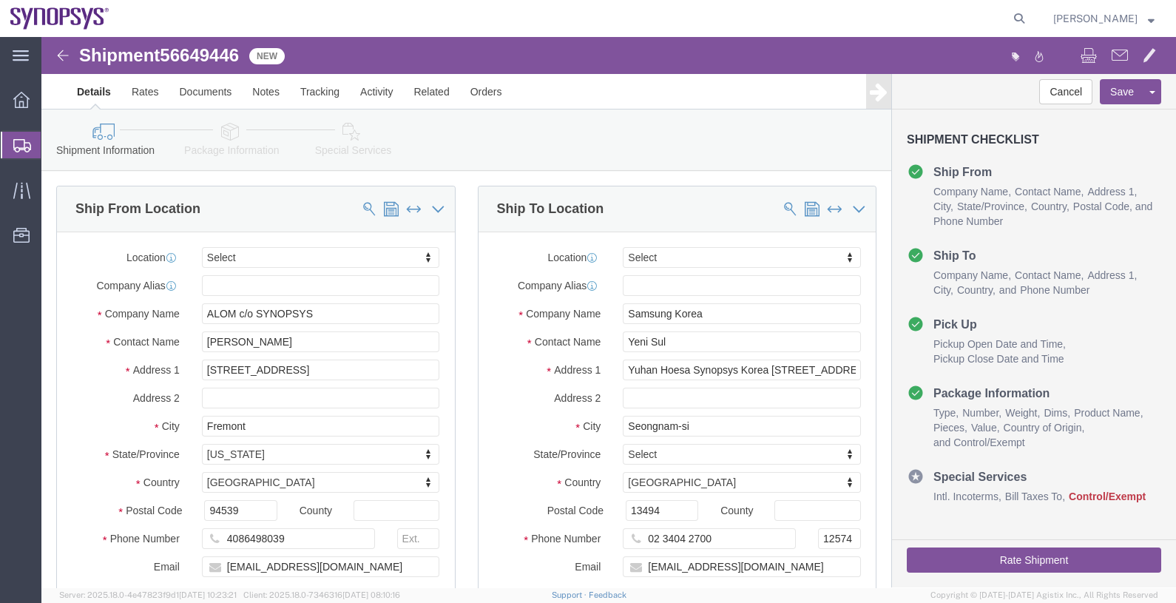
select select
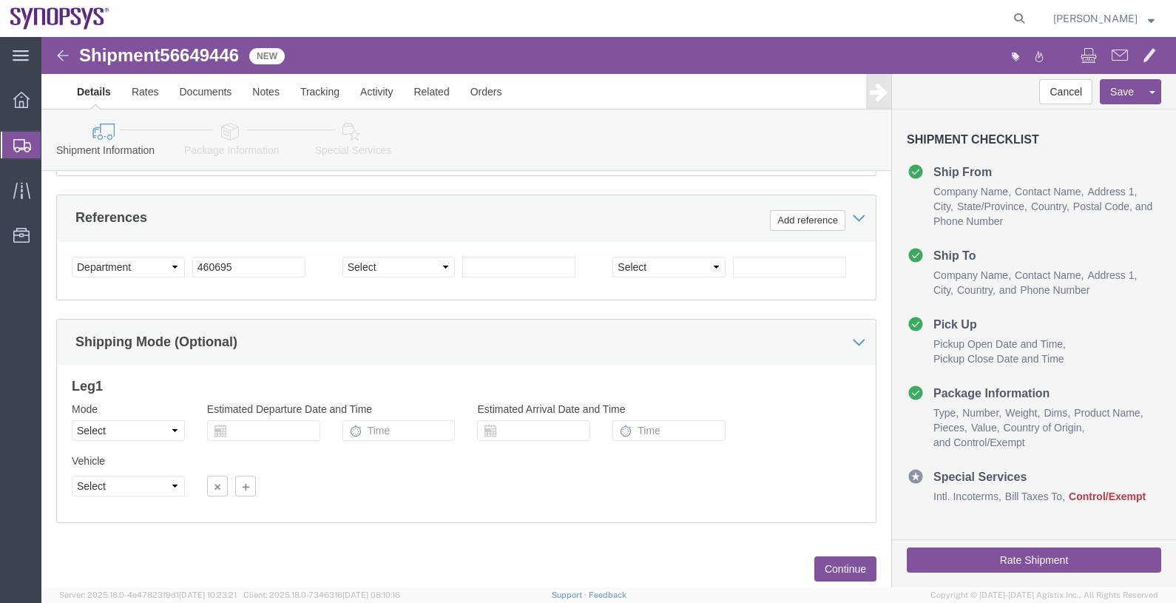
scroll to position [732, 0]
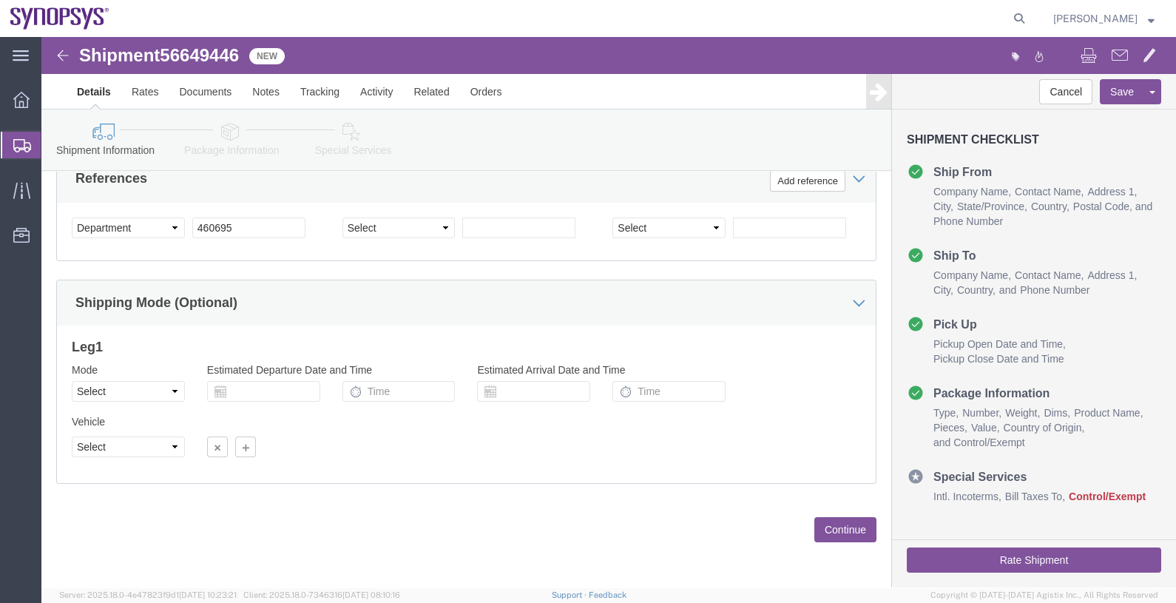
click button "Continue"
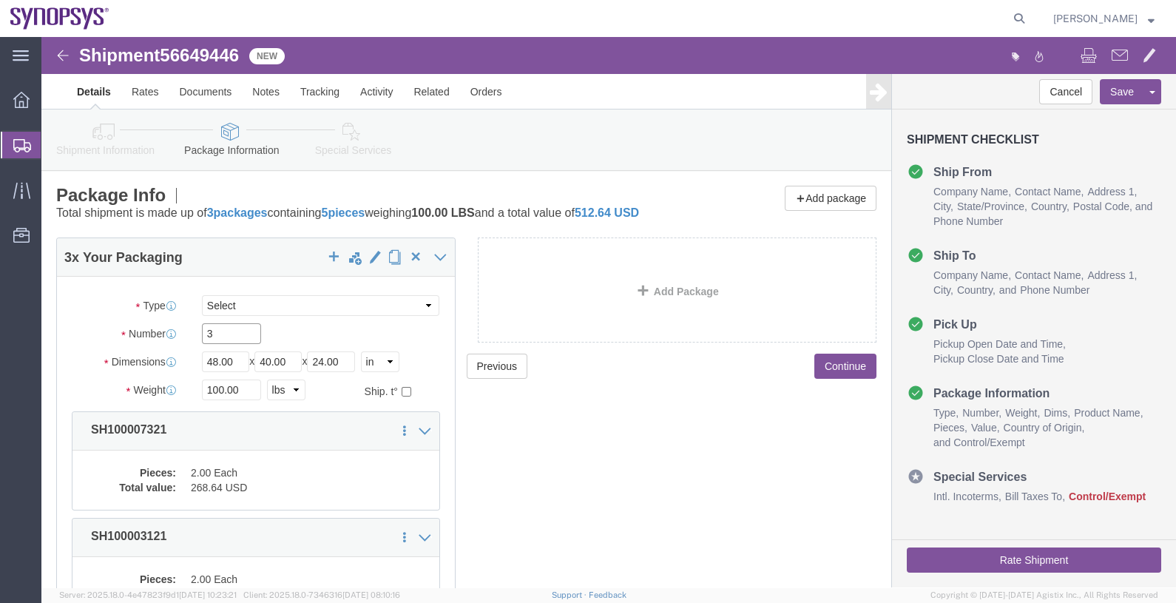
drag, startPoint x: 195, startPoint y: 311, endPoint x: 148, endPoint y: 314, distance: 47.4
click div "3"
type input "1"
click div "1"
drag, startPoint x: 199, startPoint y: 342, endPoint x: 143, endPoint y: 340, distance: 56.2
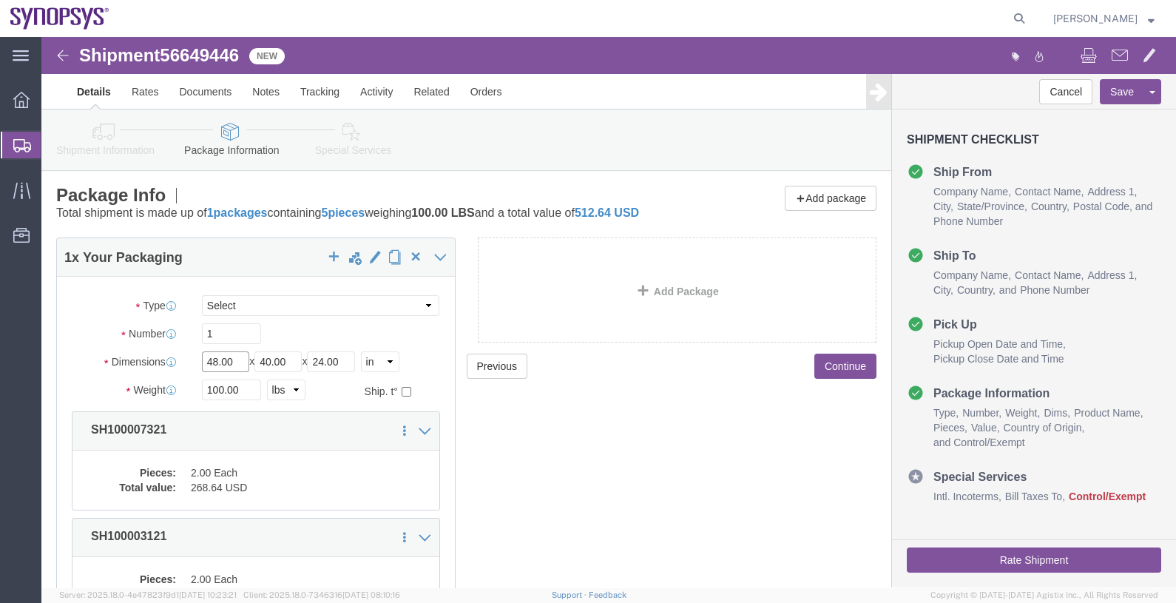
click div "Dimensions Length 48.00 x Width 40.00 x Height 24.00 Select cm ft in"
type input "14"
type input "11"
type input "4"
click input "14"
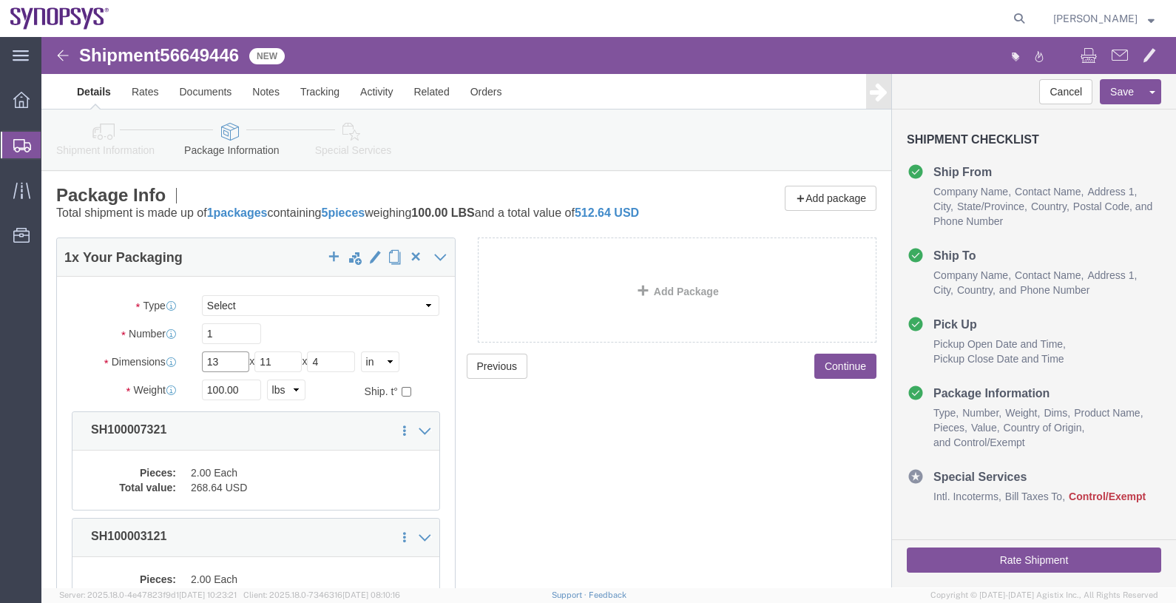
type input "13"
drag, startPoint x: 207, startPoint y: 374, endPoint x: 138, endPoint y: 372, distance: 68.8
click div "Weight 100.00 Select kgs lbs Ship. t°"
type input "2"
click div "Previous Continue"
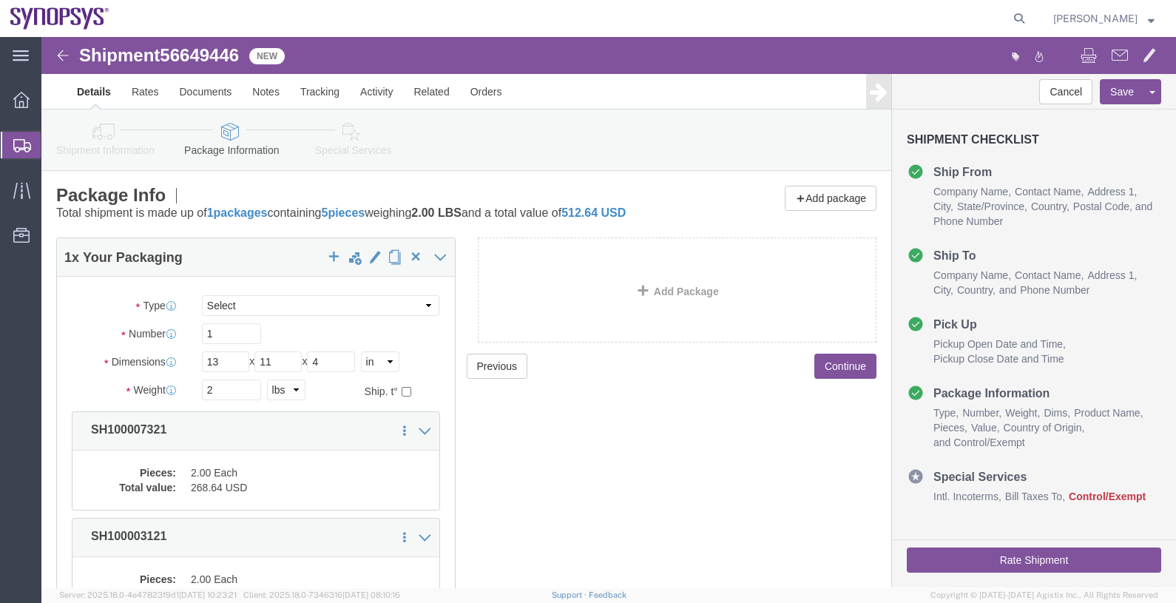
click button "Continue"
click div
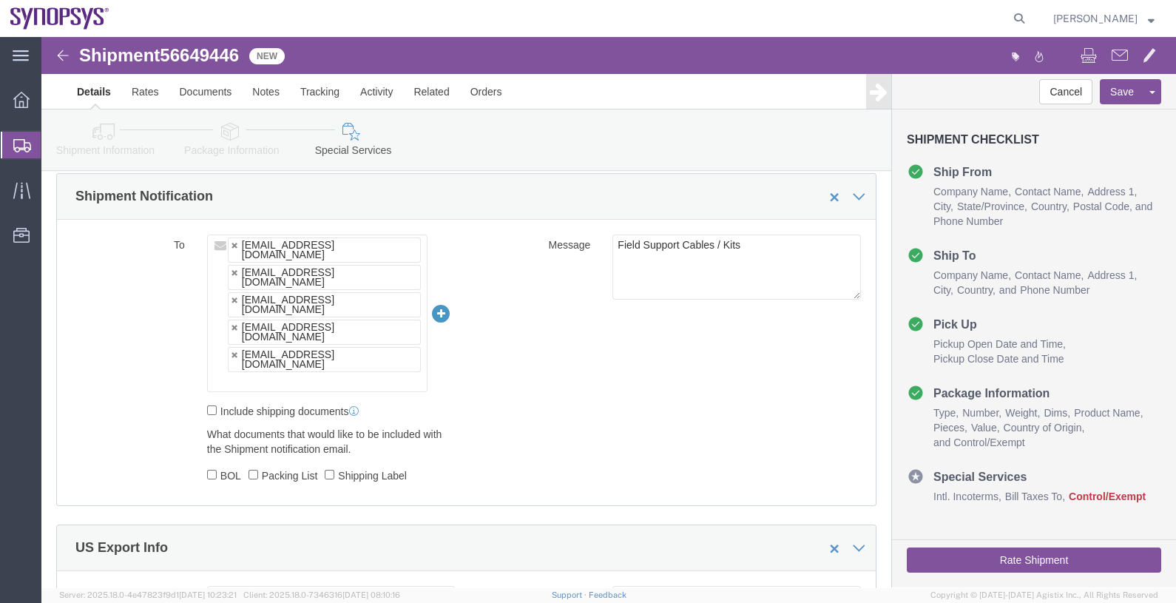
scroll to position [1017, 0]
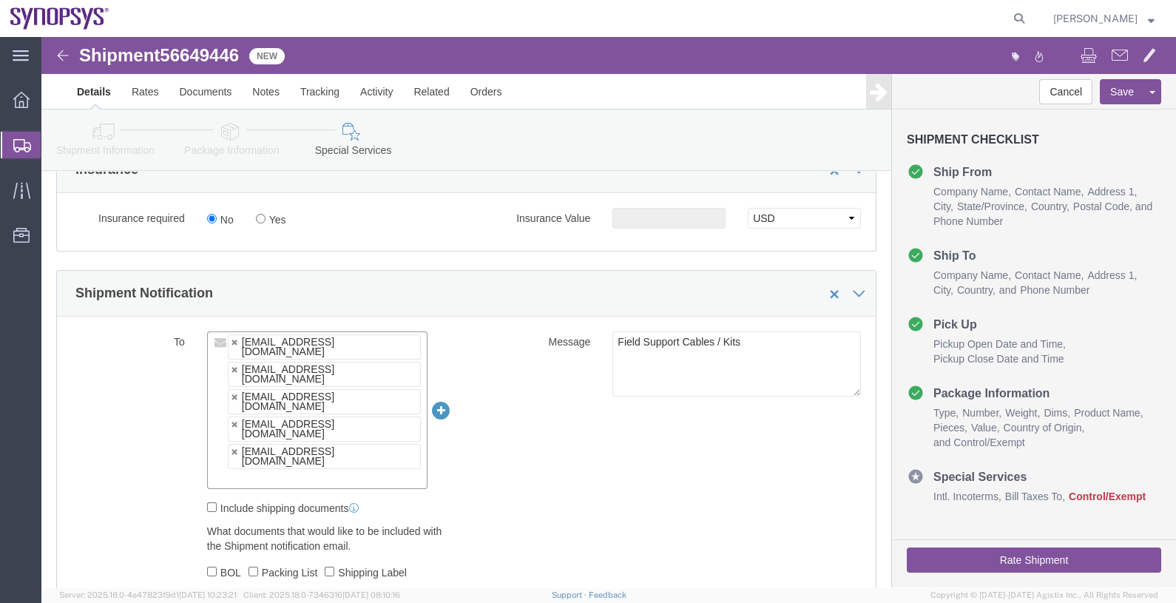
click input "text"
paste input "56649446"
type input "56649446"
paste input "[EMAIL_ADDRESS][DOMAIN_NAME]"
type input "[EMAIL_ADDRESS][DOMAIN_NAME]"
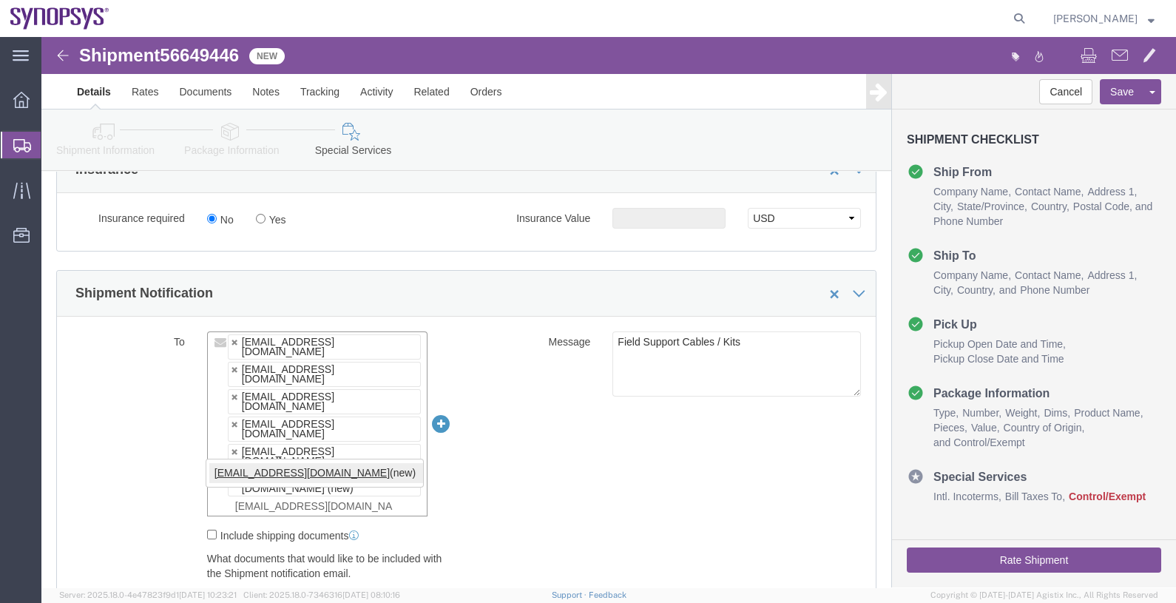
type input "[EMAIL_ADDRESS][DOMAIN_NAME]"
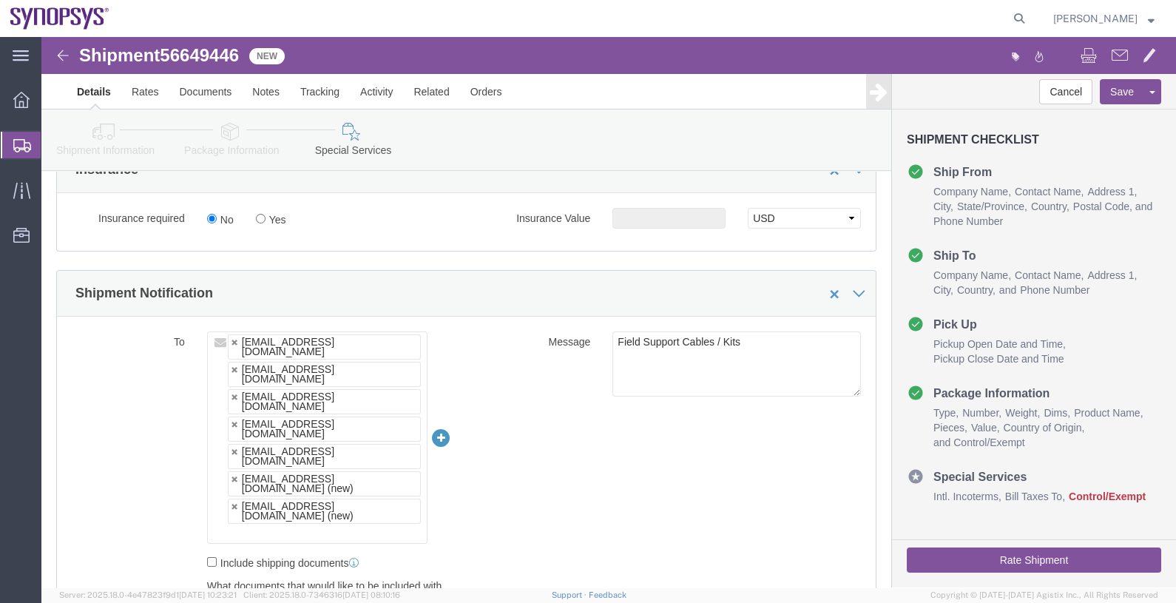
click div "To [EMAIL_ADDRESS][DOMAIN_NAME] [EMAIL_ADDRESS][DOMAIN_NAME] [EMAIL_ADDRESS][DO…"
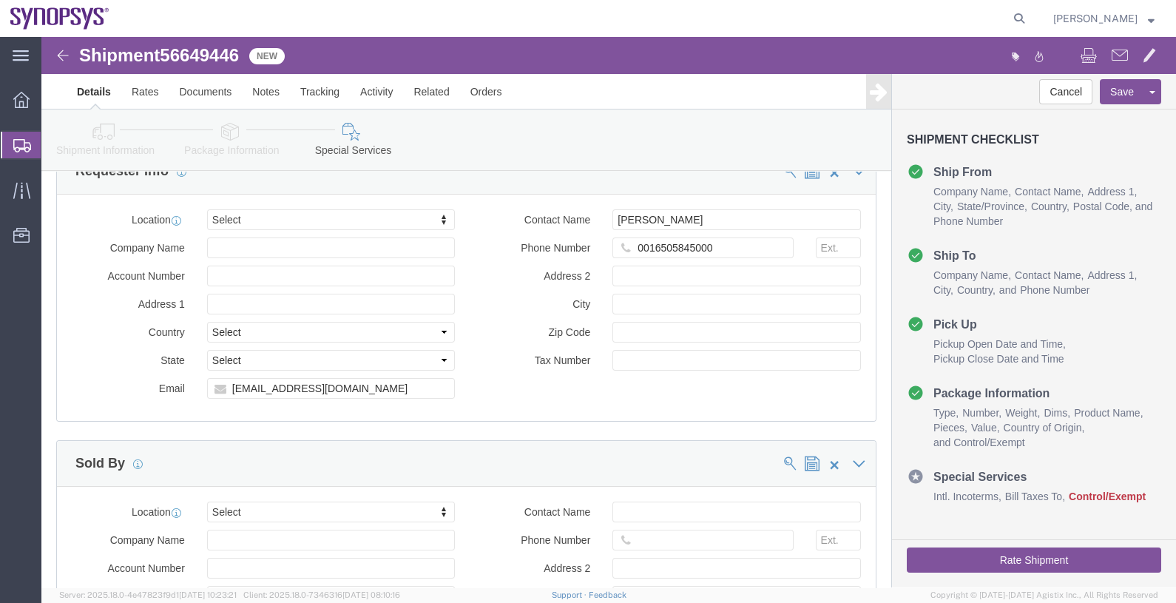
scroll to position [2219, 0]
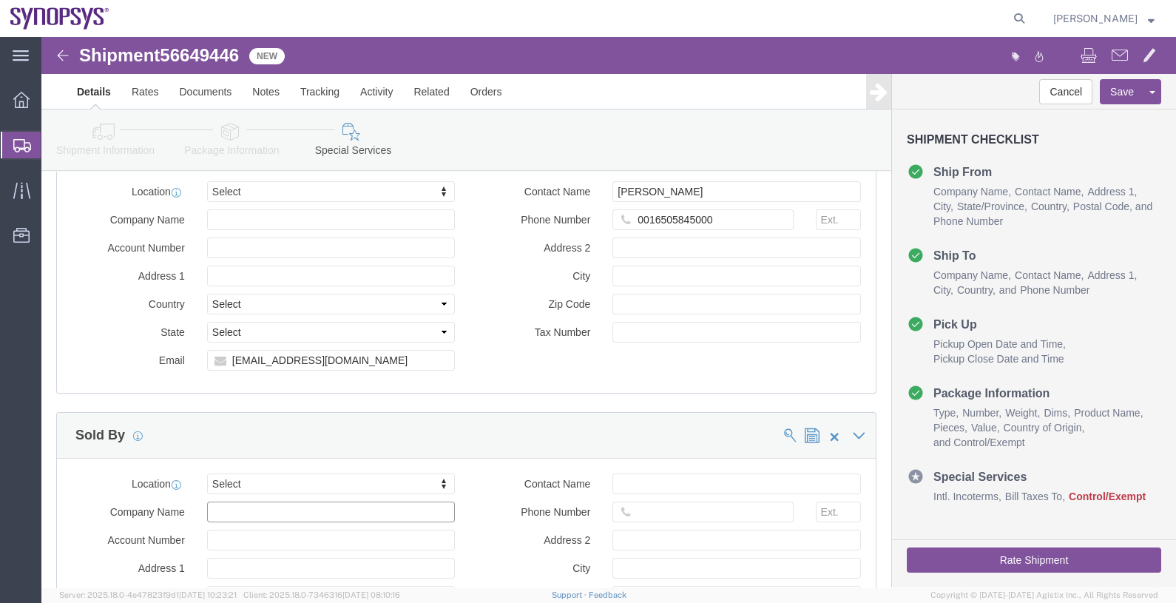
click input "Company Name"
type input "synopsys head"
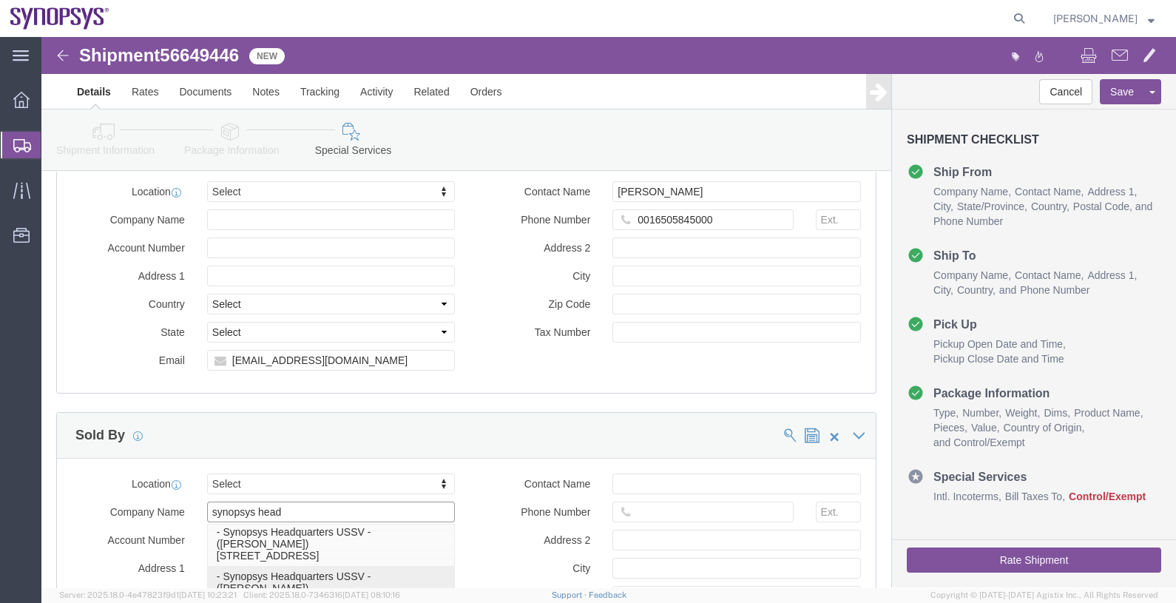
click p "- Synopsys Headquarters USSV - ([PERSON_NAME]) [STREET_ADDRESS]"
select select "CA"
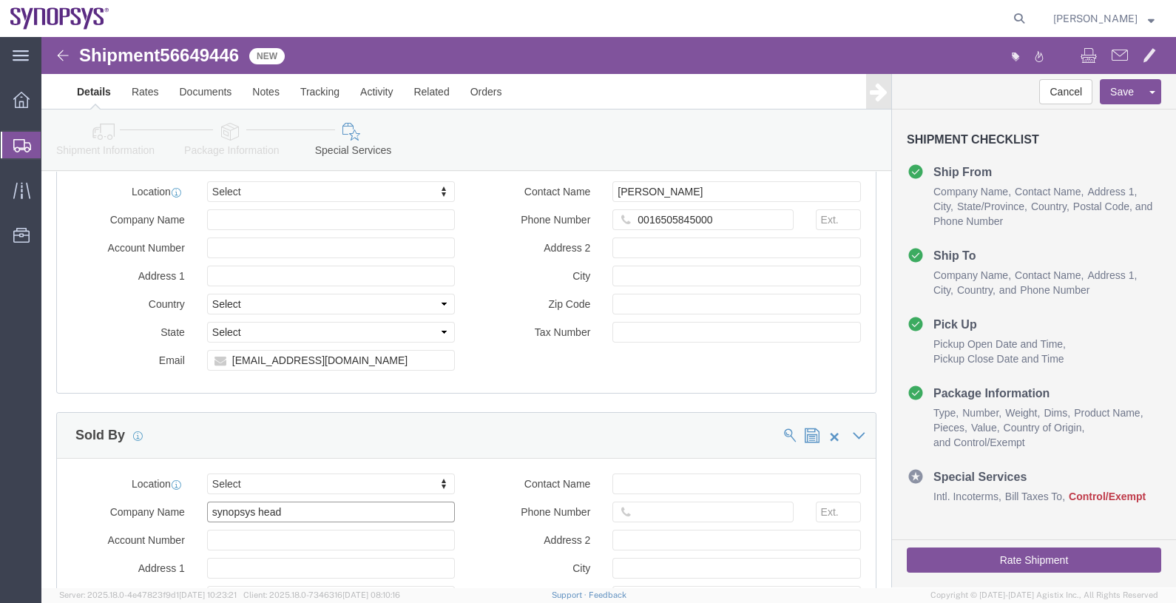
type input "Synopsys Headquarters USSV"
click div "Sold By"
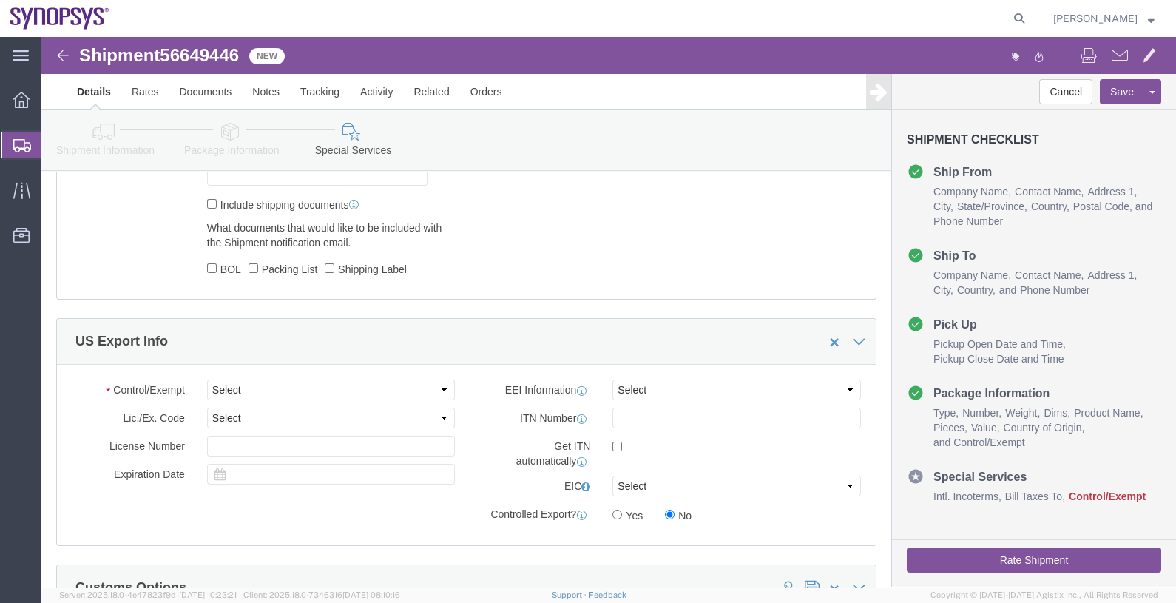
scroll to position [1414, 0]
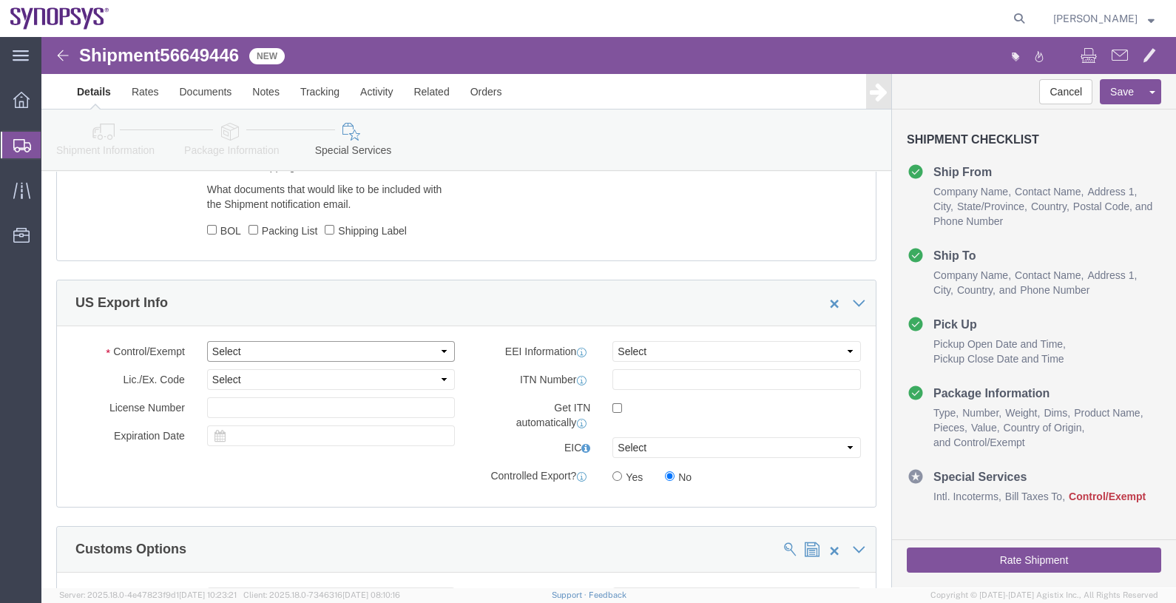
click select "Select ATF BIS DEA EPA FDA FTR ITAR OFAC Other (OPA)"
select select "BIS"
click select "Select ATF BIS DEA EPA FDA FTR ITAR OFAC Other (OPA)"
click select "Select AGR-Agricultural APP-Computers APR-Additional Permissive Exports AVS-Air…"
select select "NLR"
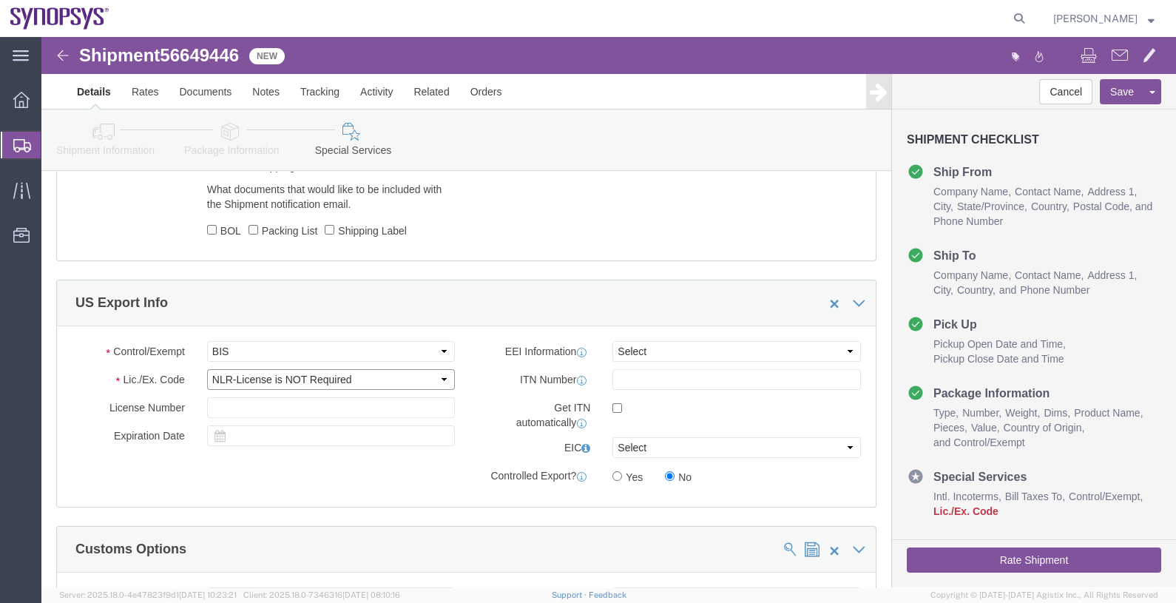
click select "Select AGR-Agricultural APP-Computers APR-Additional Permissive Exports AVS-Air…"
click div "Control/Exempt Select ATF BIS DEA EPA FDA FTR ITAR OFAC Other (OPA) Lic./Ex. Co…"
click select "Select AES-Direct EEI Carrier File EEI EEI Exempt"
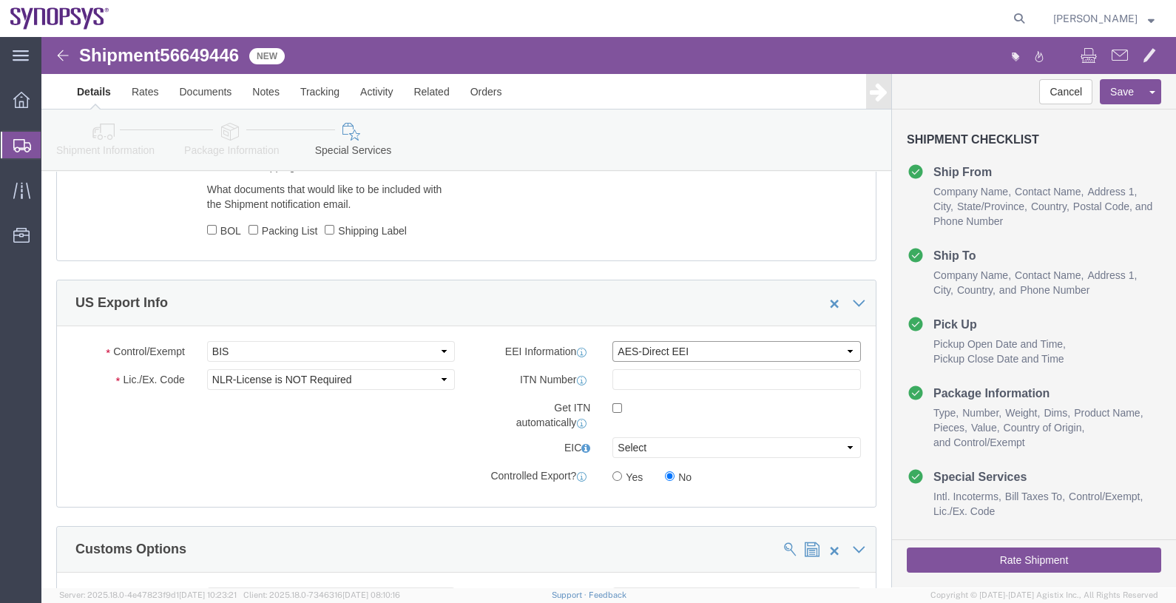
select select "CFIL"
click select "Select AES-Direct EEI Carrier File EEI EEI Exempt"
click div "Control/Exempt Select ATF BIS DEA EPA FDA FTR ITAR OFAC Other (OPA) Lic./Ex. Co…"
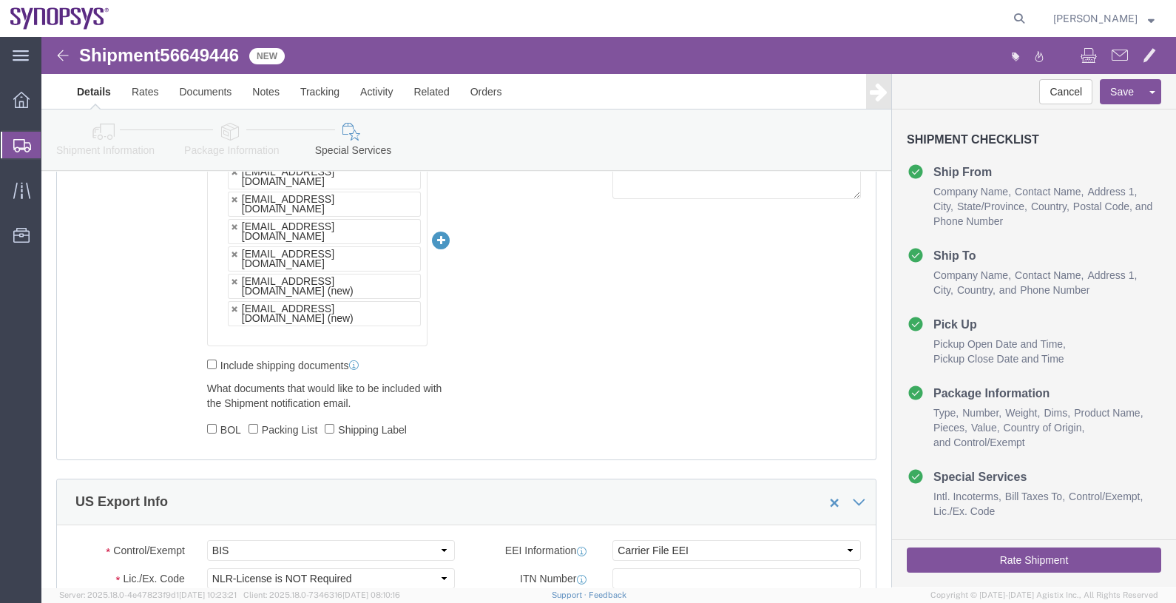
scroll to position [1229, 0]
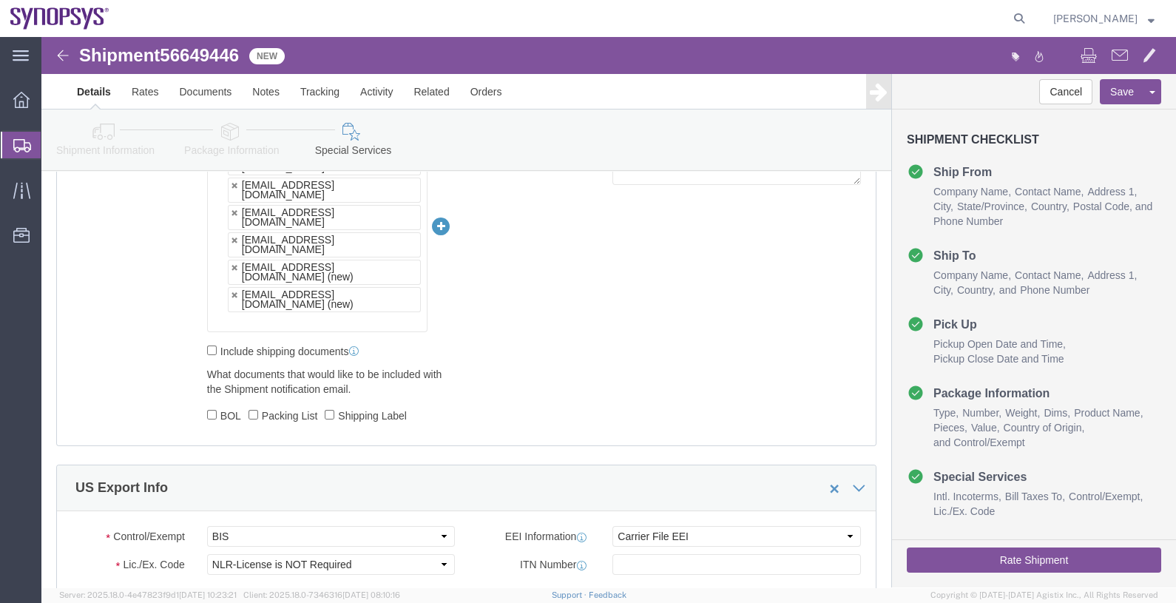
click button "Rate Shipment"
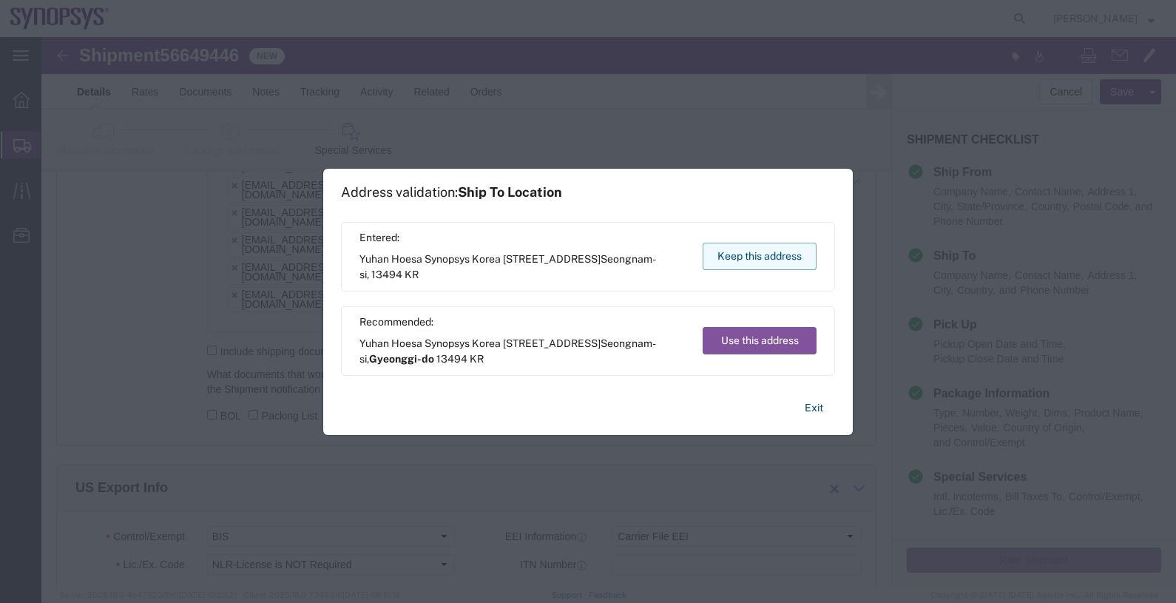
click at [734, 251] on button "Keep this address" at bounding box center [760, 256] width 114 height 27
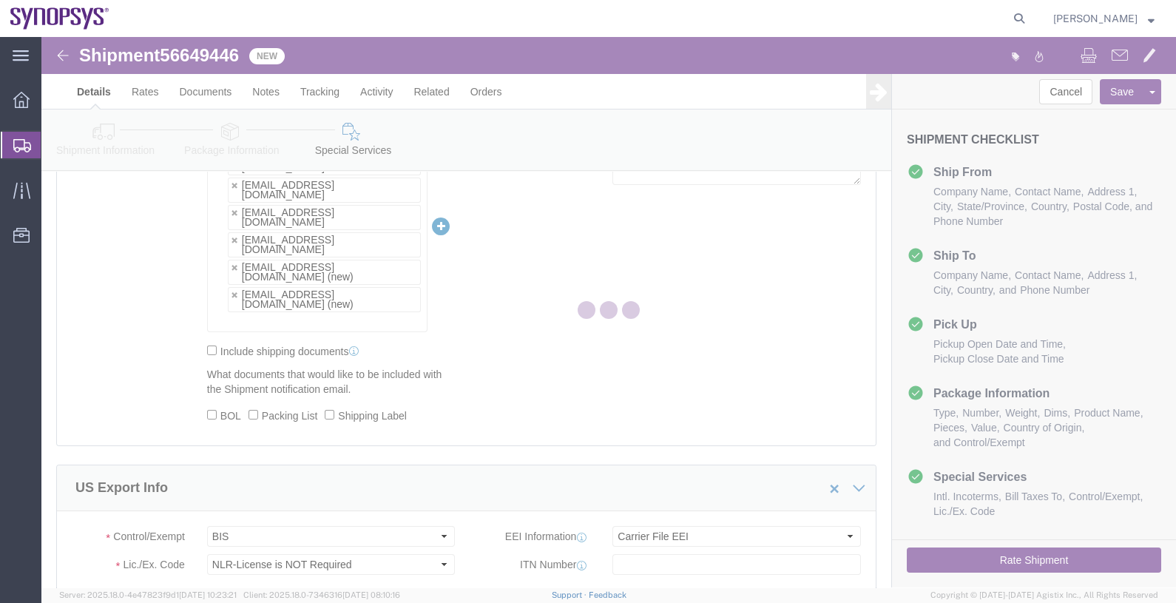
scroll to position [278, 0]
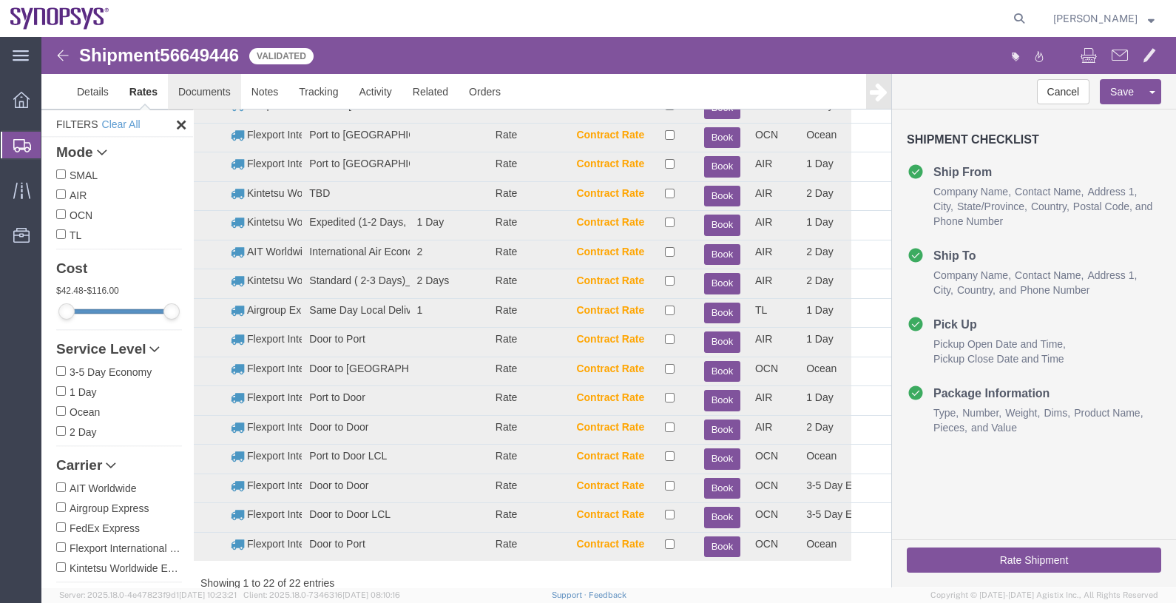
drag, startPoint x: 236, startPoint y: 129, endPoint x: 195, endPoint y: 92, distance: 55.5
click at [195, 92] on link "Documents" at bounding box center [204, 92] width 73 height 36
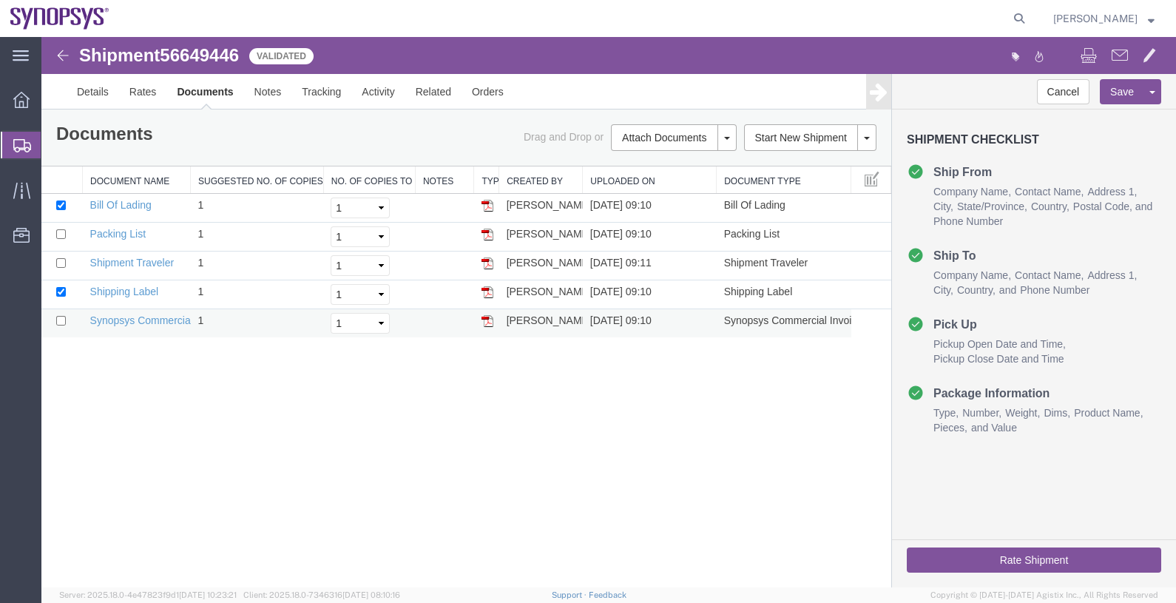
click at [488, 319] on img at bounding box center [488, 321] width 12 height 12
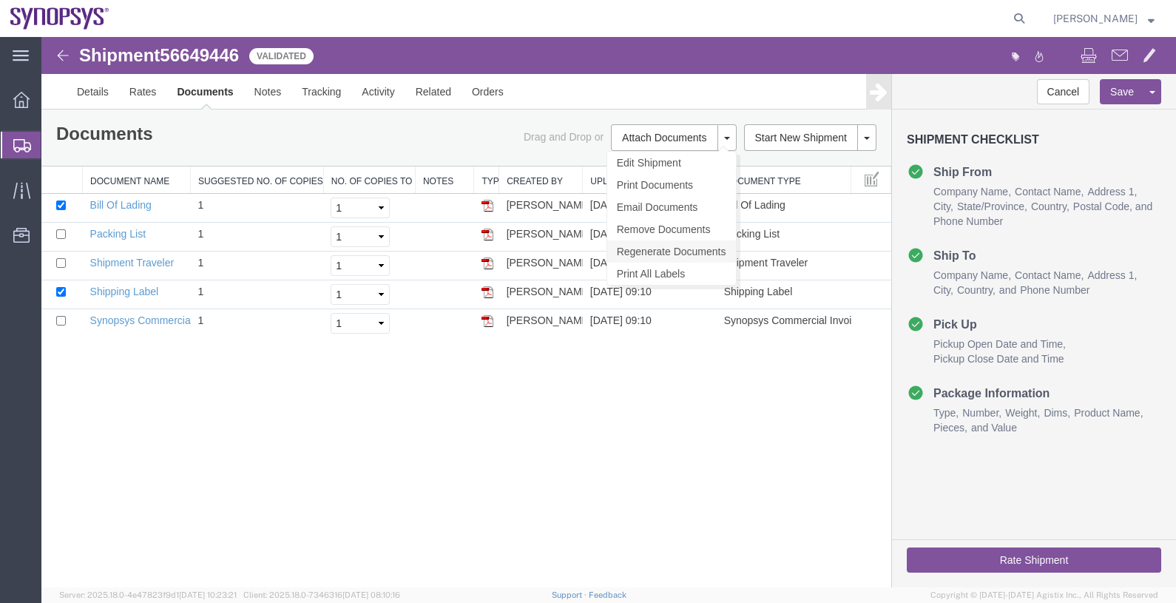
click at [667, 251] on link "Regenerate Documents" at bounding box center [671, 251] width 129 height 22
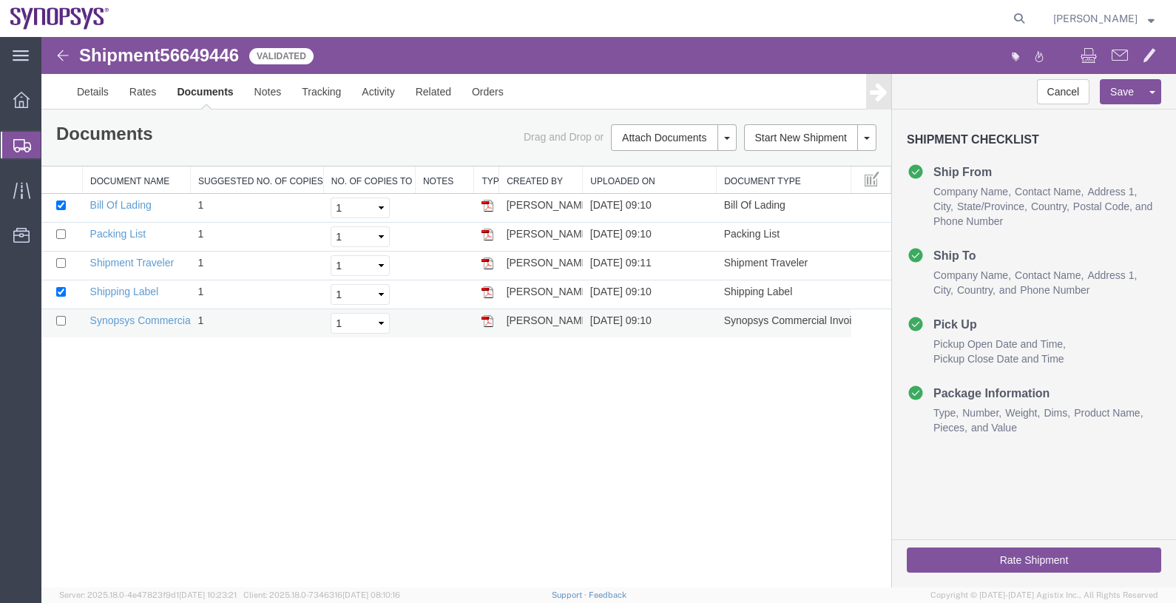
click at [489, 322] on img at bounding box center [488, 321] width 12 height 12
click at [993, 558] on button "Rate Shipment" at bounding box center [1034, 559] width 254 height 25
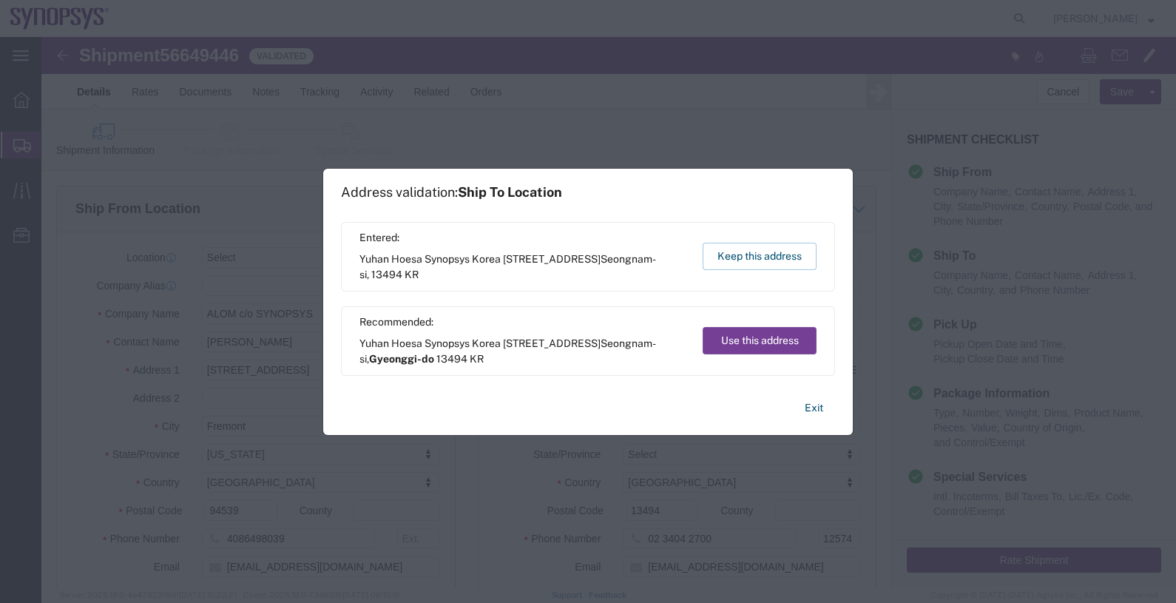
click at [760, 335] on button "Use this address" at bounding box center [760, 340] width 114 height 27
select select "13"
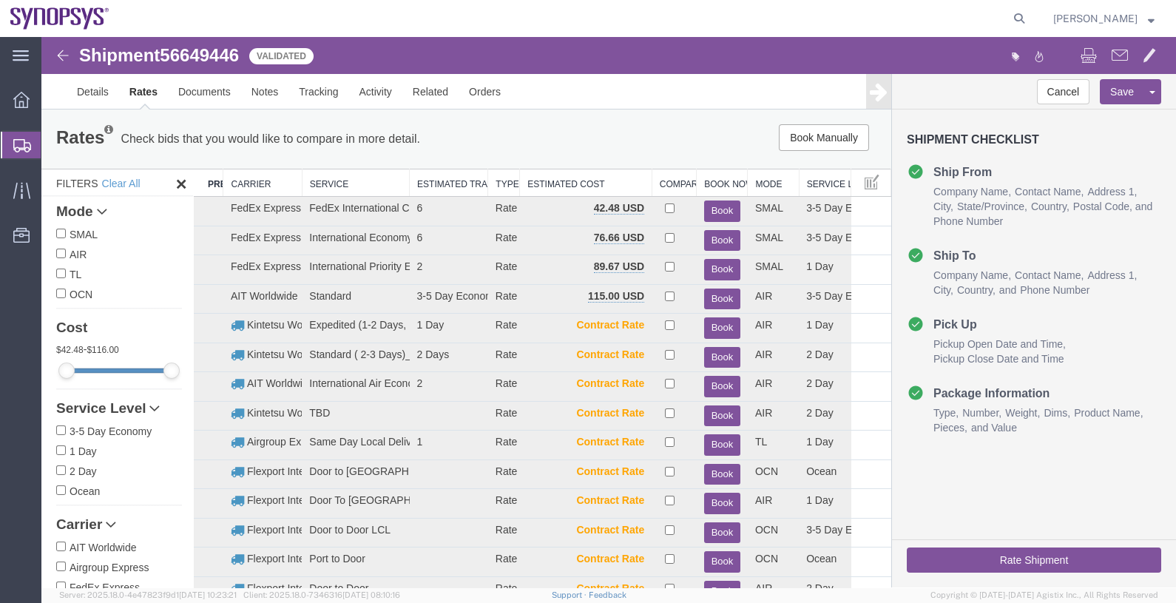
click at [263, 185] on th "Carrier" at bounding box center [262, 182] width 78 height 27
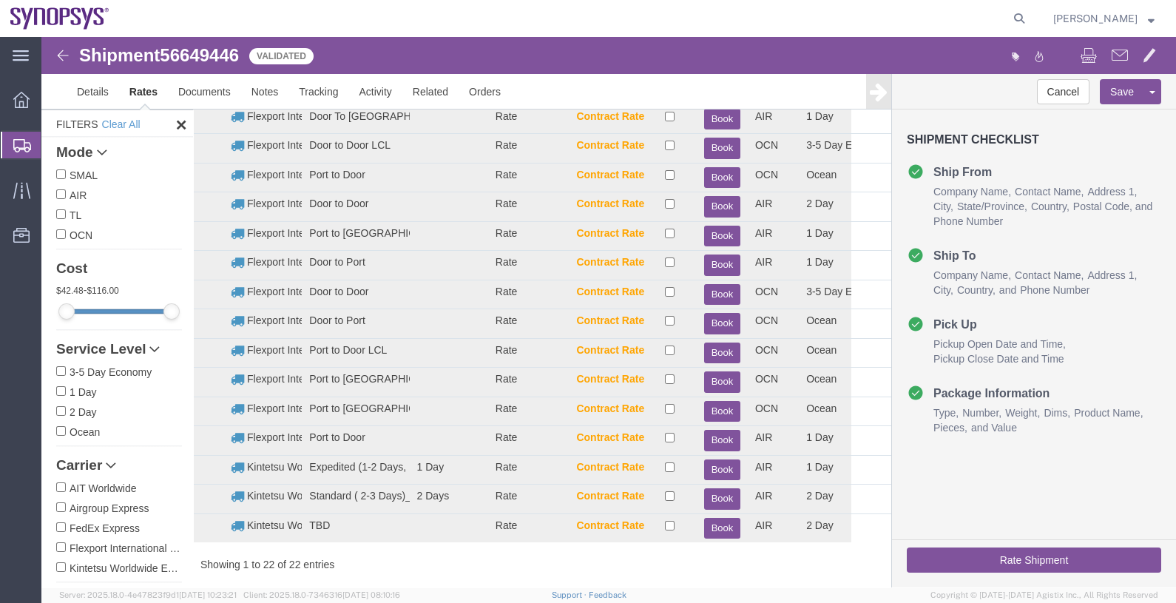
scroll to position [308, 0]
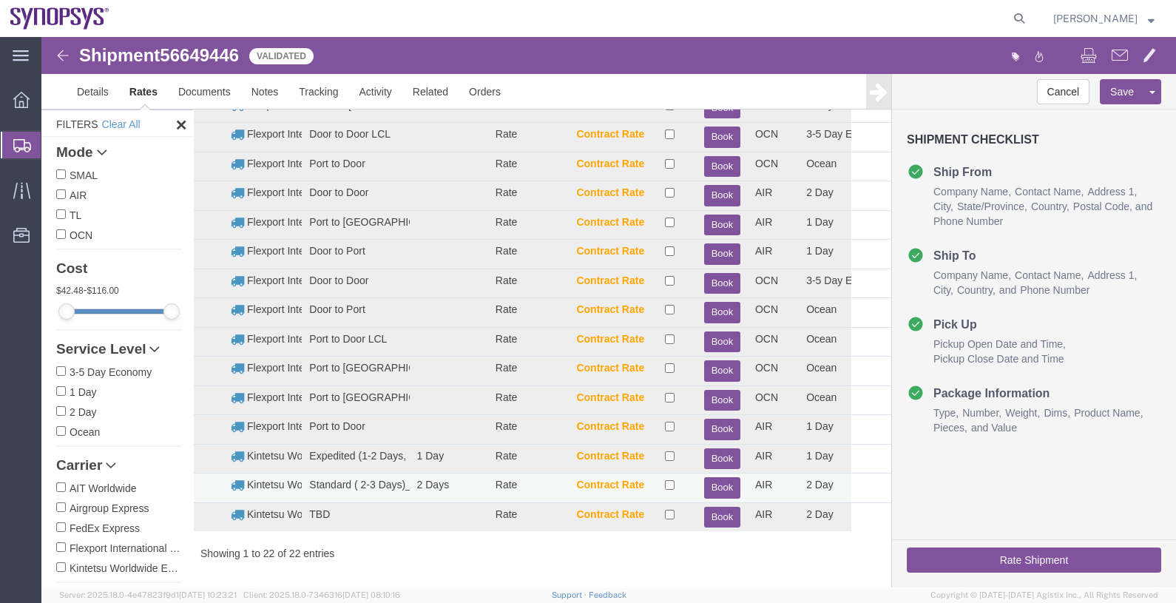
click at [712, 484] on button "Book" at bounding box center [722, 487] width 36 height 21
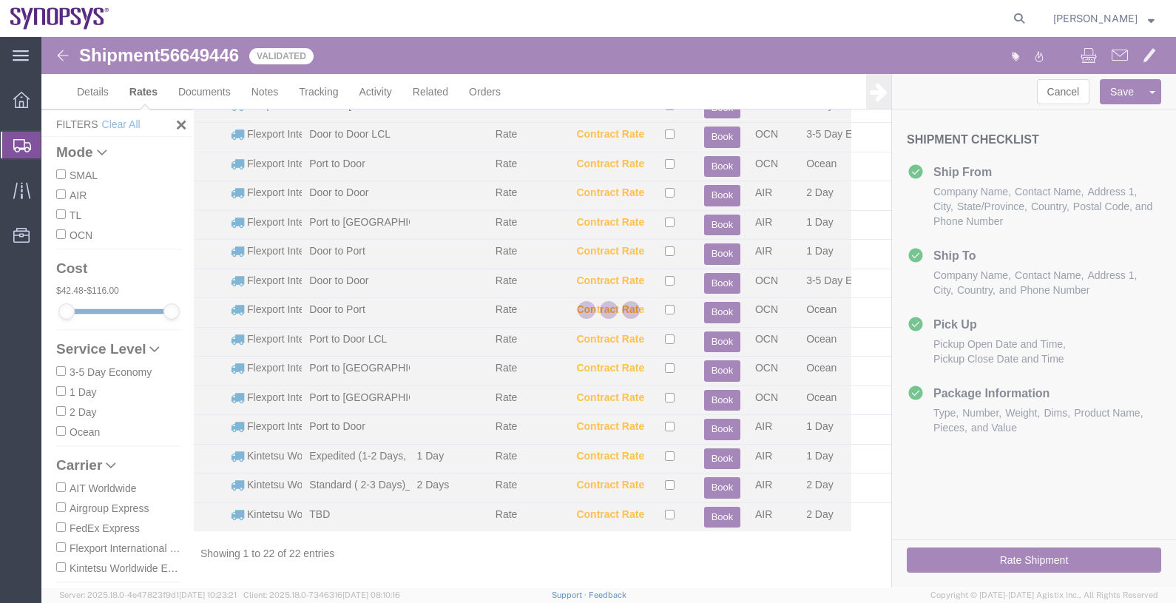
scroll to position [0, 0]
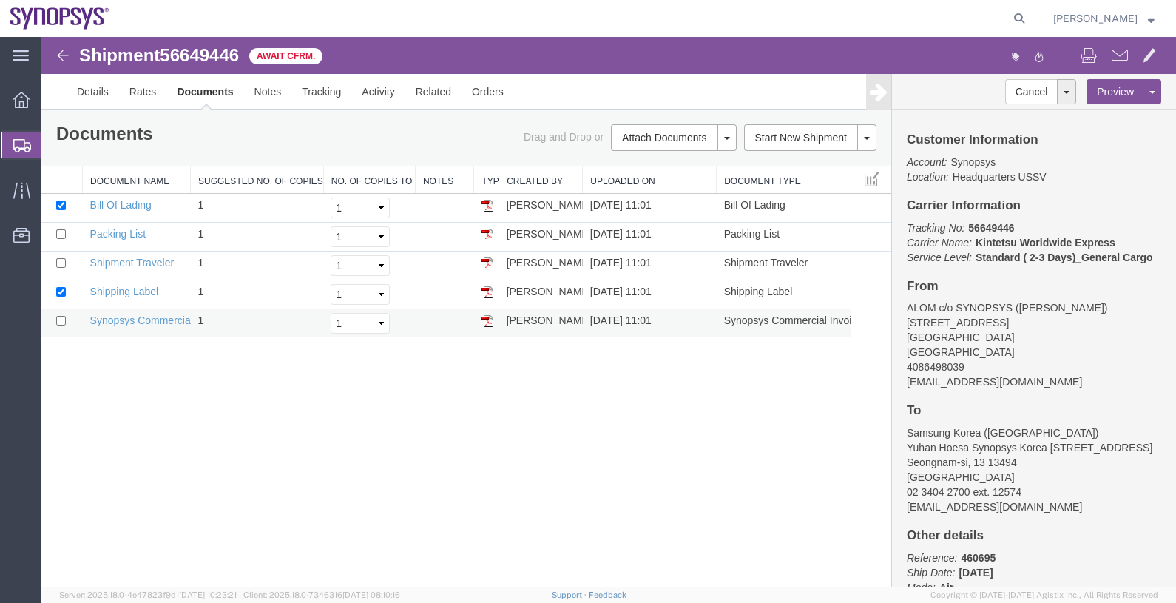
click at [484, 319] on img at bounding box center [488, 321] width 12 height 12
click at [53, 148] on span "Shipments" at bounding box center [47, 145] width 12 height 30
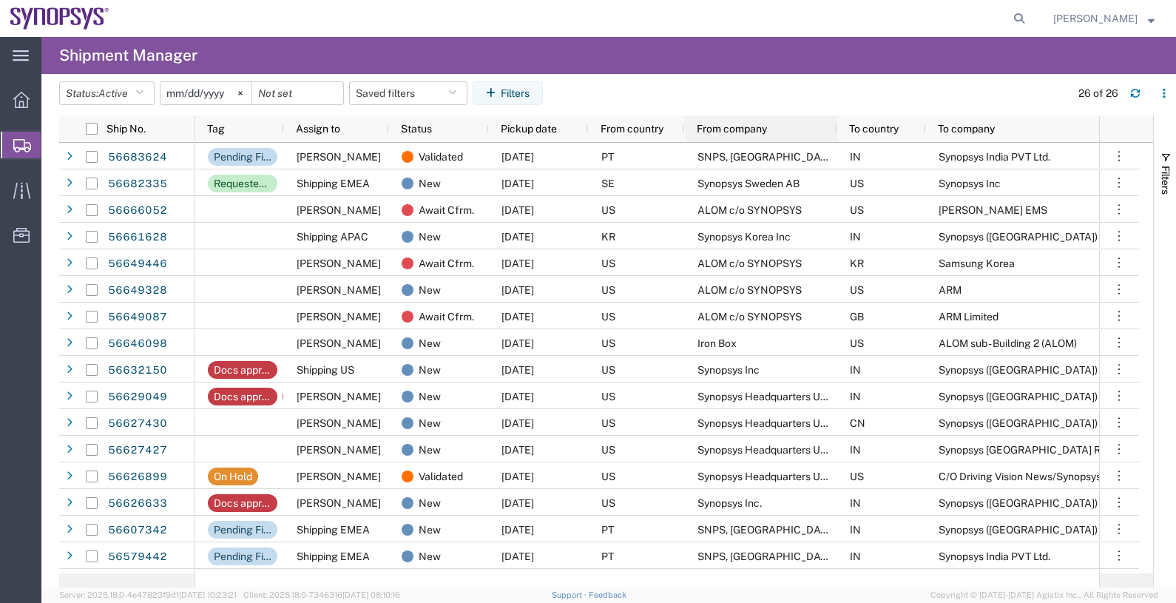
click at [743, 133] on span "From company" at bounding box center [732, 129] width 70 height 12
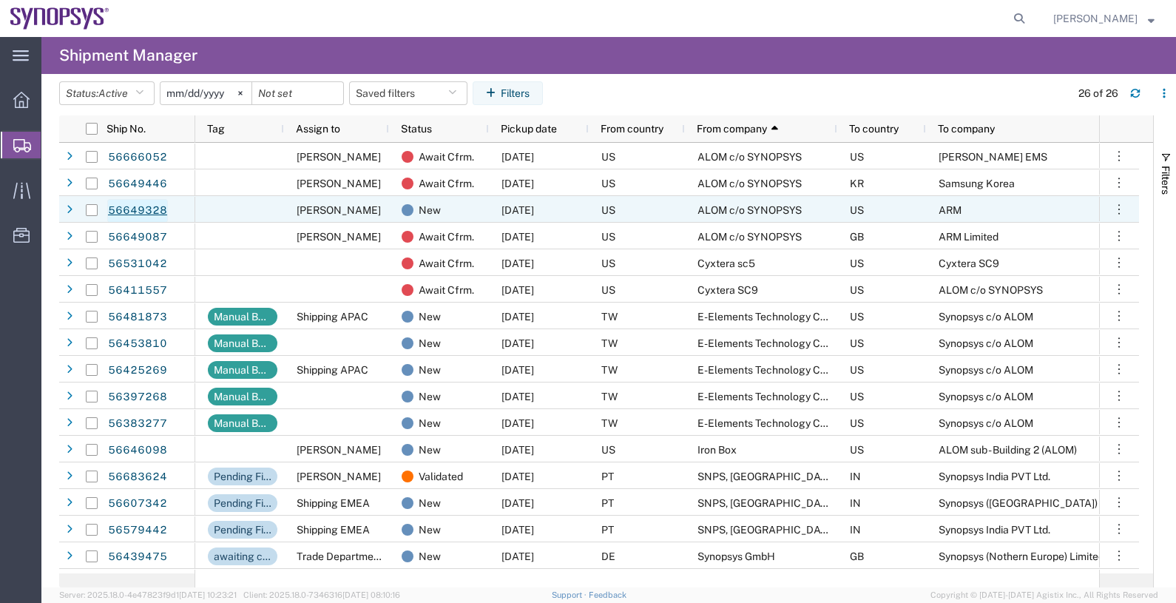
click at [144, 208] on link "56649328" at bounding box center [137, 211] width 61 height 24
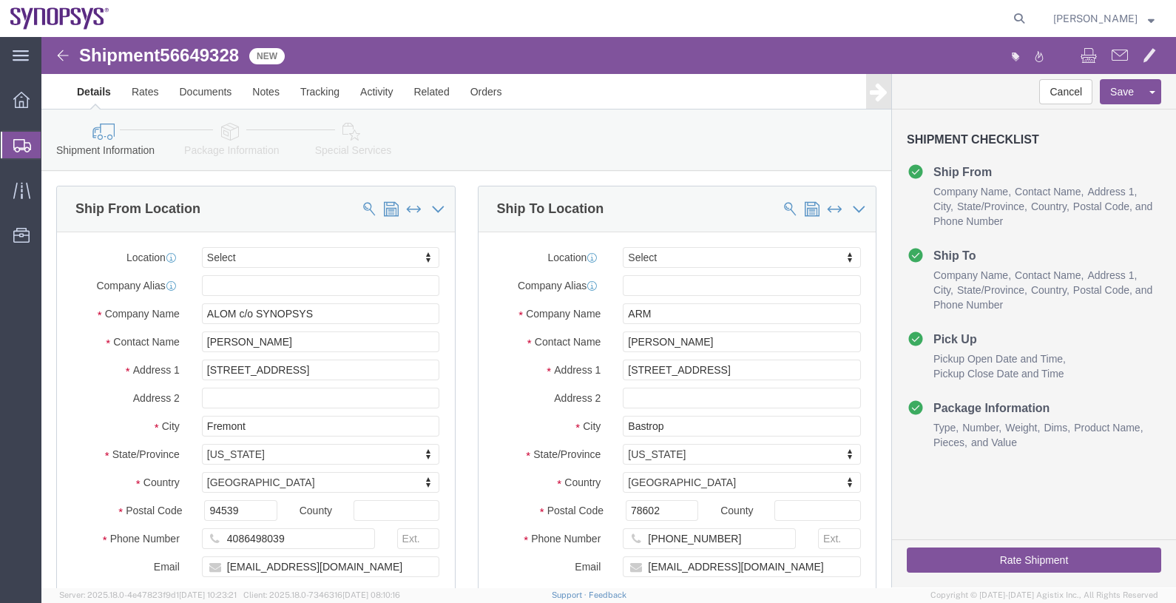
select select
click icon
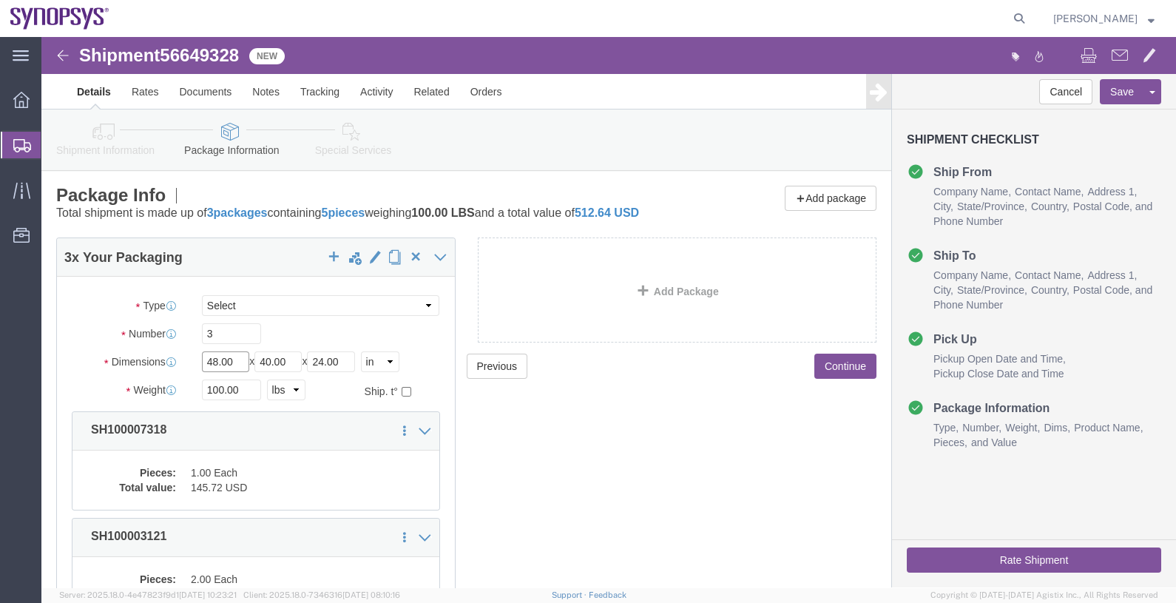
drag, startPoint x: 190, startPoint y: 345, endPoint x: 136, endPoint y: 339, distance: 54.3
click div "Dimensions Length 48.00 x Width 40.00 x Height 24.00 Select cm ft in"
type input "13"
type input "11"
type input "4"
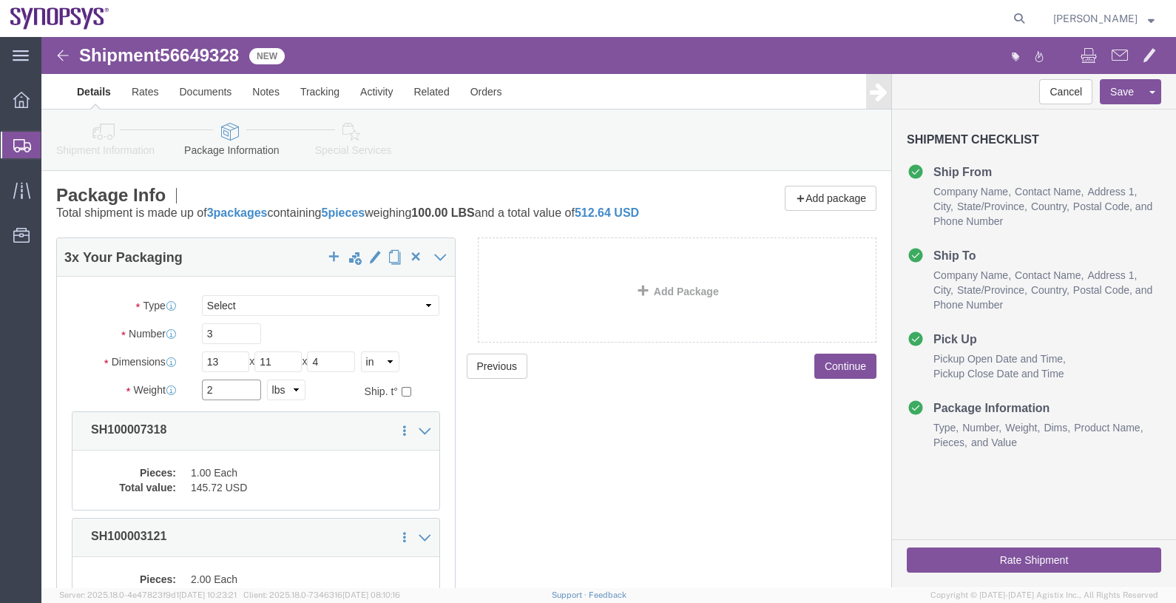
type input "2"
drag, startPoint x: 200, startPoint y: 294, endPoint x: 145, endPoint y: 299, distance: 54.9
click div "Number 3"
type input "1"
click div "Previous Continue"
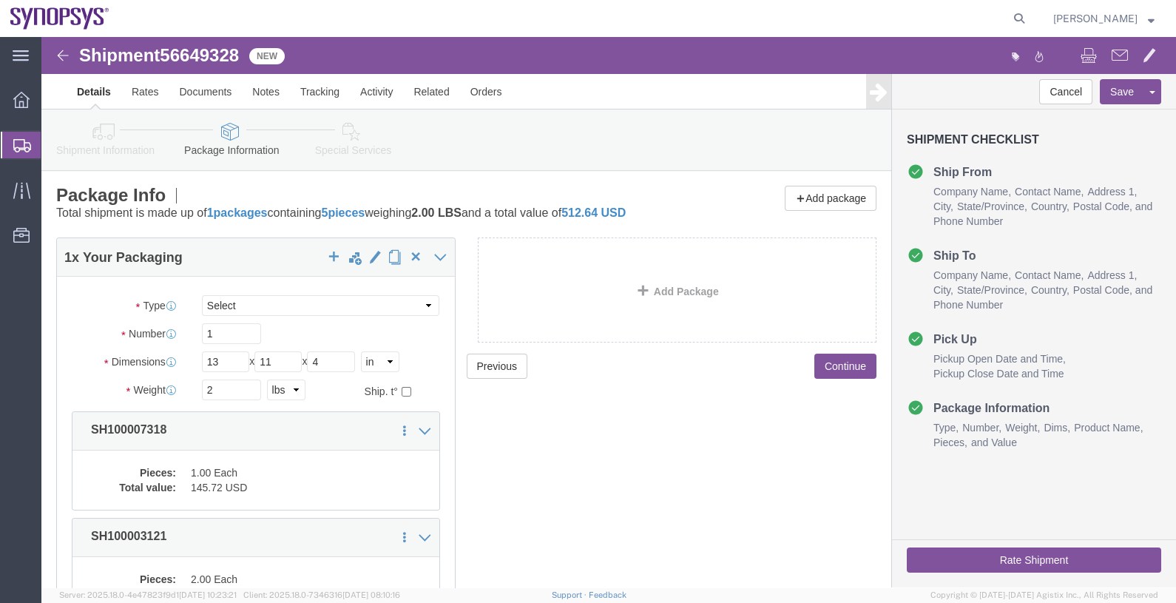
click button "Continue"
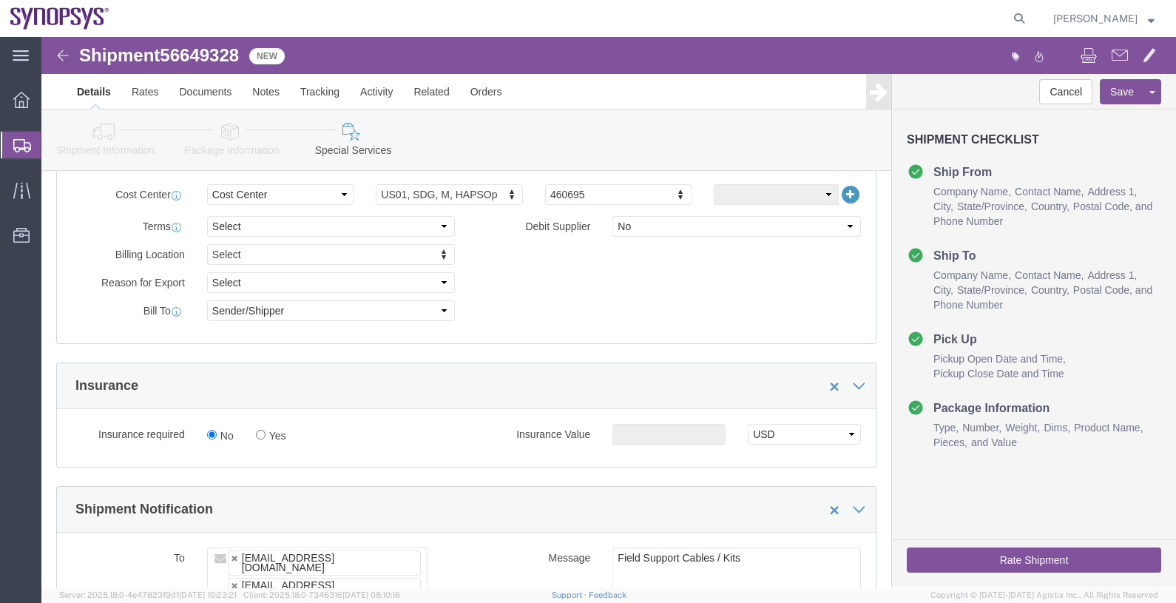
scroll to position [832, 0]
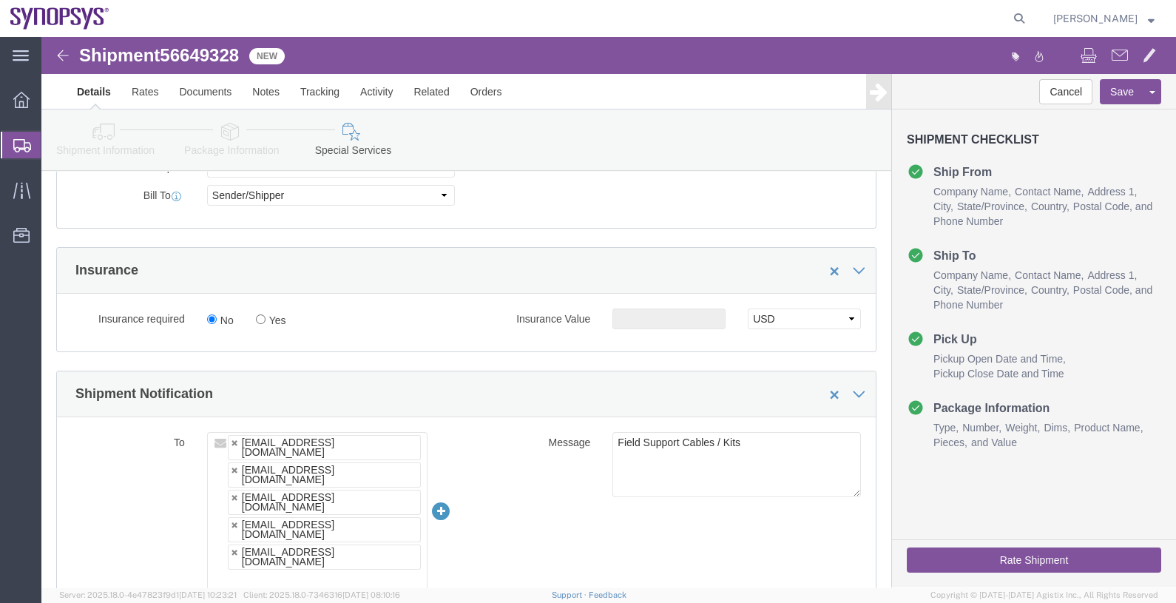
click ul "[EMAIL_ADDRESS][DOMAIN_NAME] [EMAIL_ADDRESS][DOMAIN_NAME] [PERSON_NAME][EMAIL_A…"
paste input "[EMAIL_ADDRESS][DOMAIN_NAME]"
type input "[EMAIL_ADDRESS][DOMAIN_NAME]"
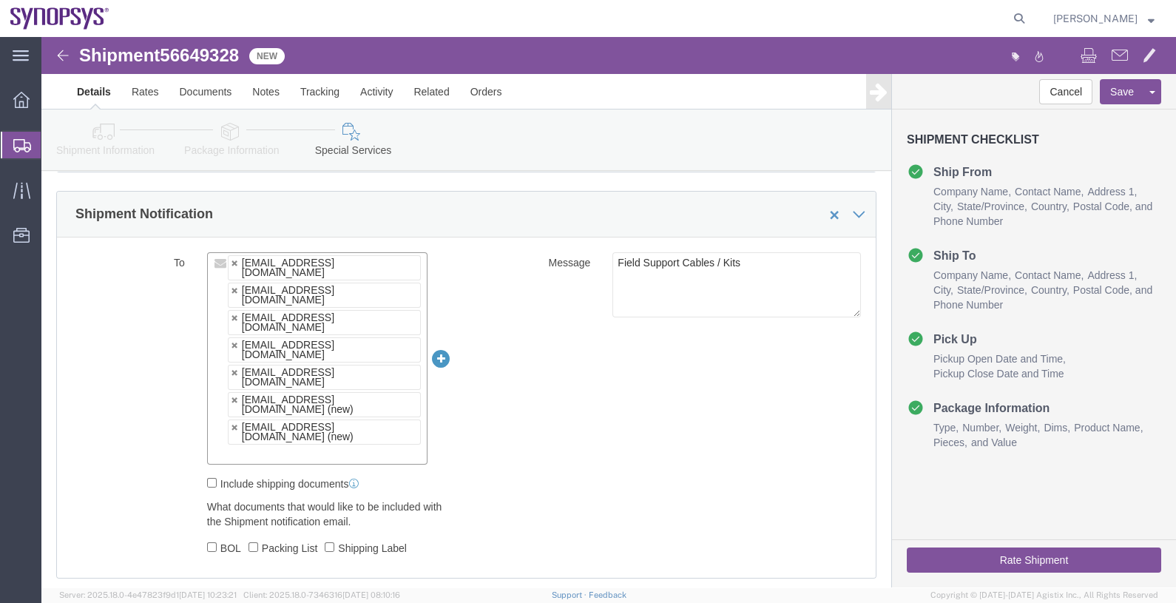
scroll to position [1017, 0]
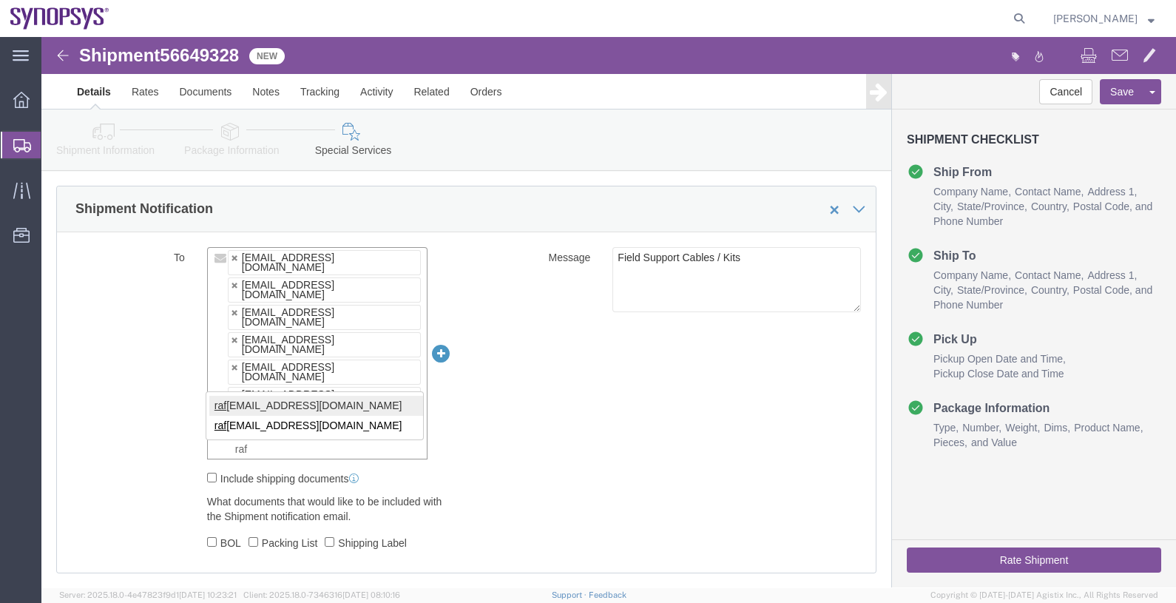
type input "raf"
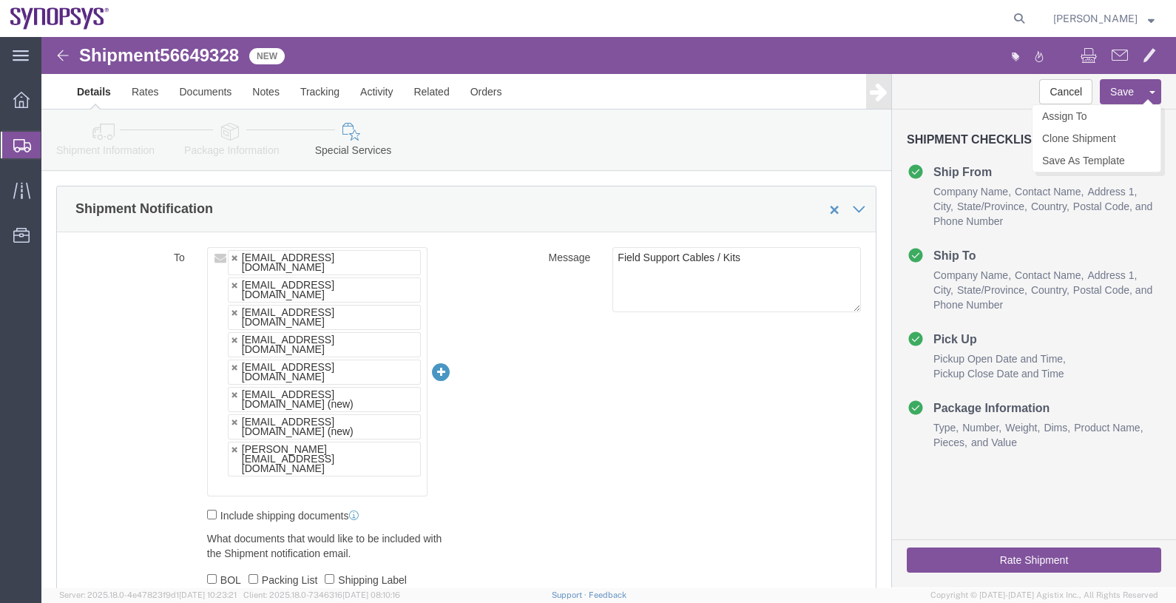
click button "Save"
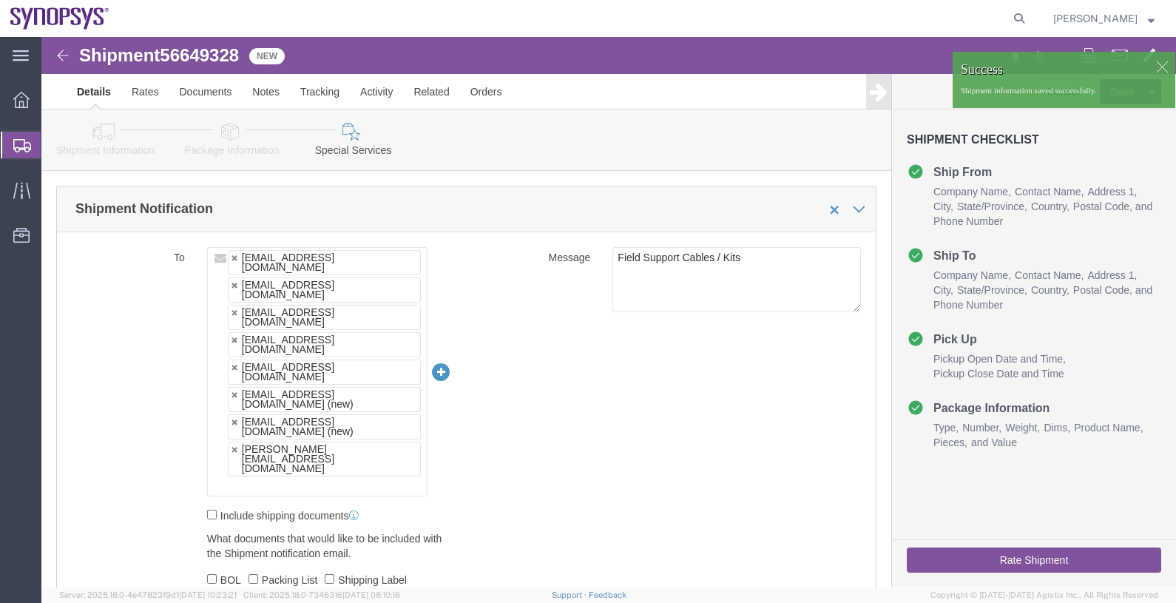
click button "Rate Shipment"
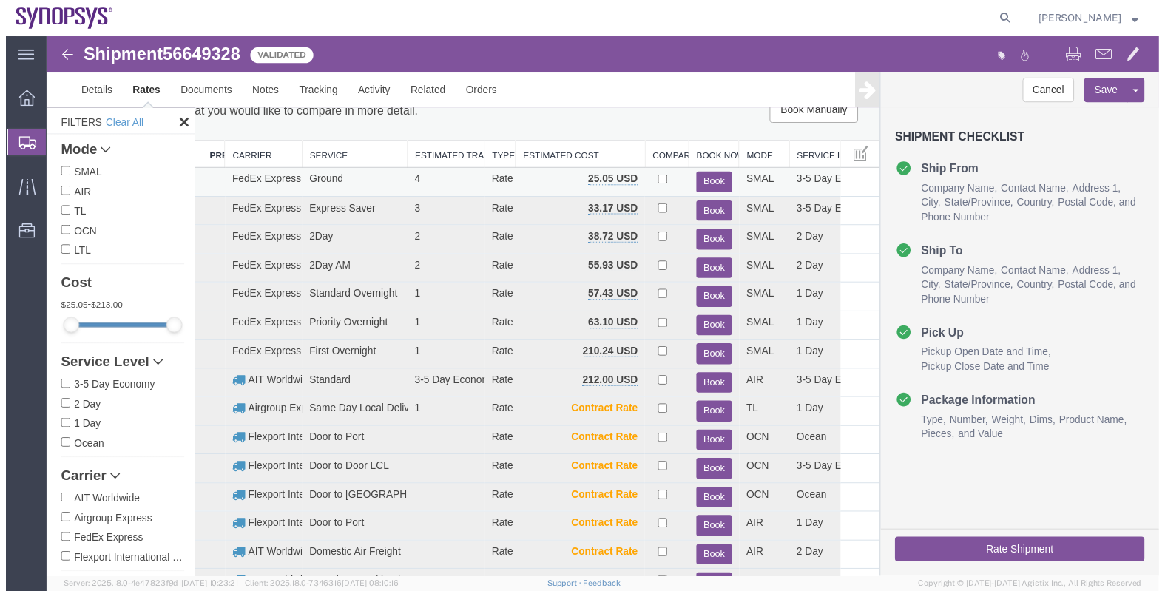
scroll to position [0, 0]
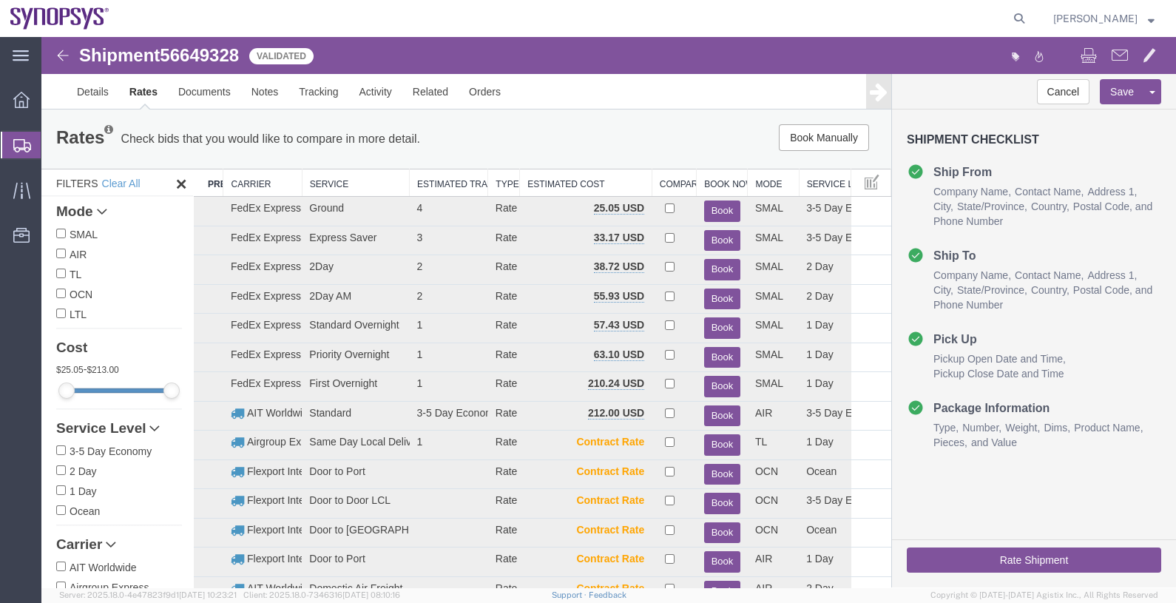
click at [246, 184] on th "Carrier" at bounding box center [262, 182] width 78 height 27
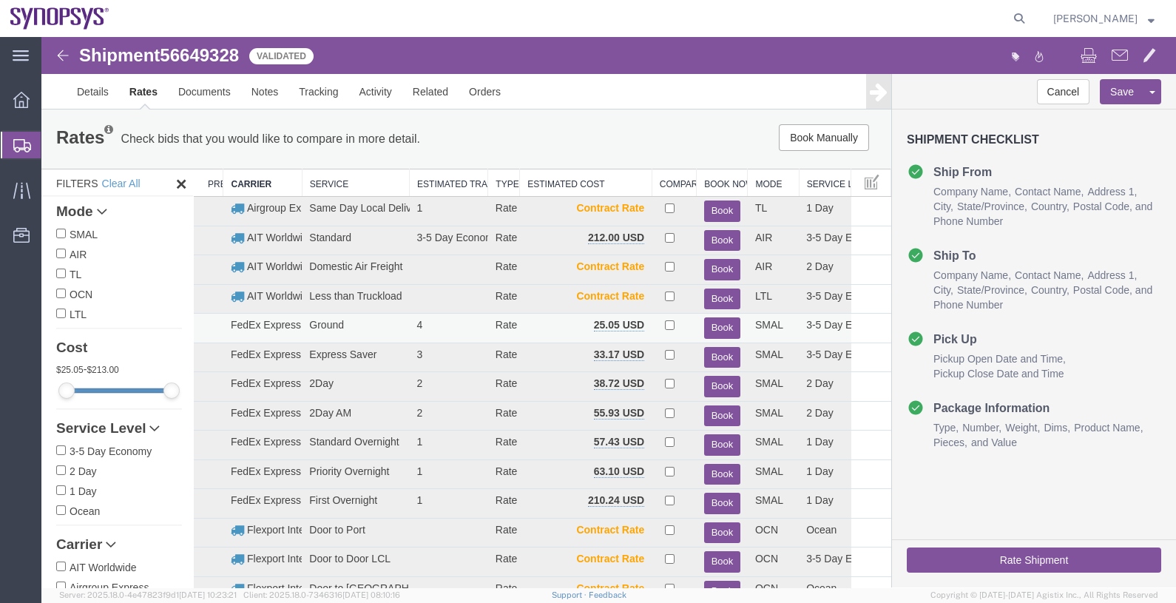
click at [719, 327] on button "Book" at bounding box center [722, 327] width 36 height 21
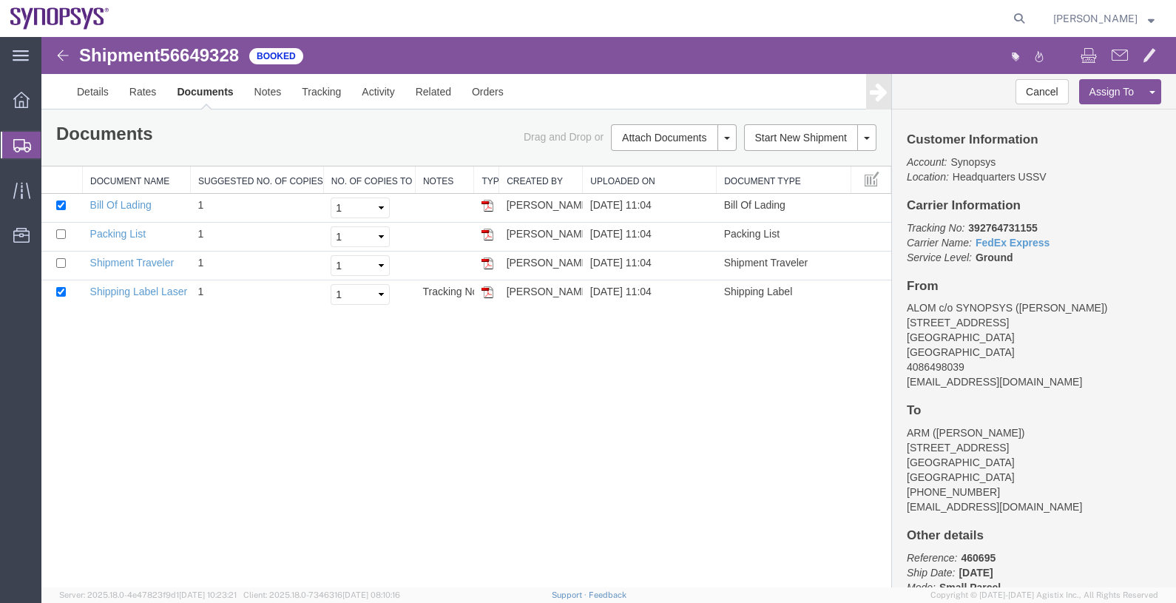
click at [53, 149] on span "Shipments" at bounding box center [47, 145] width 12 height 30
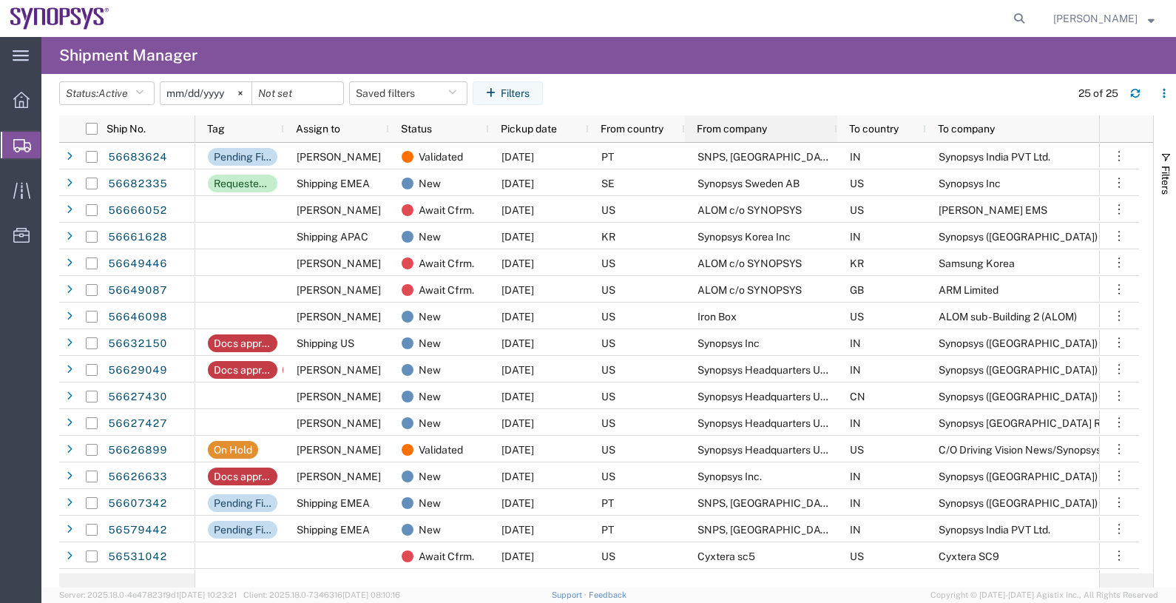
click at [740, 121] on div "From company" at bounding box center [764, 128] width 135 height 19
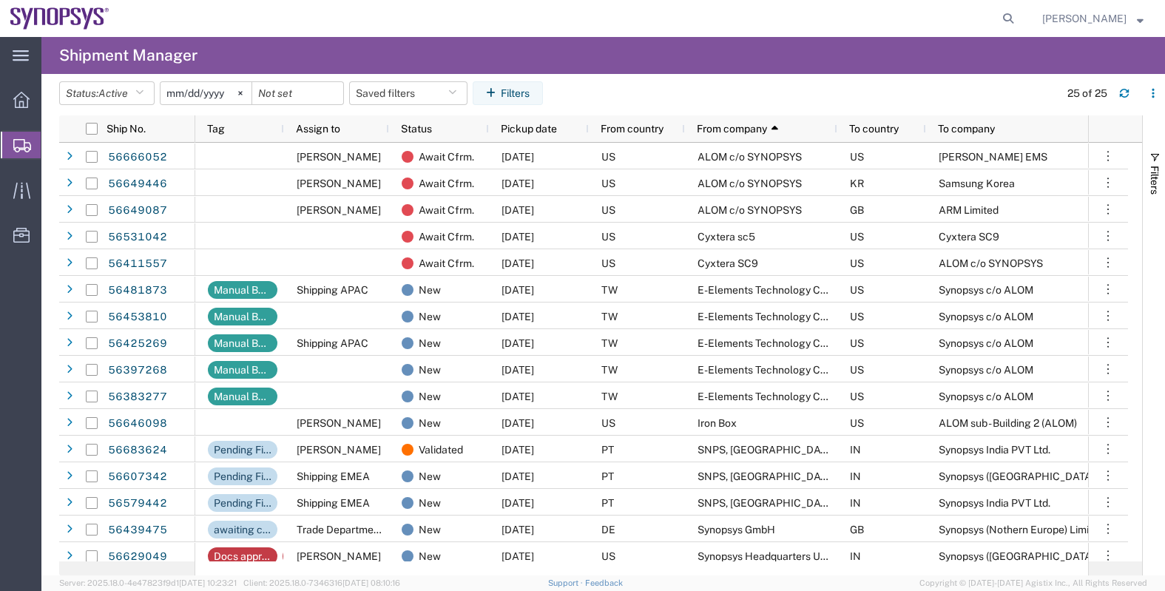
click at [554, 24] on div at bounding box center [570, 18] width 901 height 37
